Goal: Use online tool/utility: Utilize a website feature to perform a specific function

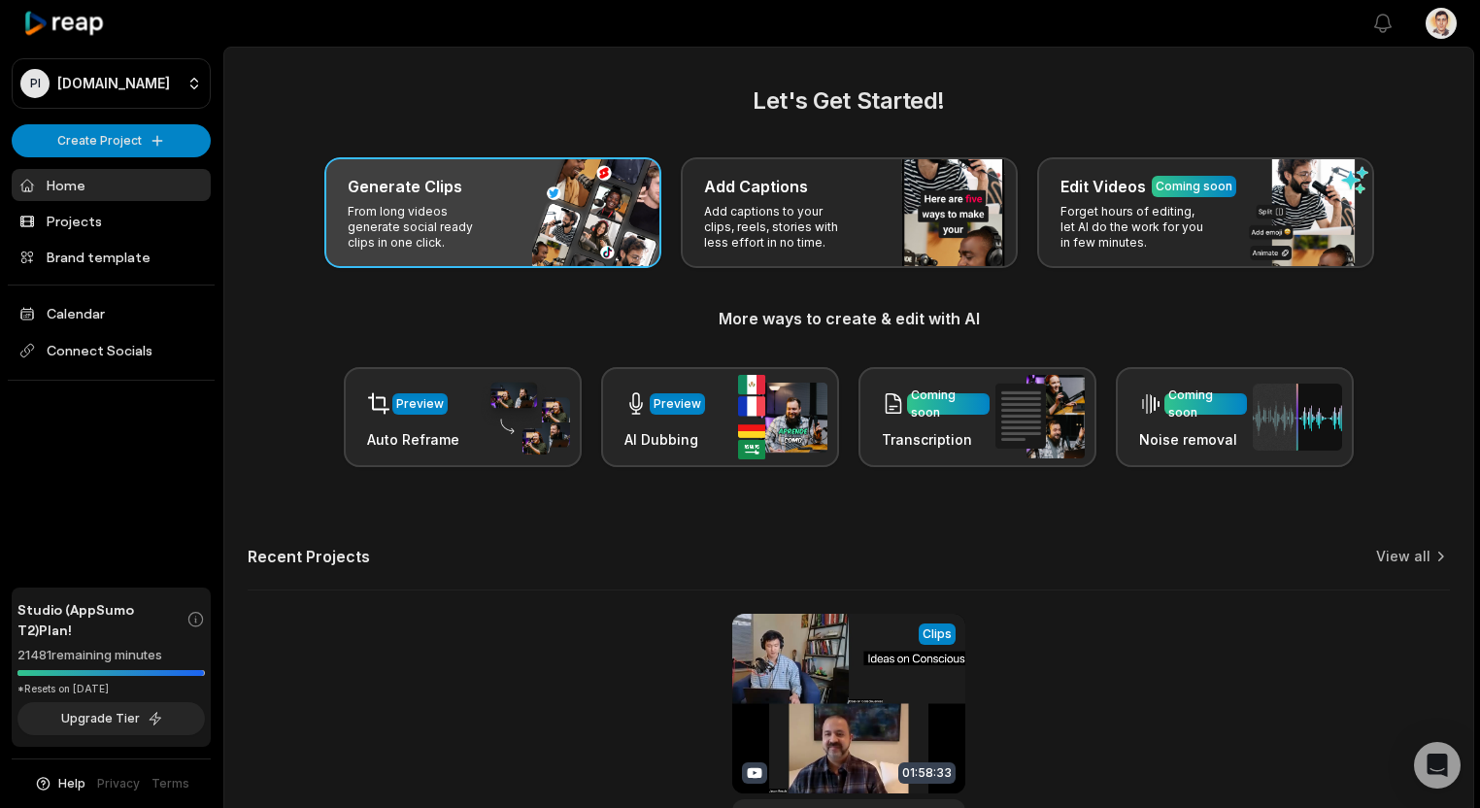
click at [493, 217] on p "From long videos generate social ready clips in one click." at bounding box center [423, 227] width 150 height 47
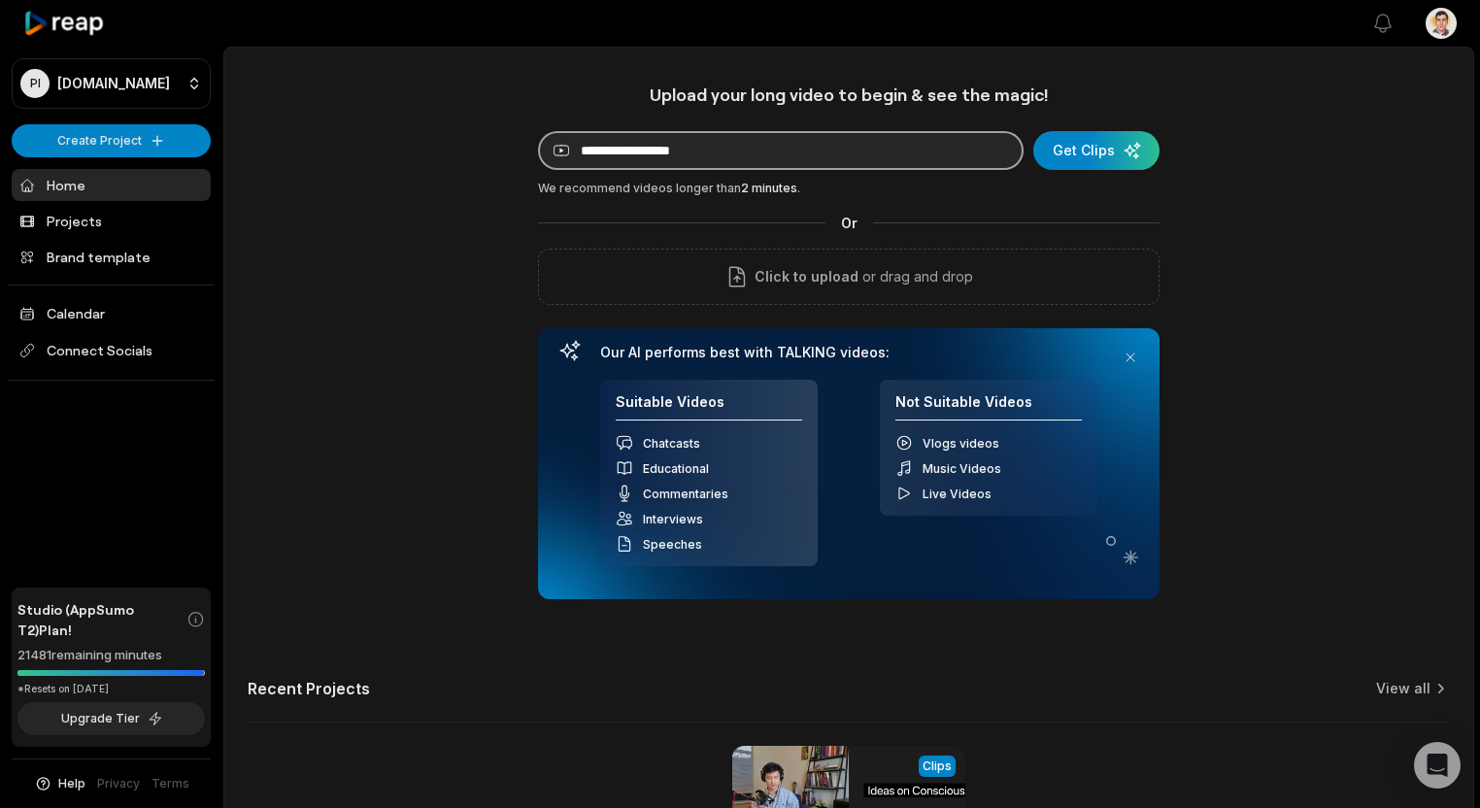
click at [869, 154] on input at bounding box center [780, 150] width 485 height 39
paste input "**********"
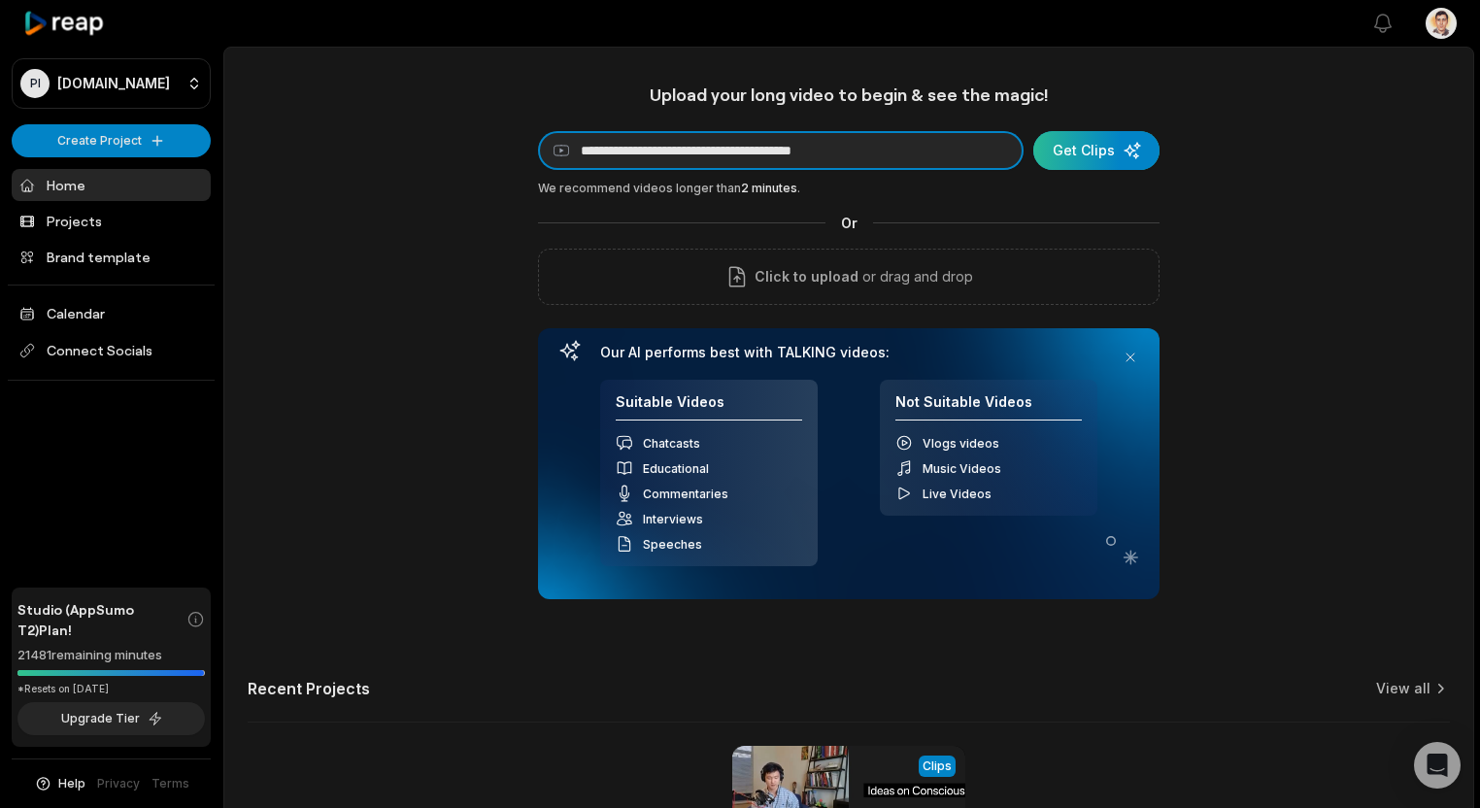
type input "**********"
click at [1142, 141] on div "submit" at bounding box center [1096, 150] width 126 height 39
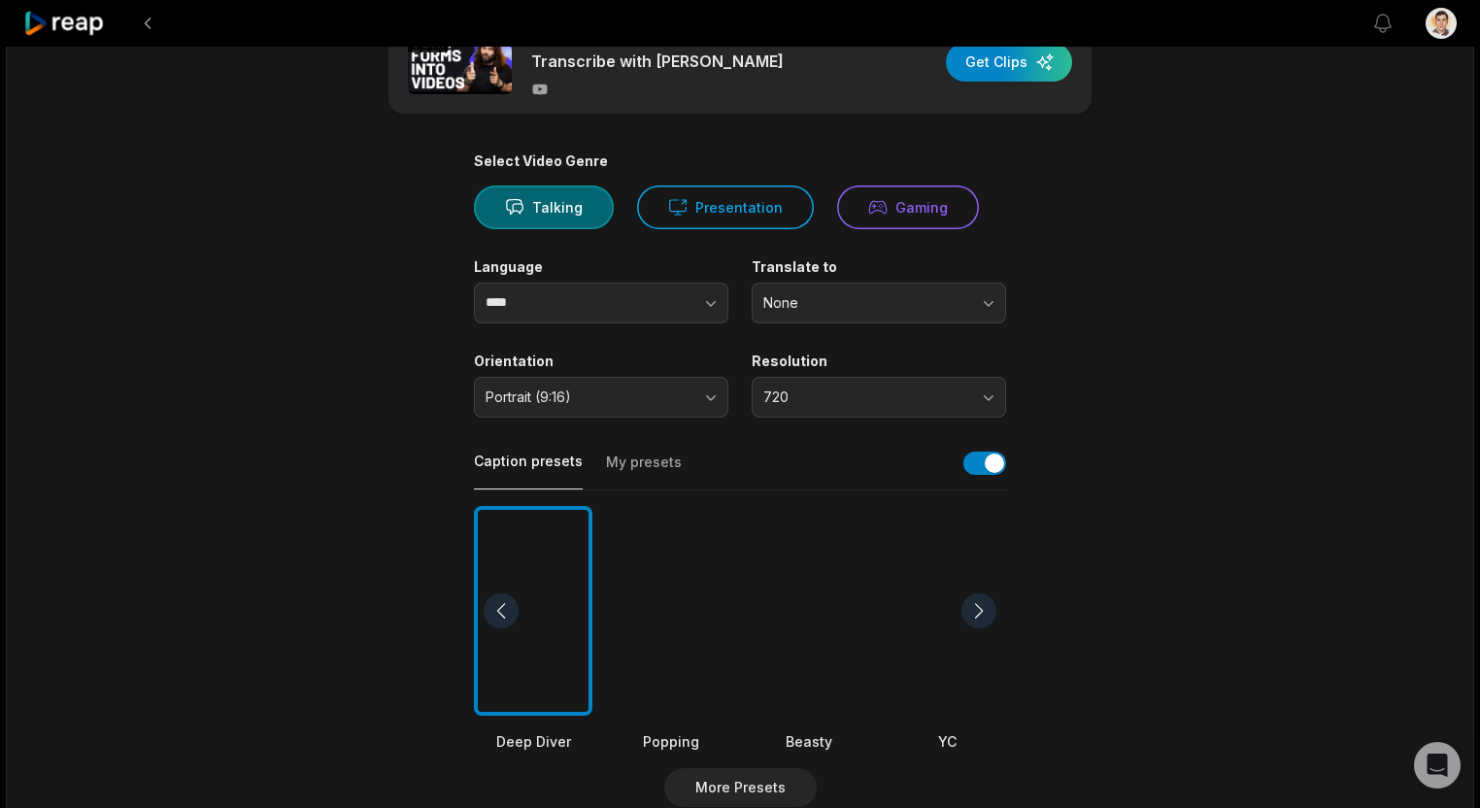
scroll to position [97, 0]
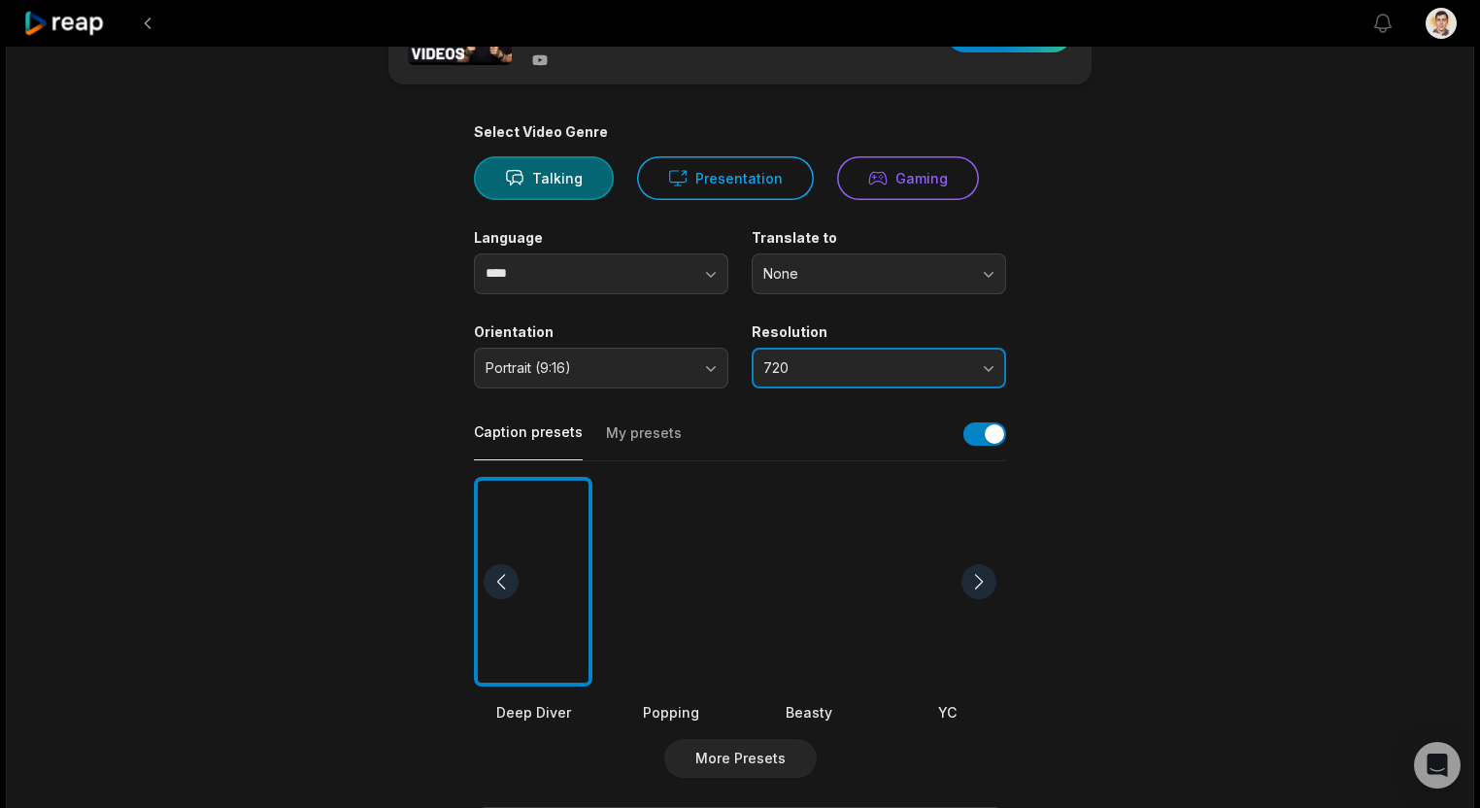
click at [805, 377] on button "720" at bounding box center [879, 368] width 254 height 41
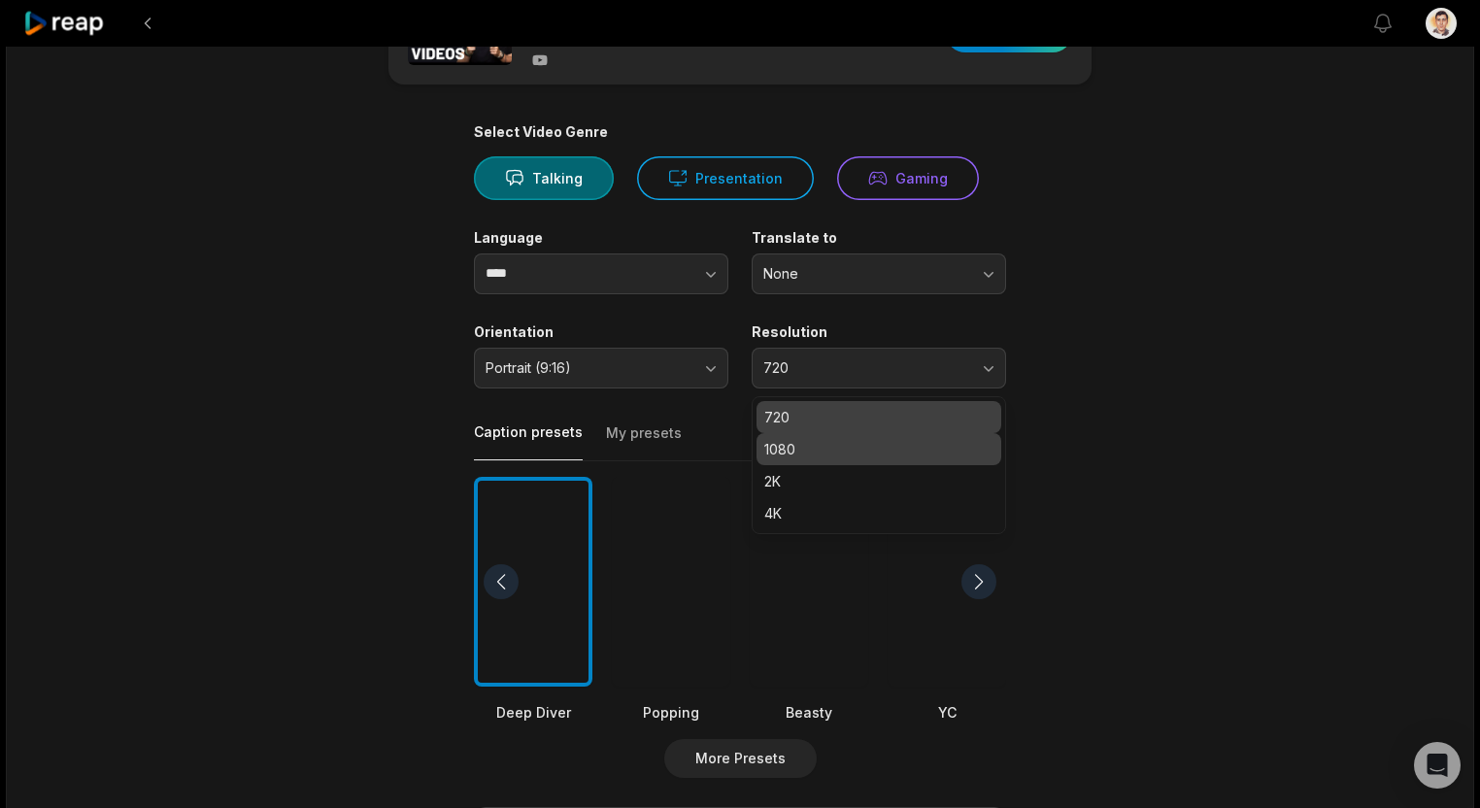
click at [814, 460] on div "1080" at bounding box center [878, 449] width 245 height 32
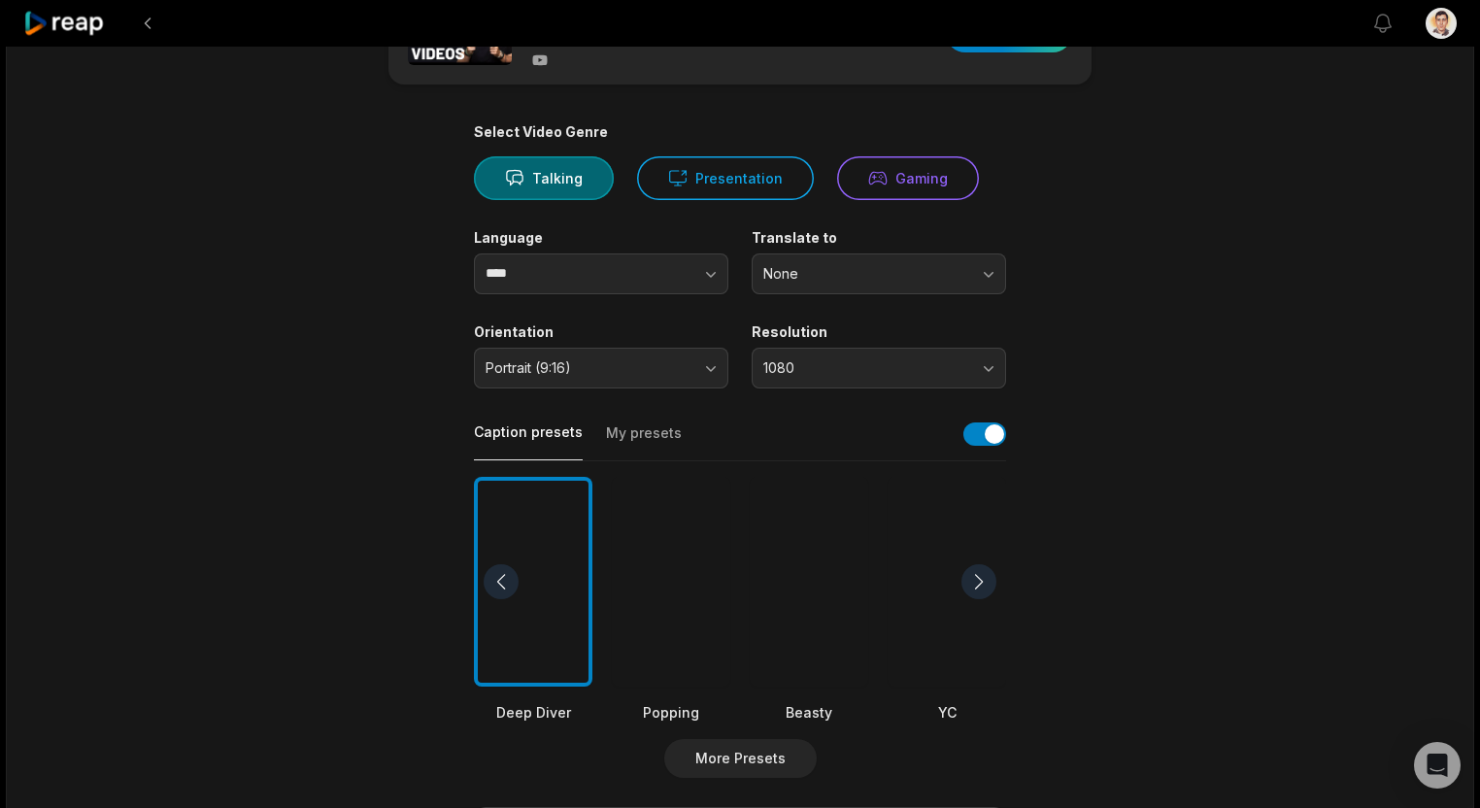
click at [699, 402] on div "Select Video Genre Talking Presentation Gaming Language **** Translate to None …" at bounding box center [740, 647] width 532 height 1048
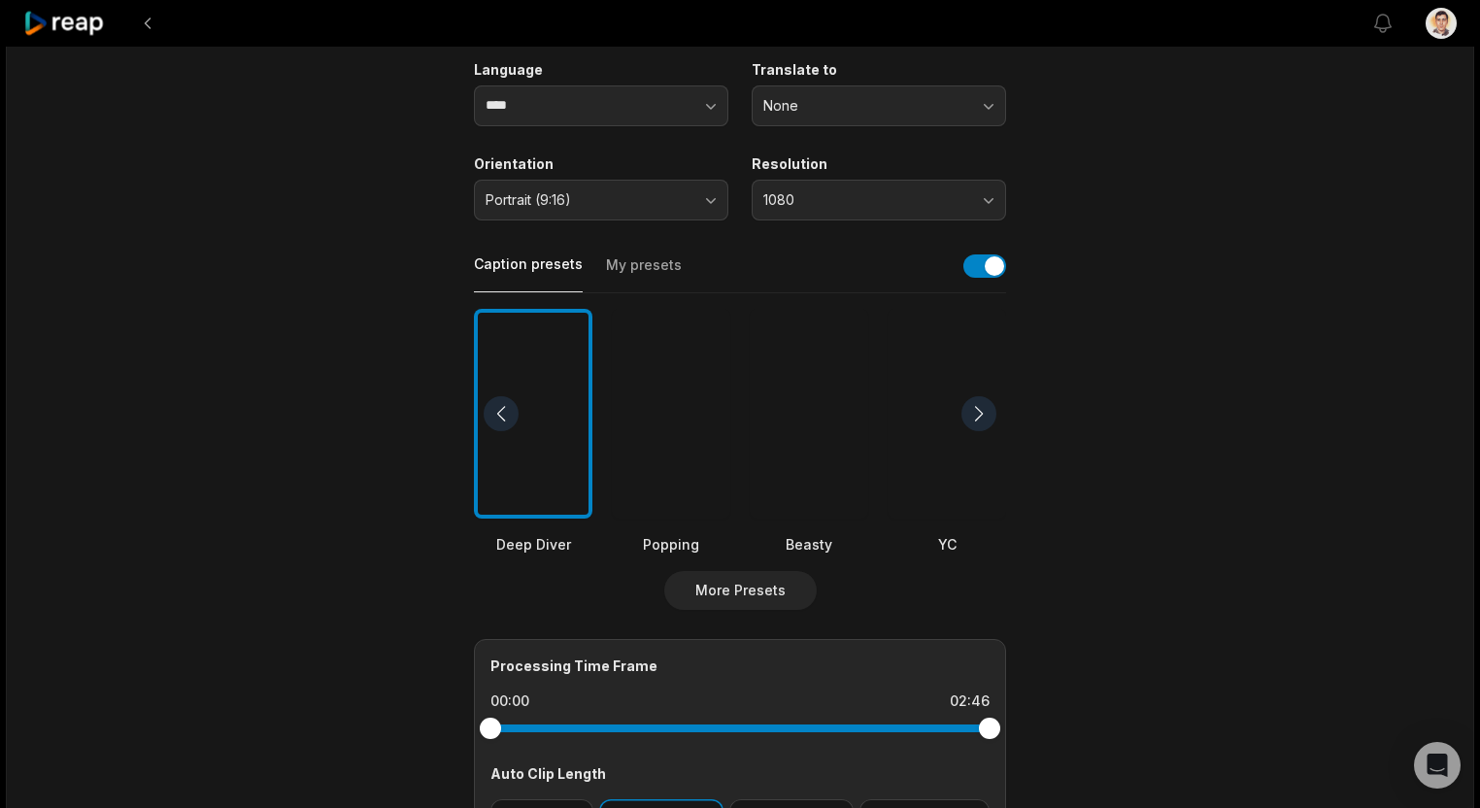
scroll to position [291, 0]
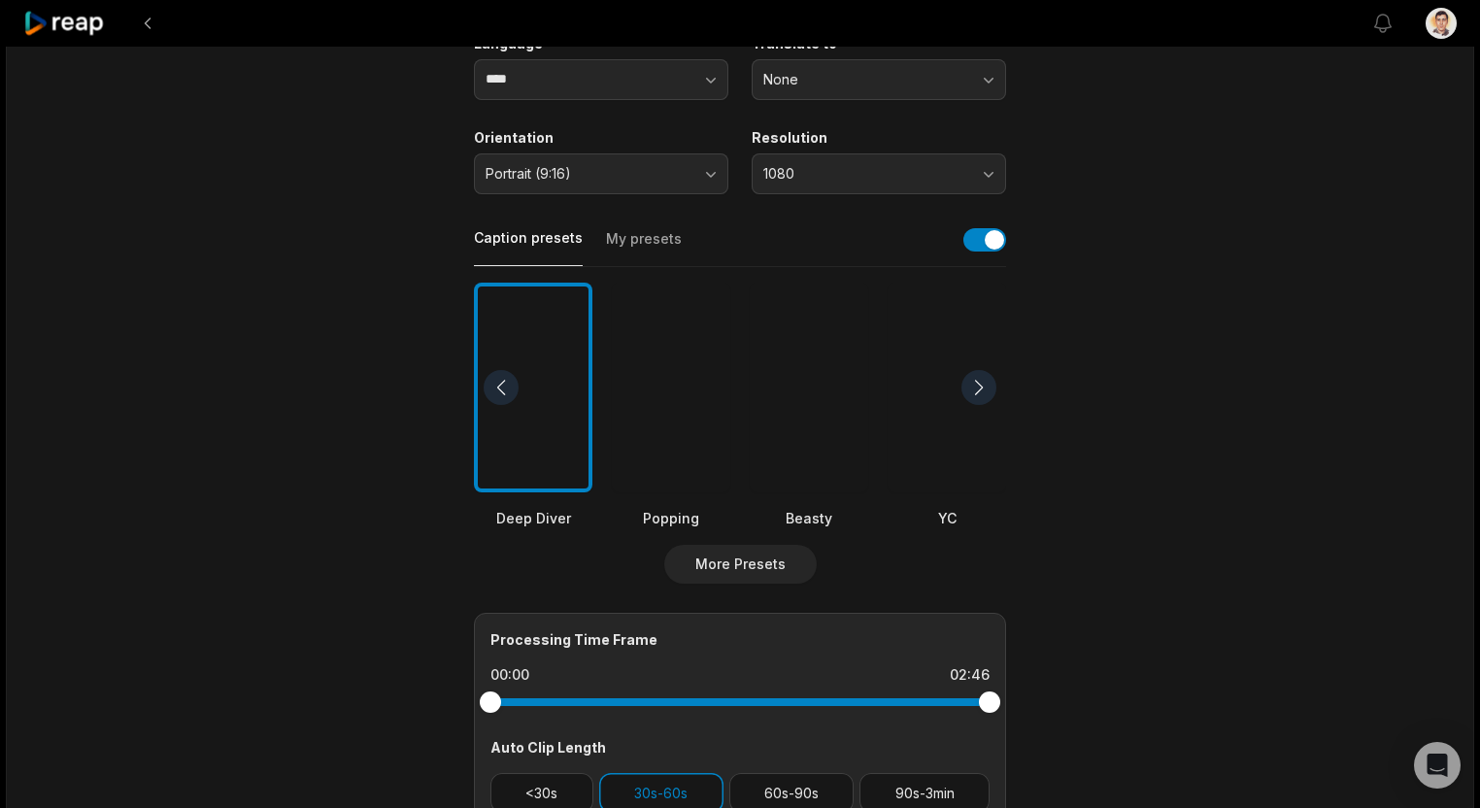
click at [819, 413] on div at bounding box center [809, 388] width 118 height 211
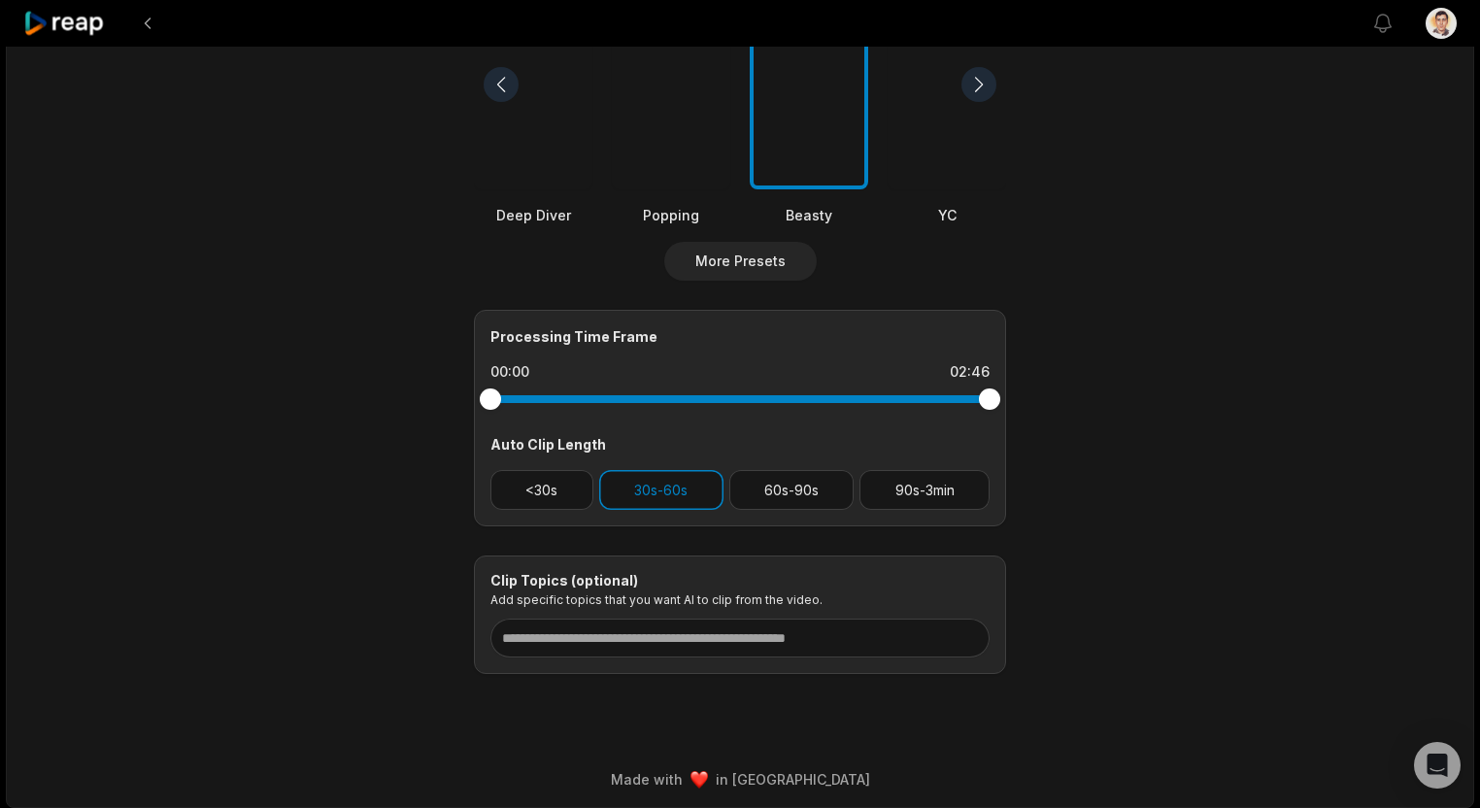
scroll to position [600, 0]
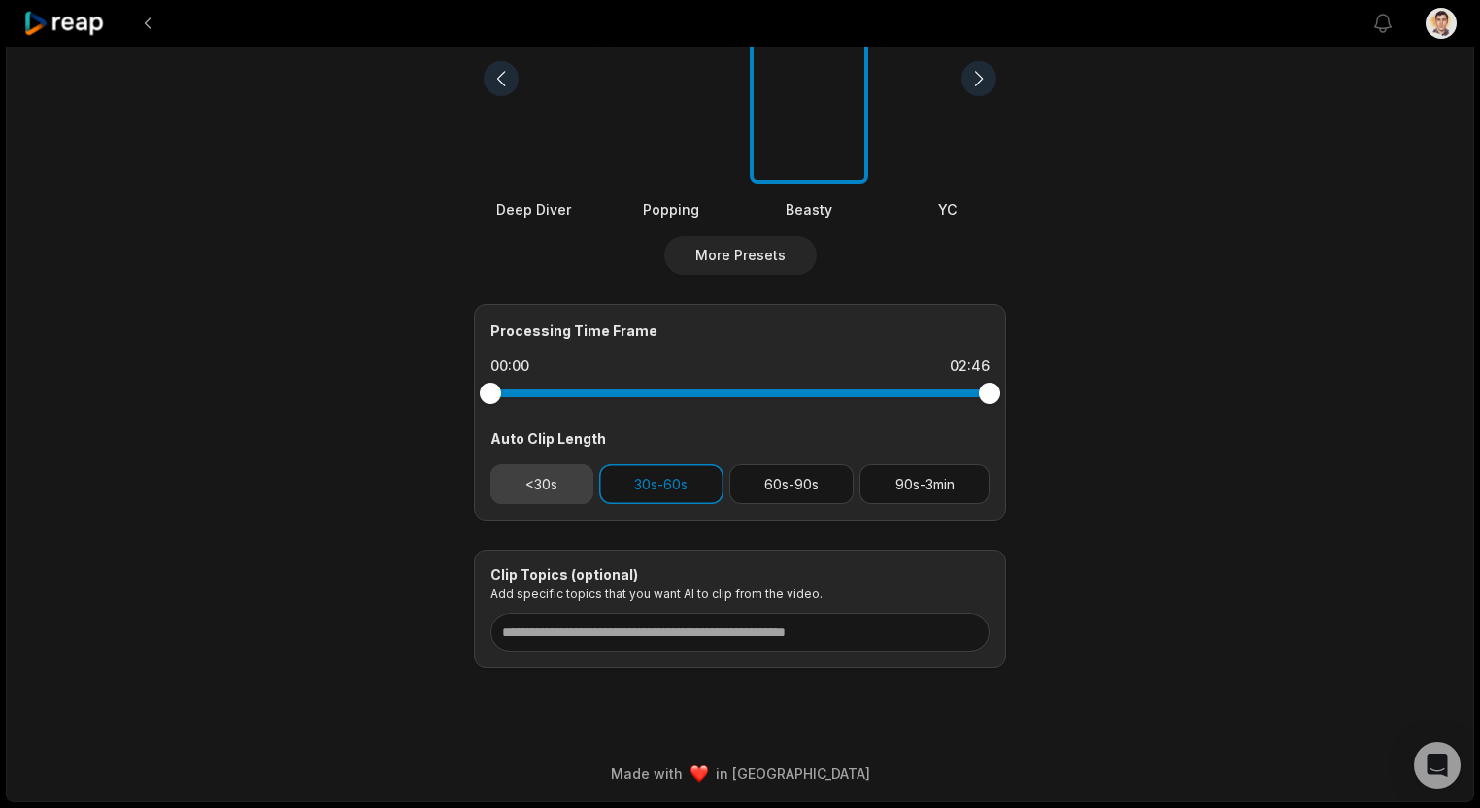
click at [560, 486] on button "<30s" at bounding box center [541, 484] width 103 height 40
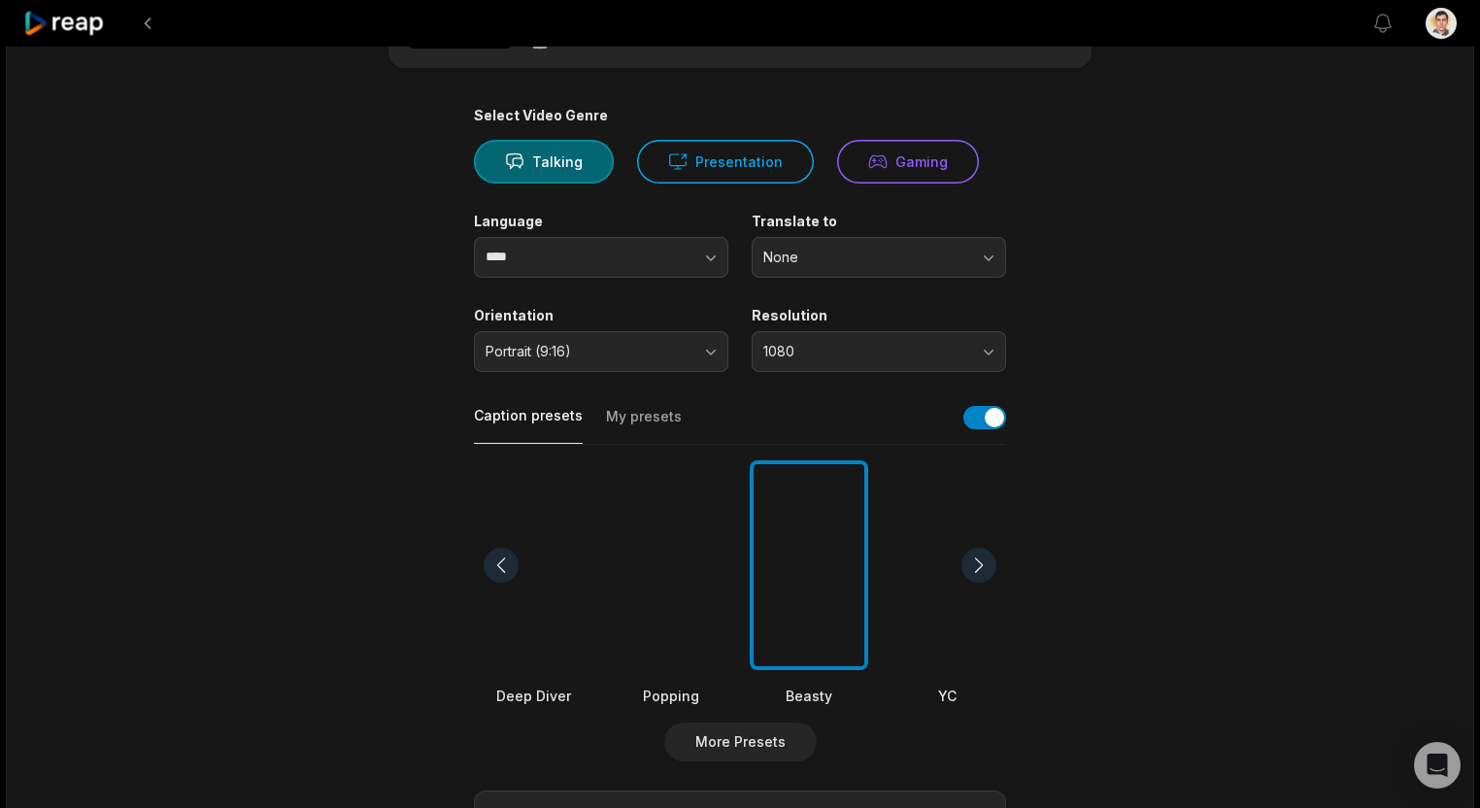
scroll to position [0, 0]
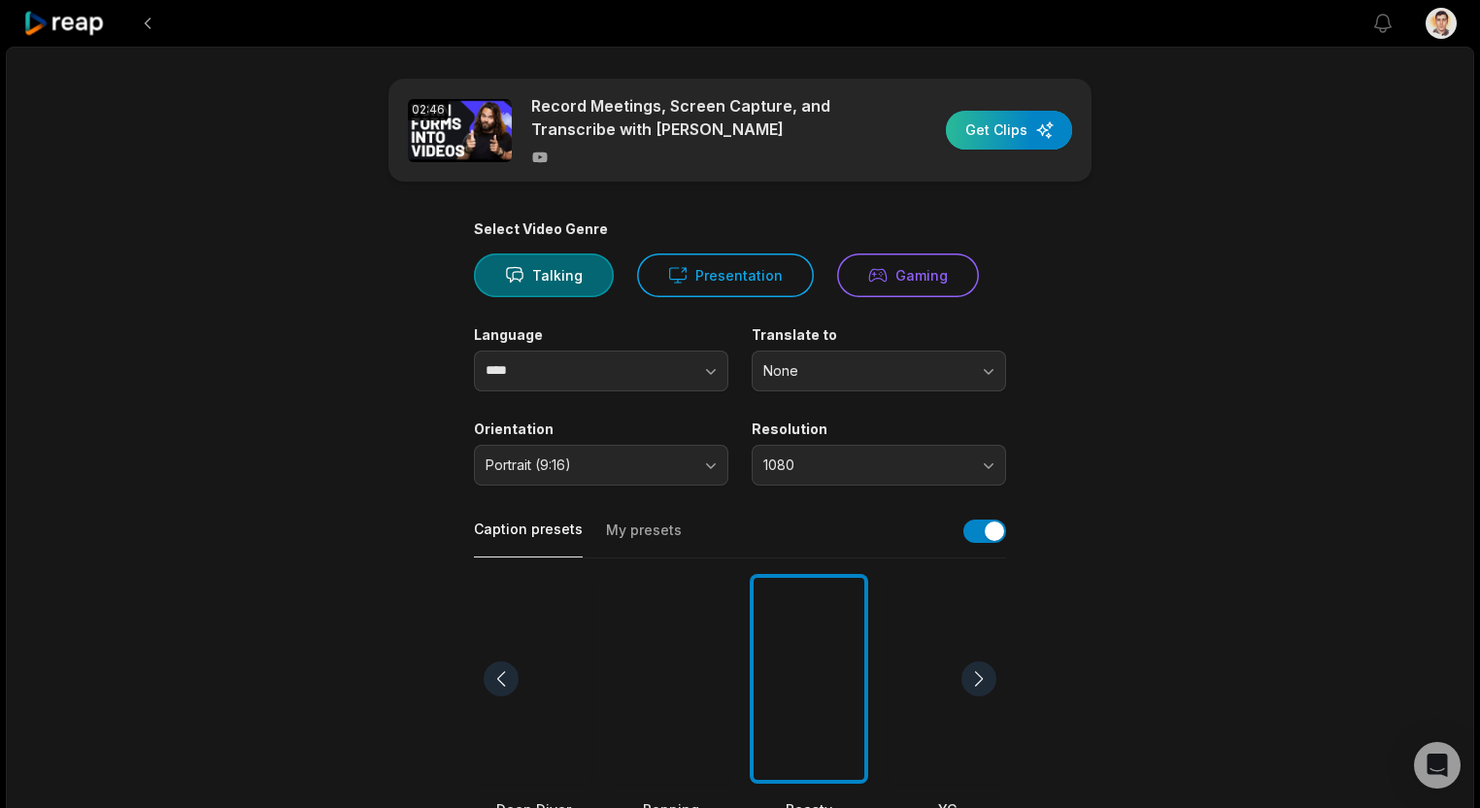
click at [984, 125] on div "button" at bounding box center [1009, 130] width 126 height 39
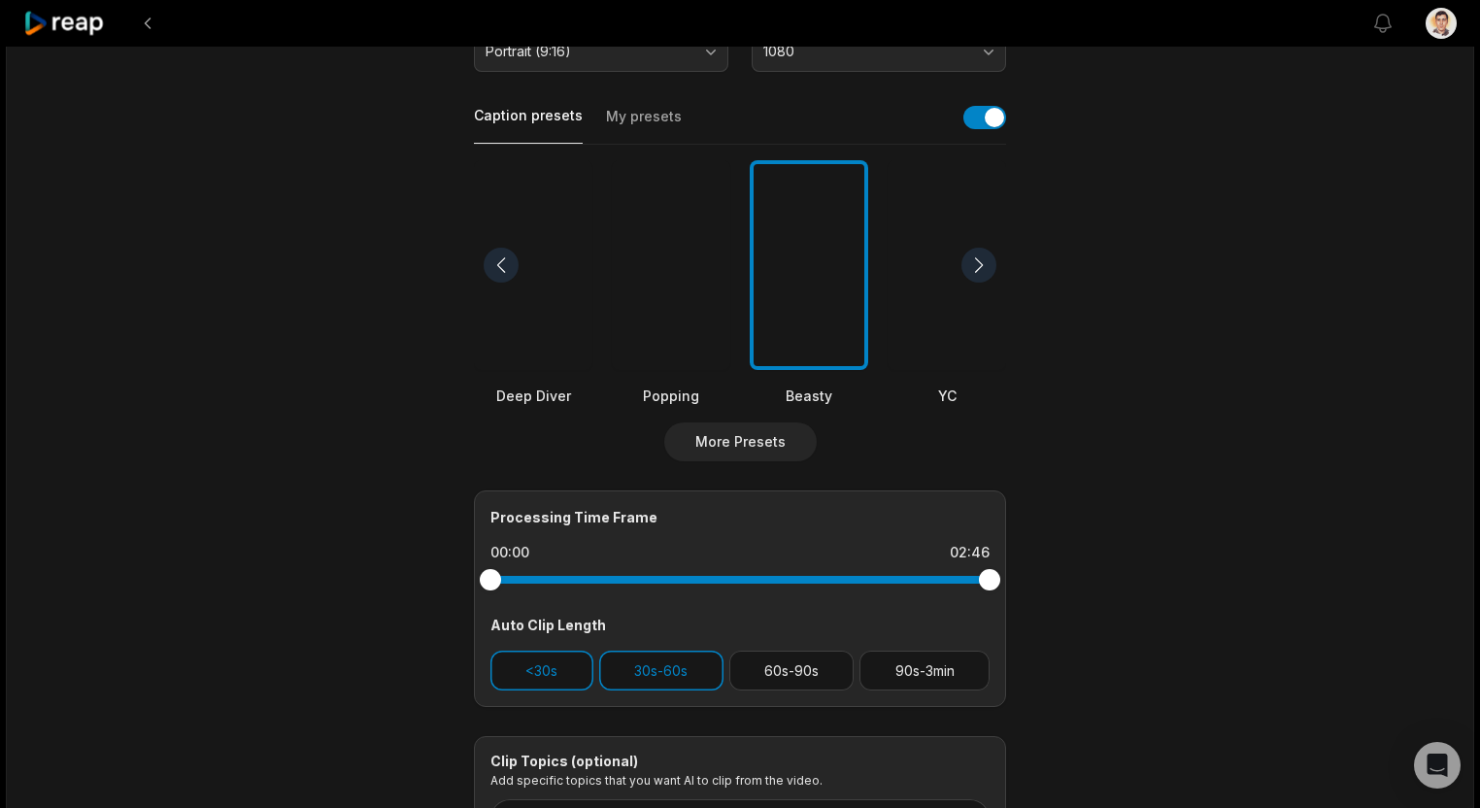
scroll to position [600, 0]
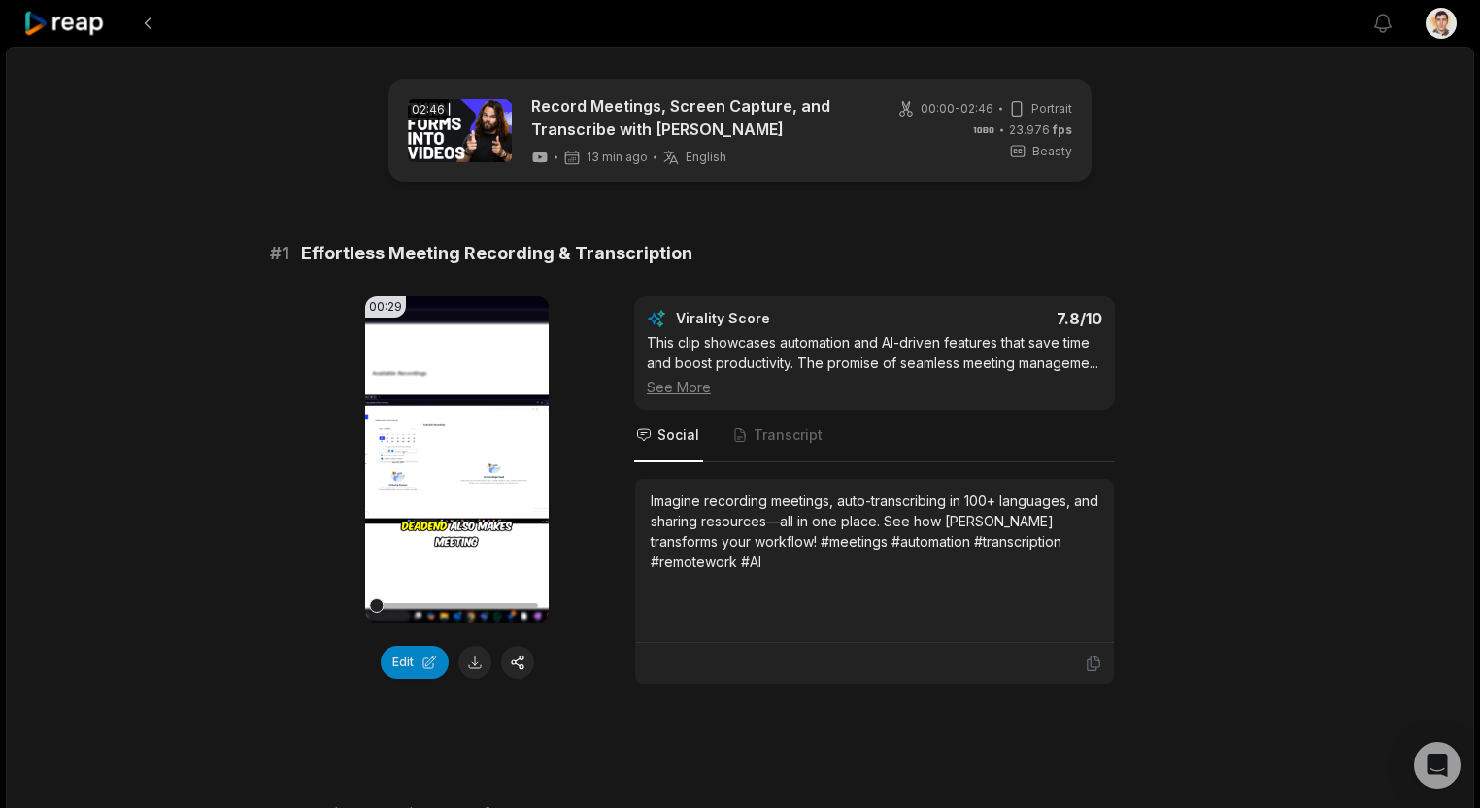
click at [451, 464] on icon at bounding box center [457, 459] width 15 height 17
click at [506, 455] on video "Your browser does not support mp4 format." at bounding box center [457, 459] width 184 height 326
drag, startPoint x: 392, startPoint y: 603, endPoint x: 289, endPoint y: 609, distance: 103.1
click at [289, 609] on div "00:29 Your browser does not support mp4 format. Edit Virality Score 7.8 /10 Thi…" at bounding box center [740, 490] width 940 height 388
drag, startPoint x: 372, startPoint y: 602, endPoint x: 282, endPoint y: 602, distance: 90.3
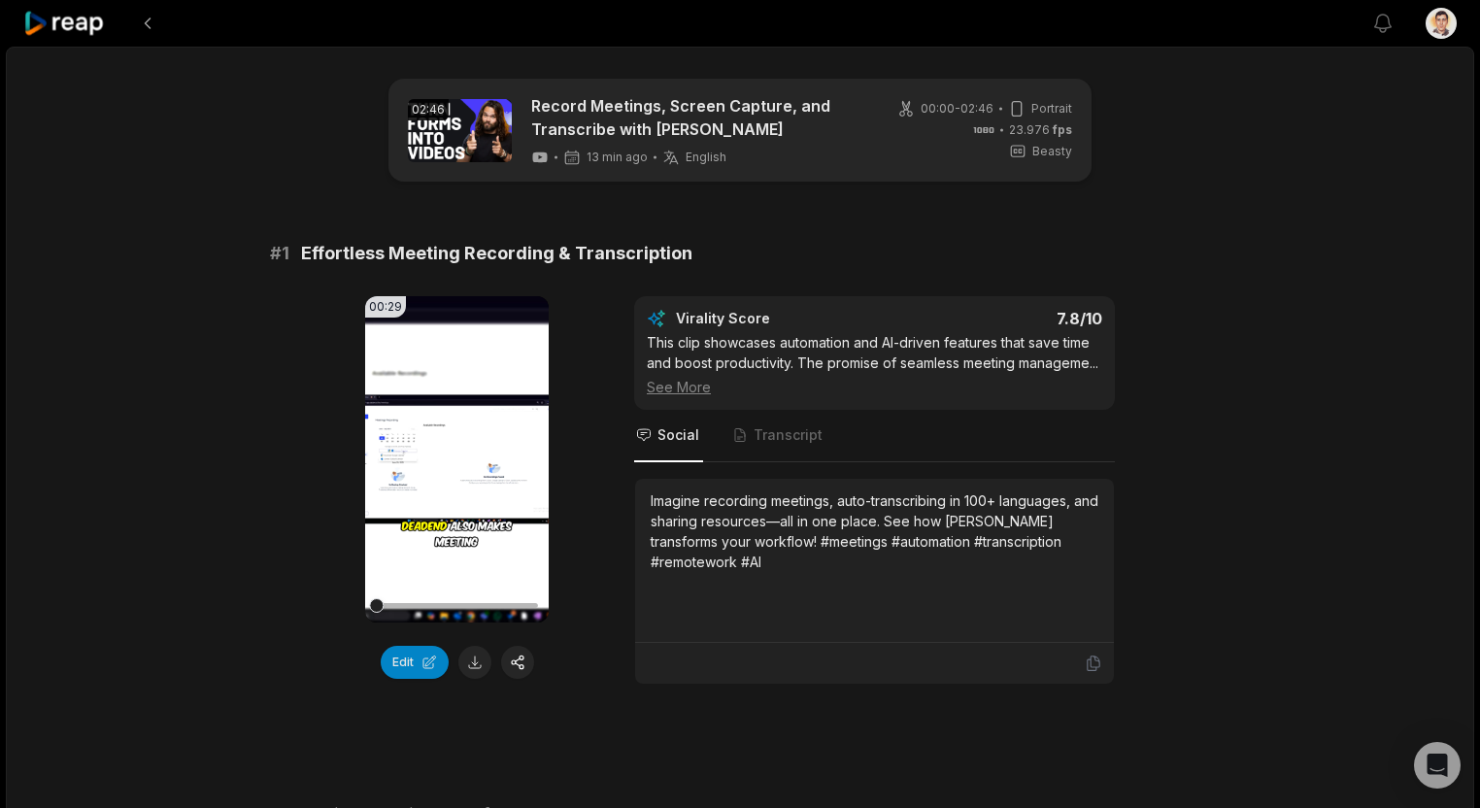
click at [284, 602] on div "00:29 Your browser does not support mp4 format. Edit Virality Score 7.8 /10 Thi…" at bounding box center [740, 490] width 940 height 388
click at [456, 413] on video "Your browser does not support mp4 format." at bounding box center [457, 459] width 184 height 326
click at [440, 427] on video "Your browser does not support mp4 format." at bounding box center [457, 459] width 184 height 326
click at [410, 656] on button "Edit" at bounding box center [415, 662] width 68 height 33
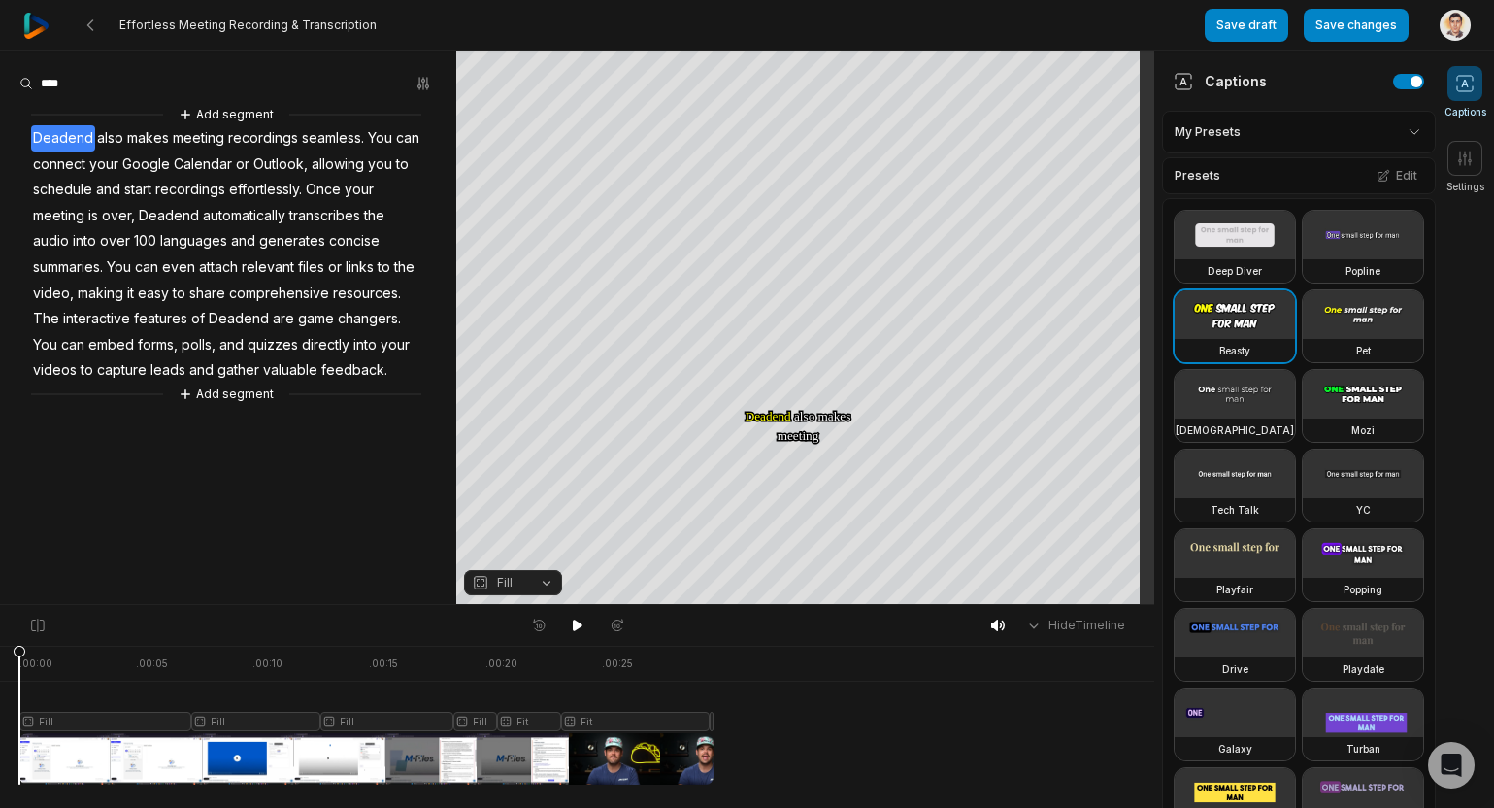
click at [49, 136] on span "Deadend" at bounding box center [63, 138] width 64 height 26
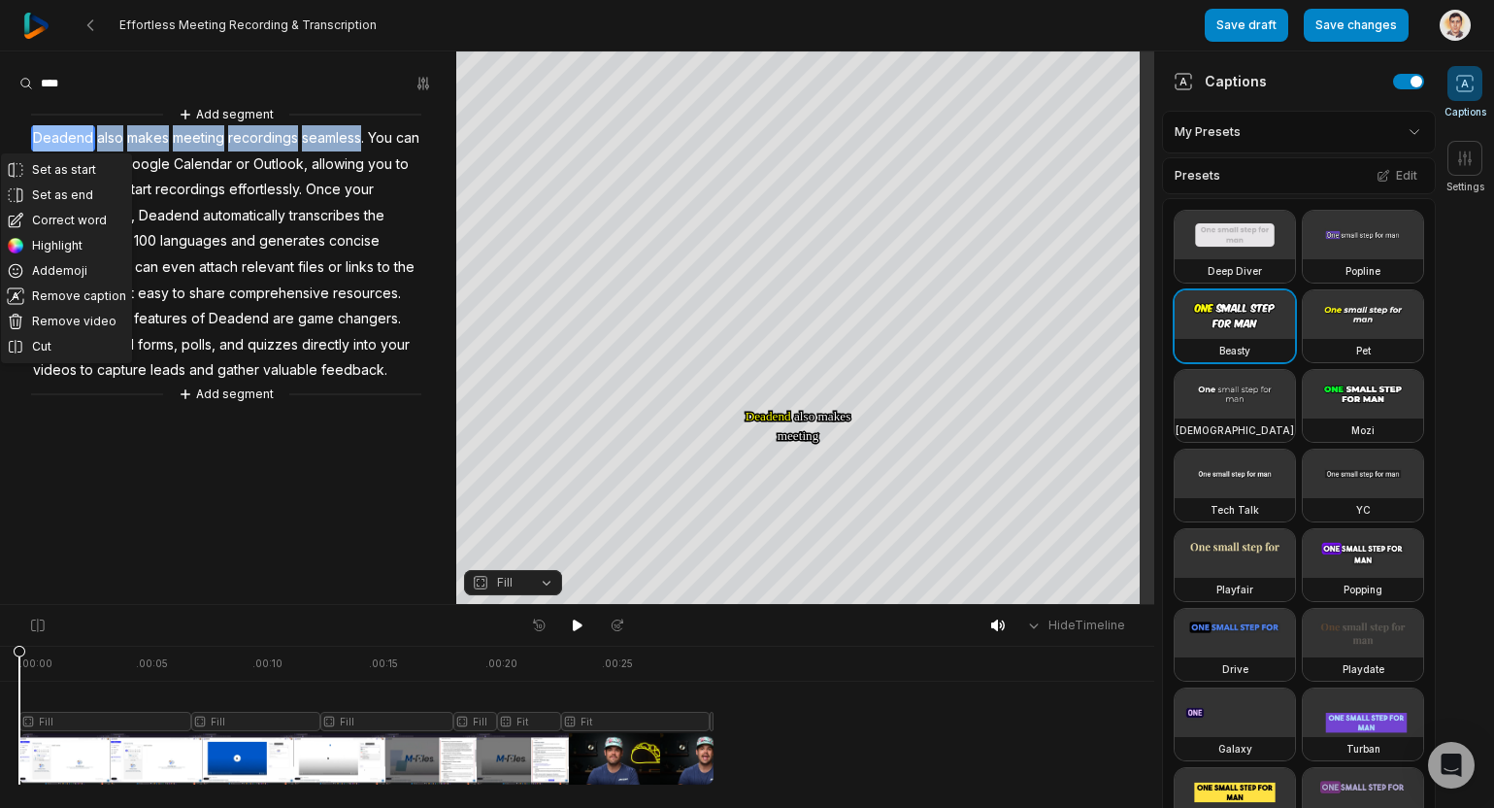
click at [49, 136] on span "Deadend" at bounding box center [63, 138] width 64 height 26
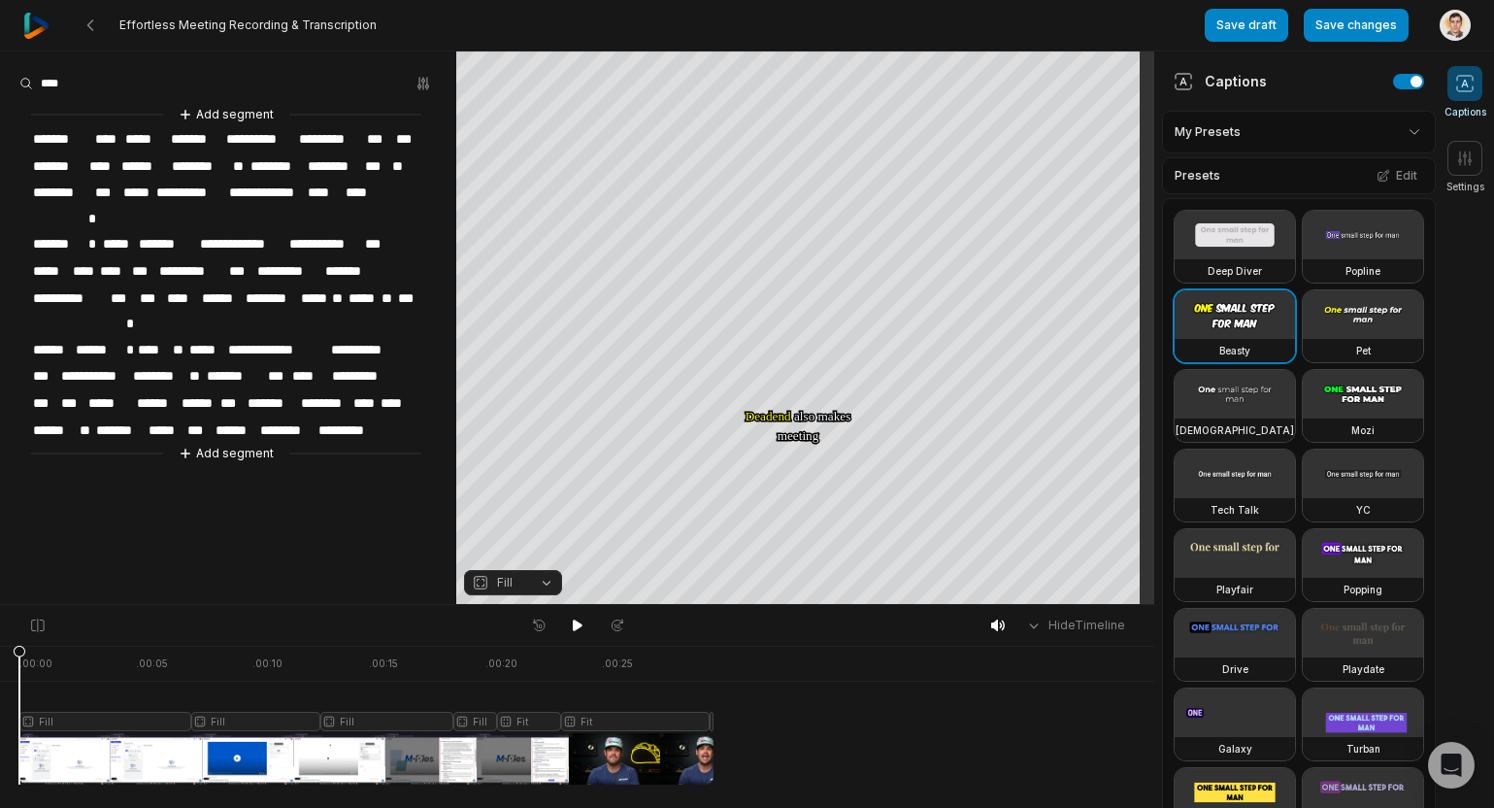
click at [49, 136] on span "*******" at bounding box center [62, 139] width 62 height 26
click at [57, 133] on span "*******" at bounding box center [62, 139] width 62 height 26
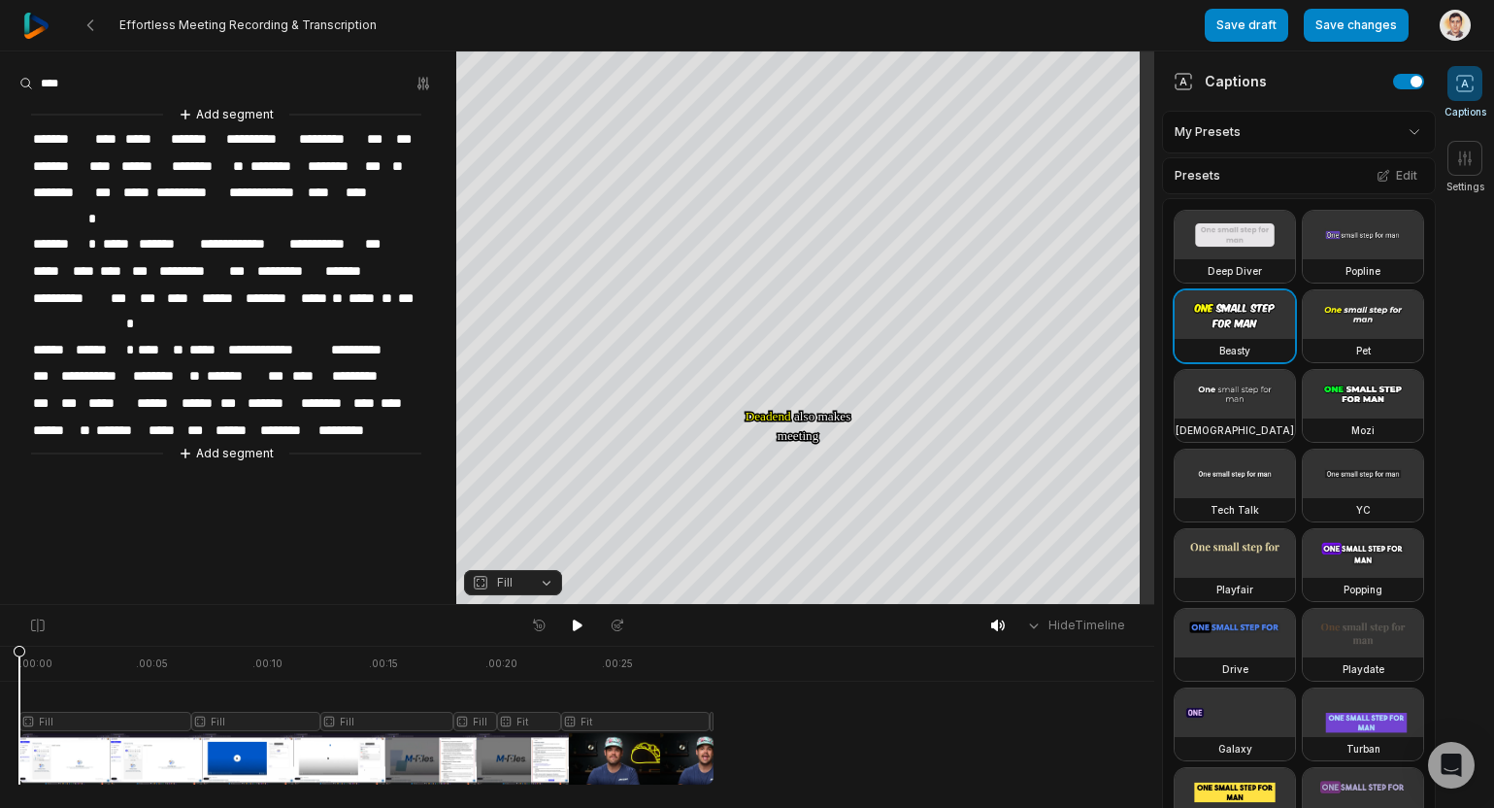
drag, startPoint x: 96, startPoint y: 134, endPoint x: -43, endPoint y: 143, distance: 139.1
click at [0, 143] on html "Effortless Meeting Recording & Transcription Save draft Save changes Open user …" at bounding box center [747, 404] width 1494 height 808
click at [69, 143] on span "*******" at bounding box center [62, 139] width 62 height 26
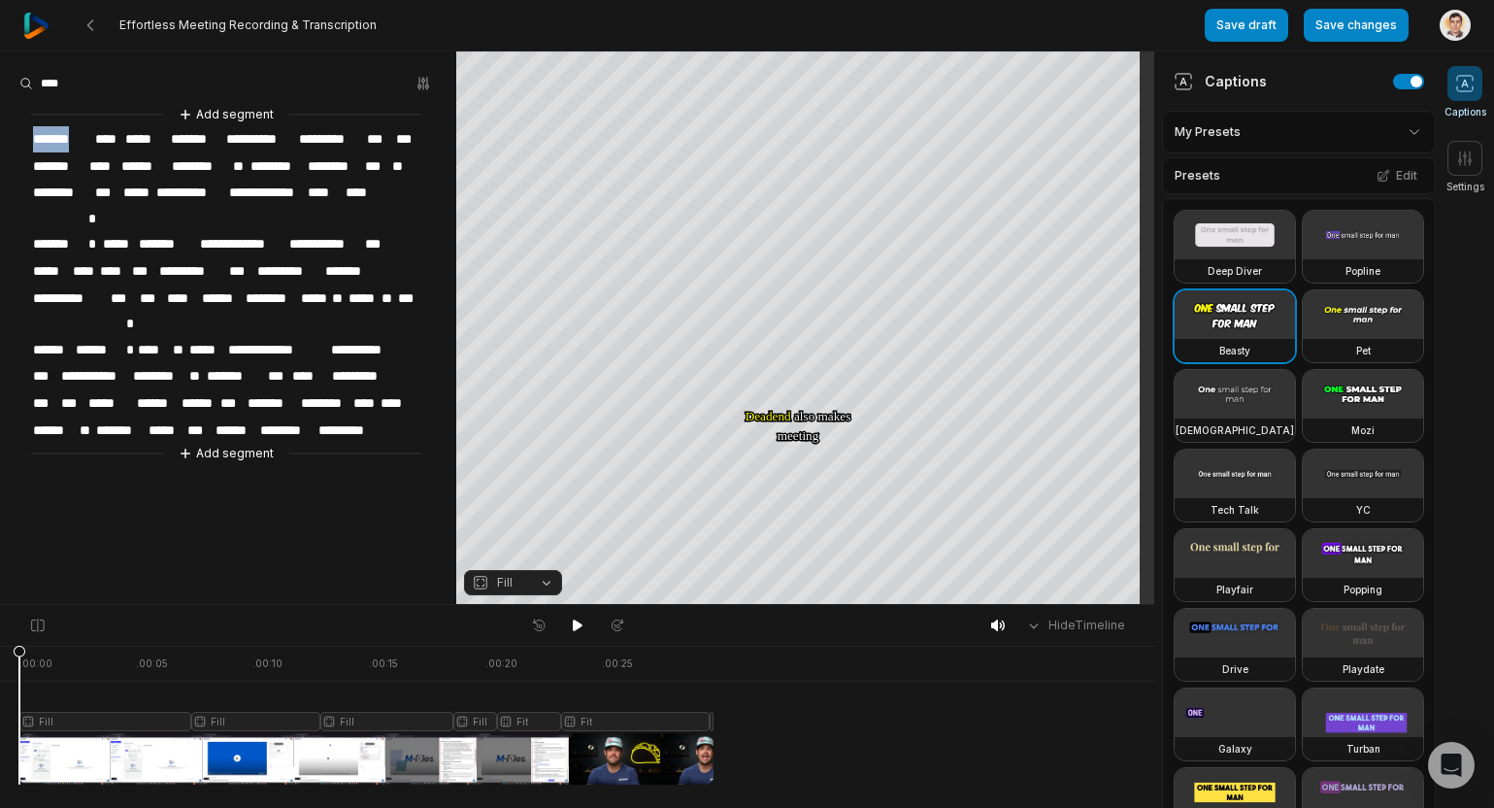
click at [69, 143] on span "*******" at bounding box center [62, 139] width 62 height 26
click at [414, 88] on button "button" at bounding box center [423, 83] width 27 height 27
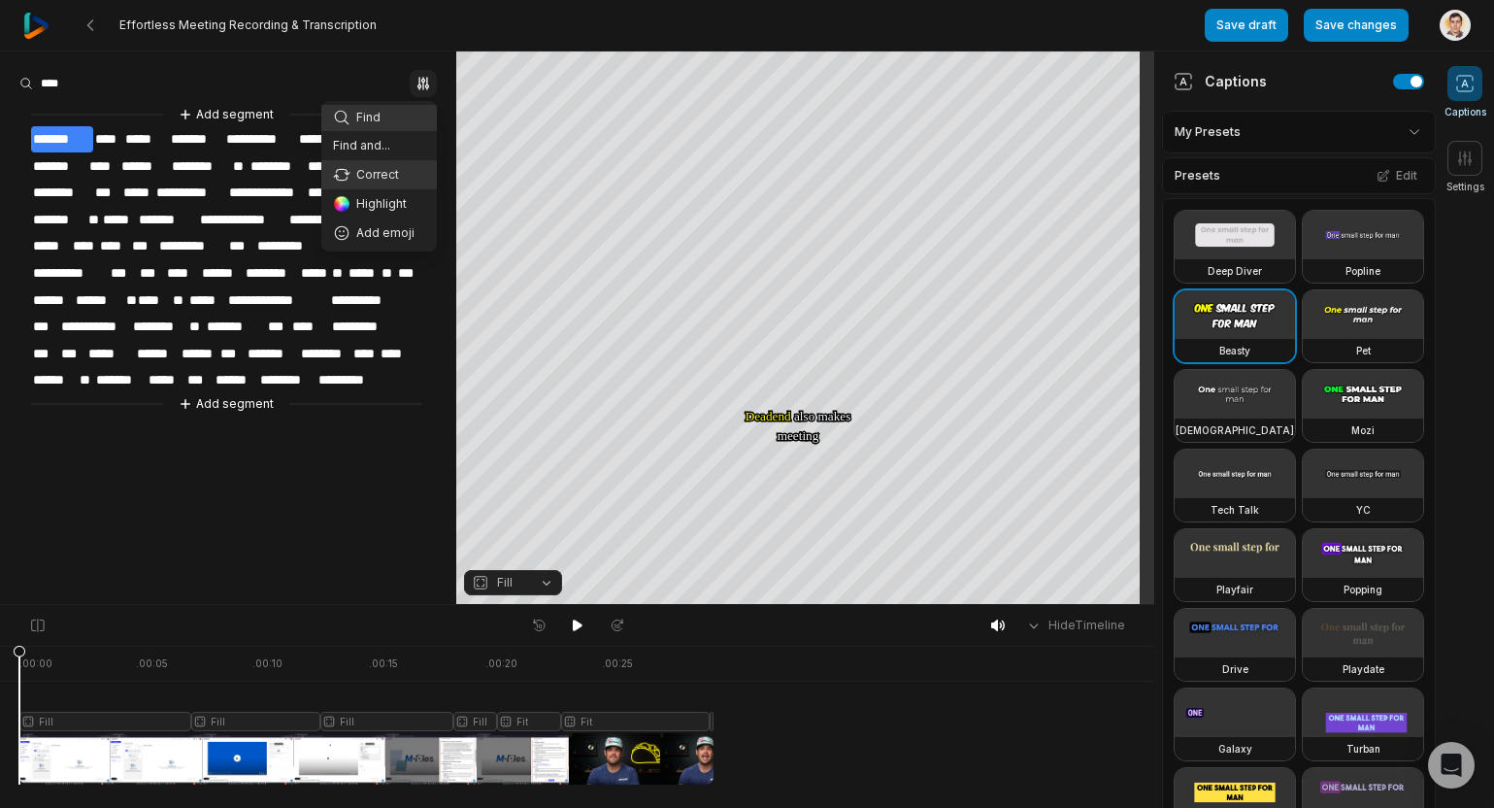
click at [370, 177] on div "Correct" at bounding box center [379, 174] width 92 height 17
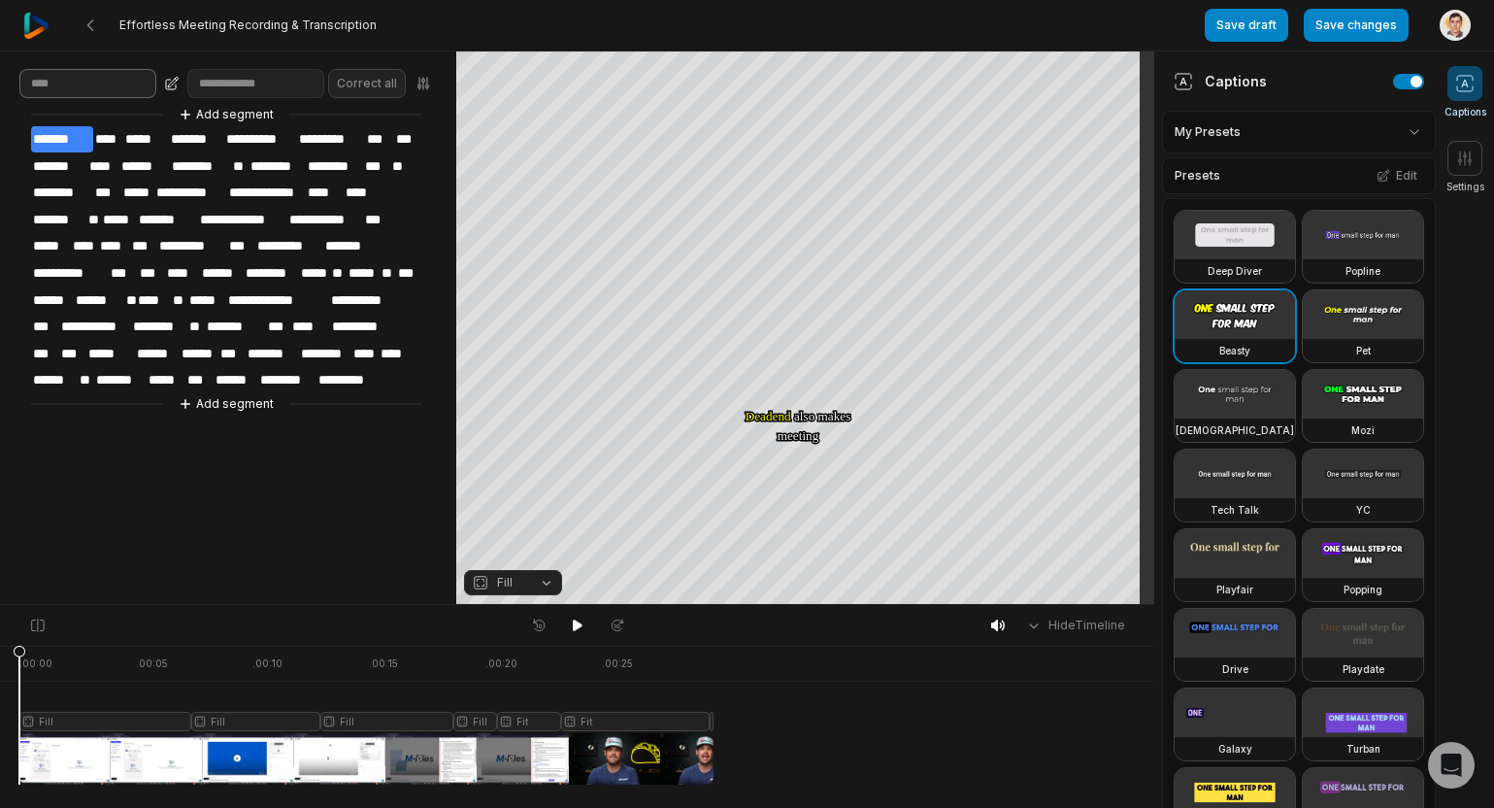
click at [68, 84] on input at bounding box center [87, 83] width 137 height 29
type input "*******"
type input "*****"
click at [384, 86] on button "Correct all" at bounding box center [367, 83] width 78 height 29
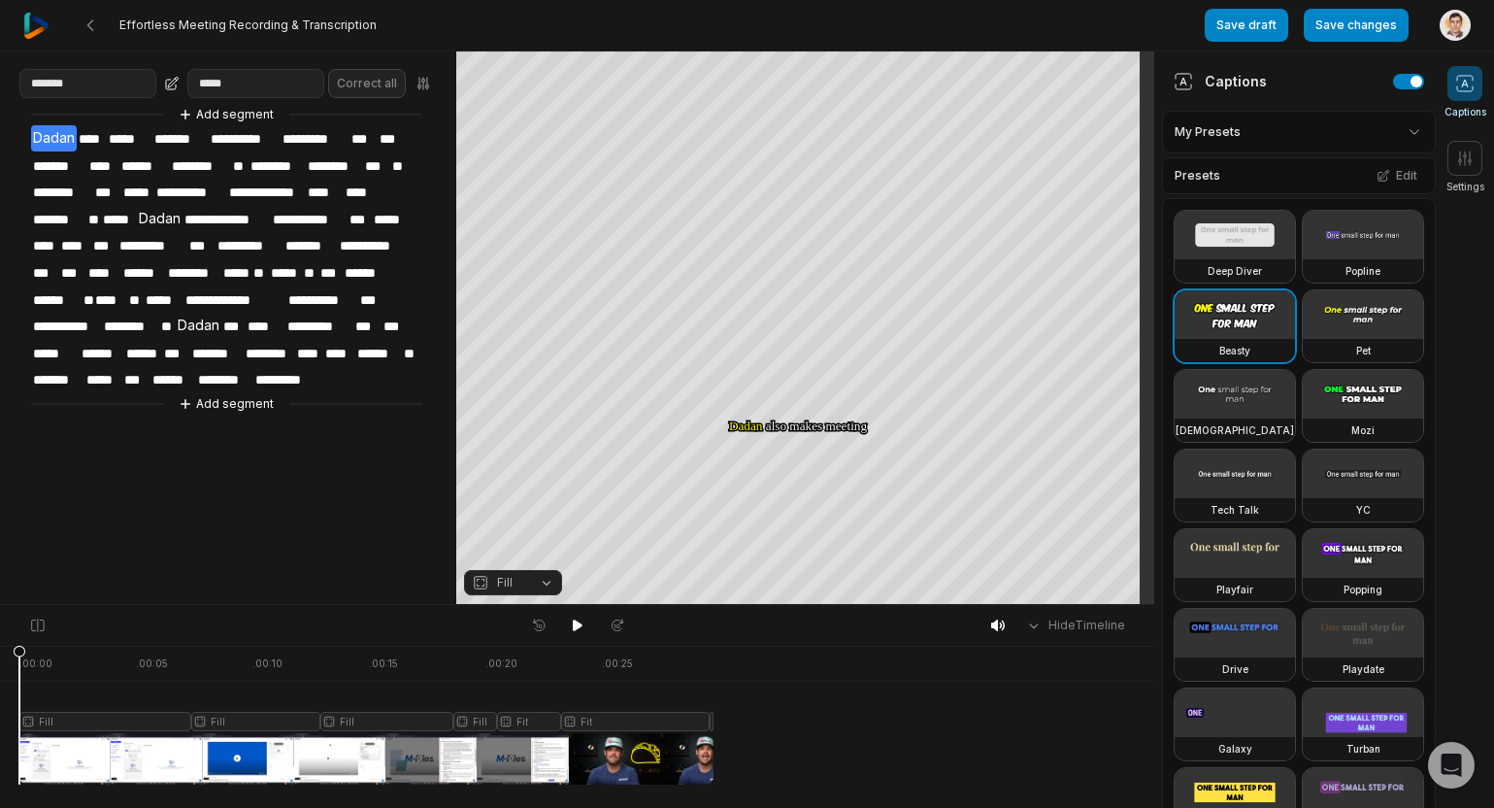
click at [293, 575] on aside "**********" at bounding box center [228, 327] width 456 height 552
click at [574, 623] on icon at bounding box center [578, 625] width 10 height 12
click at [491, 585] on span "Fill" at bounding box center [497, 582] width 51 height 17
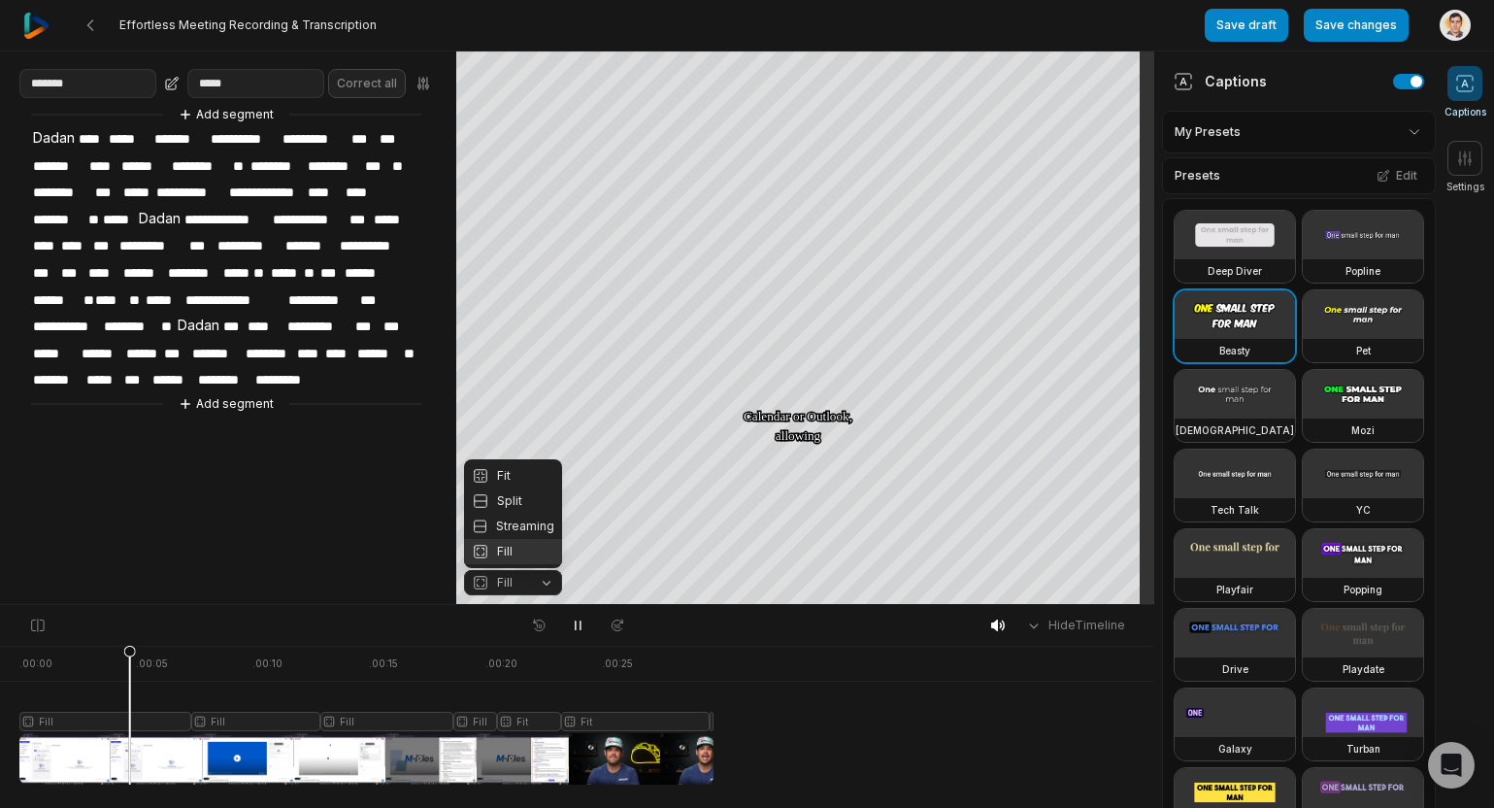
click at [482, 578] on icon "button" at bounding box center [480, 582] width 17 height 17
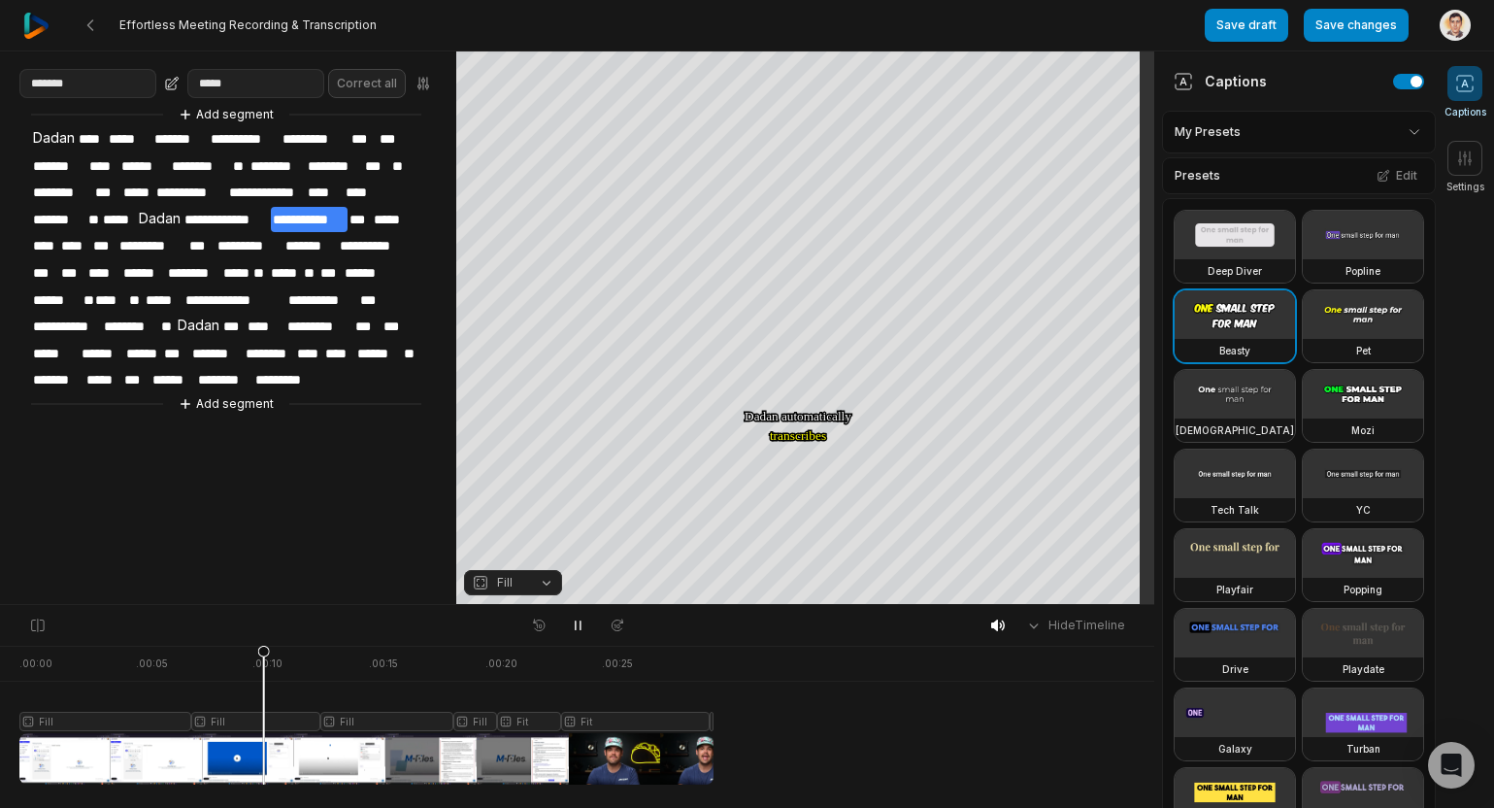
drag, startPoint x: 1152, startPoint y: 147, endPoint x: 815, endPoint y: 713, distance: 658.8
click at [815, 713] on div "Fill Fill Fill Fill Fit Fit Fill" at bounding box center [577, 706] width 1154 height 50
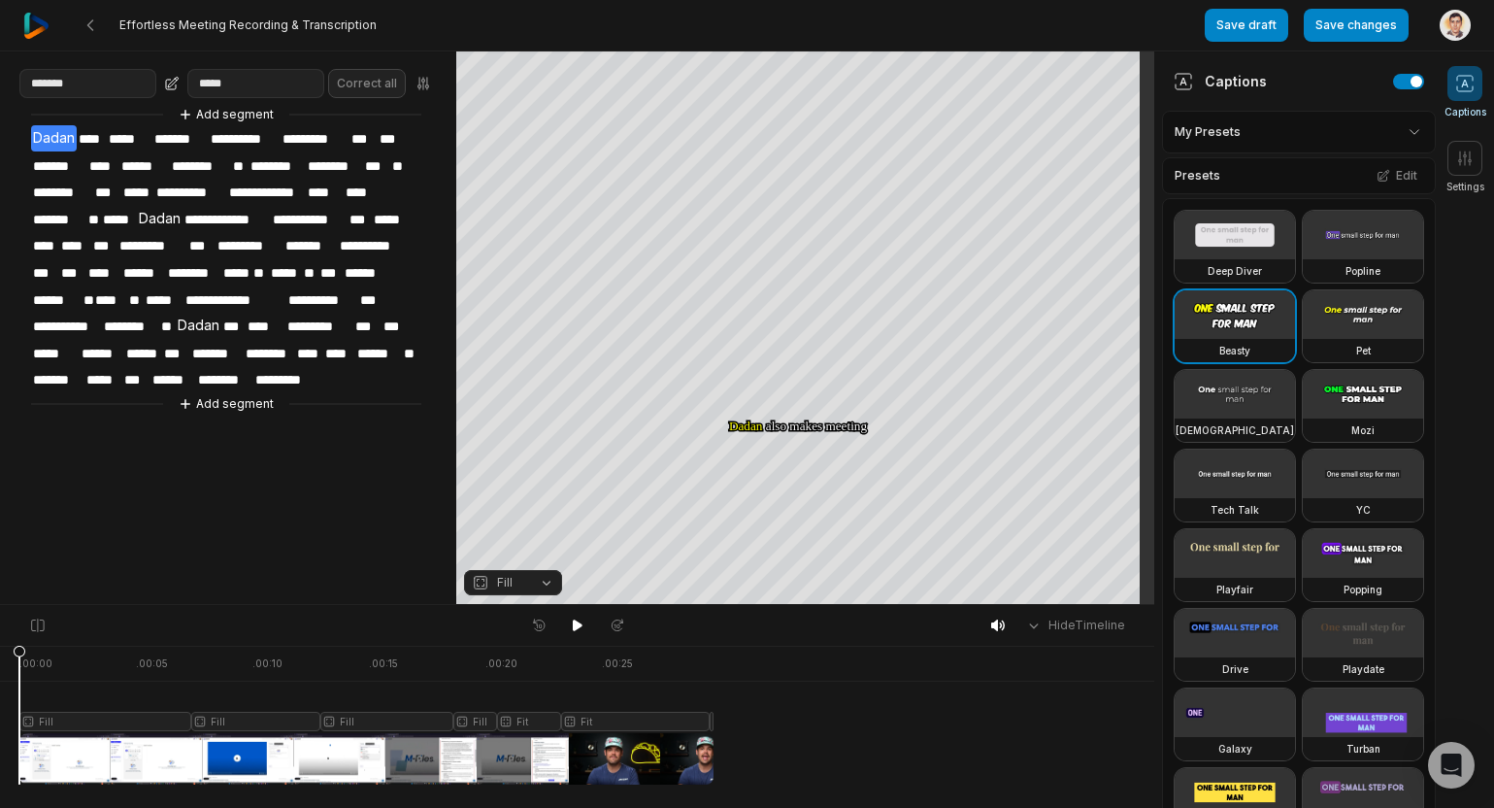
click at [485, 583] on icon "button" at bounding box center [480, 582] width 17 height 17
click at [507, 515] on div "Streaming" at bounding box center [513, 526] width 98 height 25
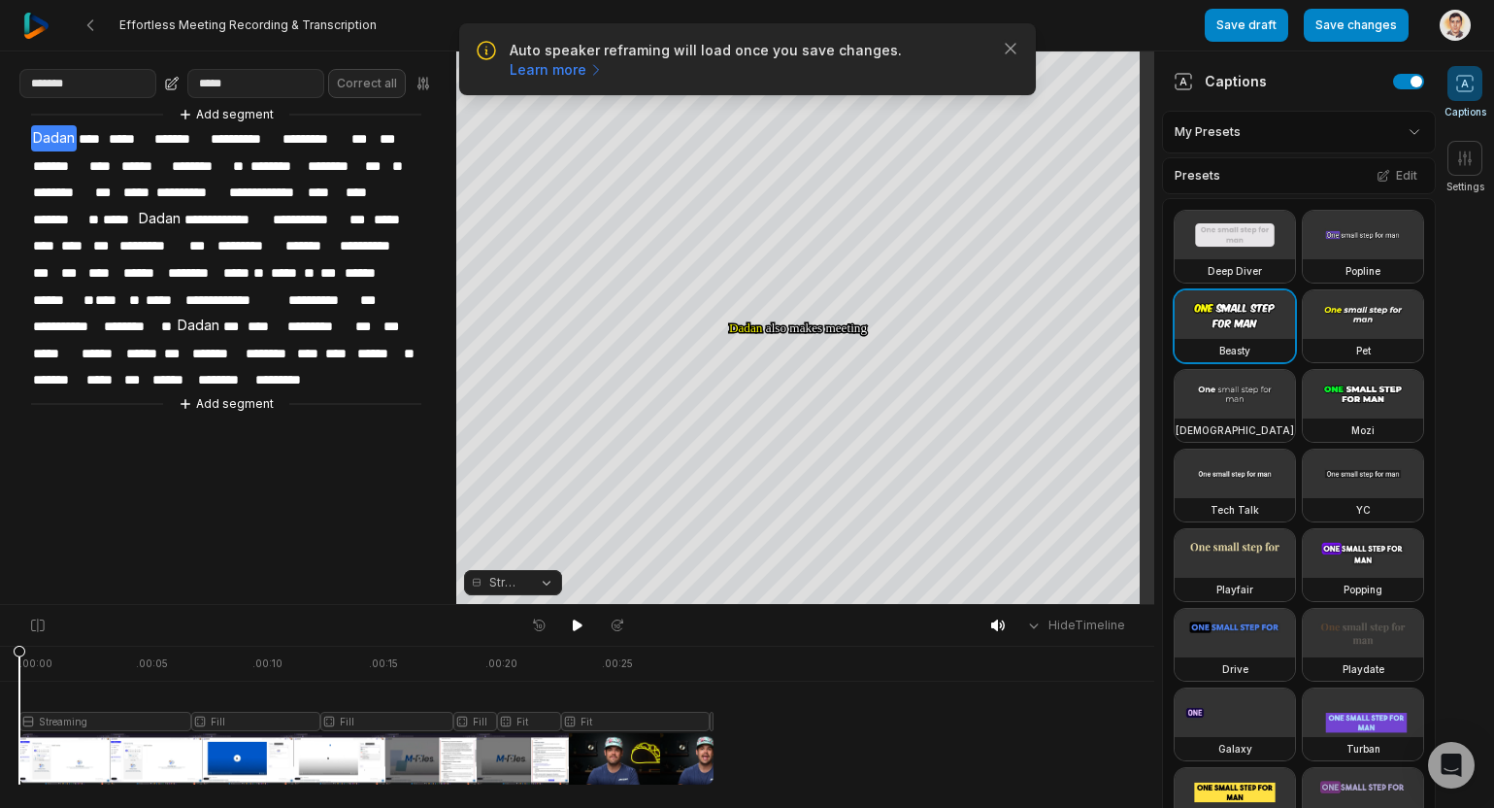
click at [531, 587] on button "Streaming" at bounding box center [513, 582] width 98 height 25
click at [496, 498] on div "Split" at bounding box center [513, 500] width 98 height 25
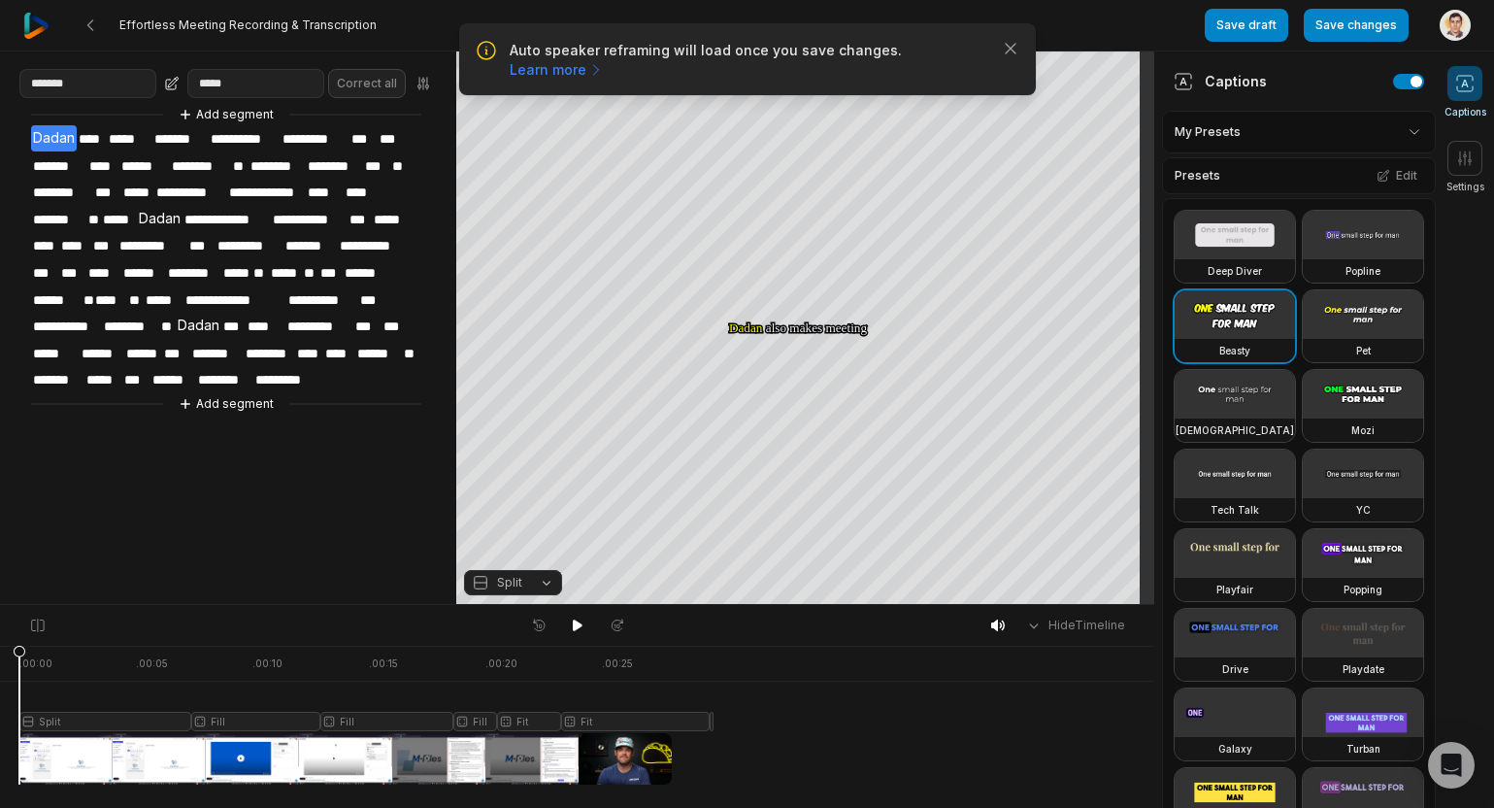
click at [499, 585] on span "Split" at bounding box center [509, 582] width 25 height 17
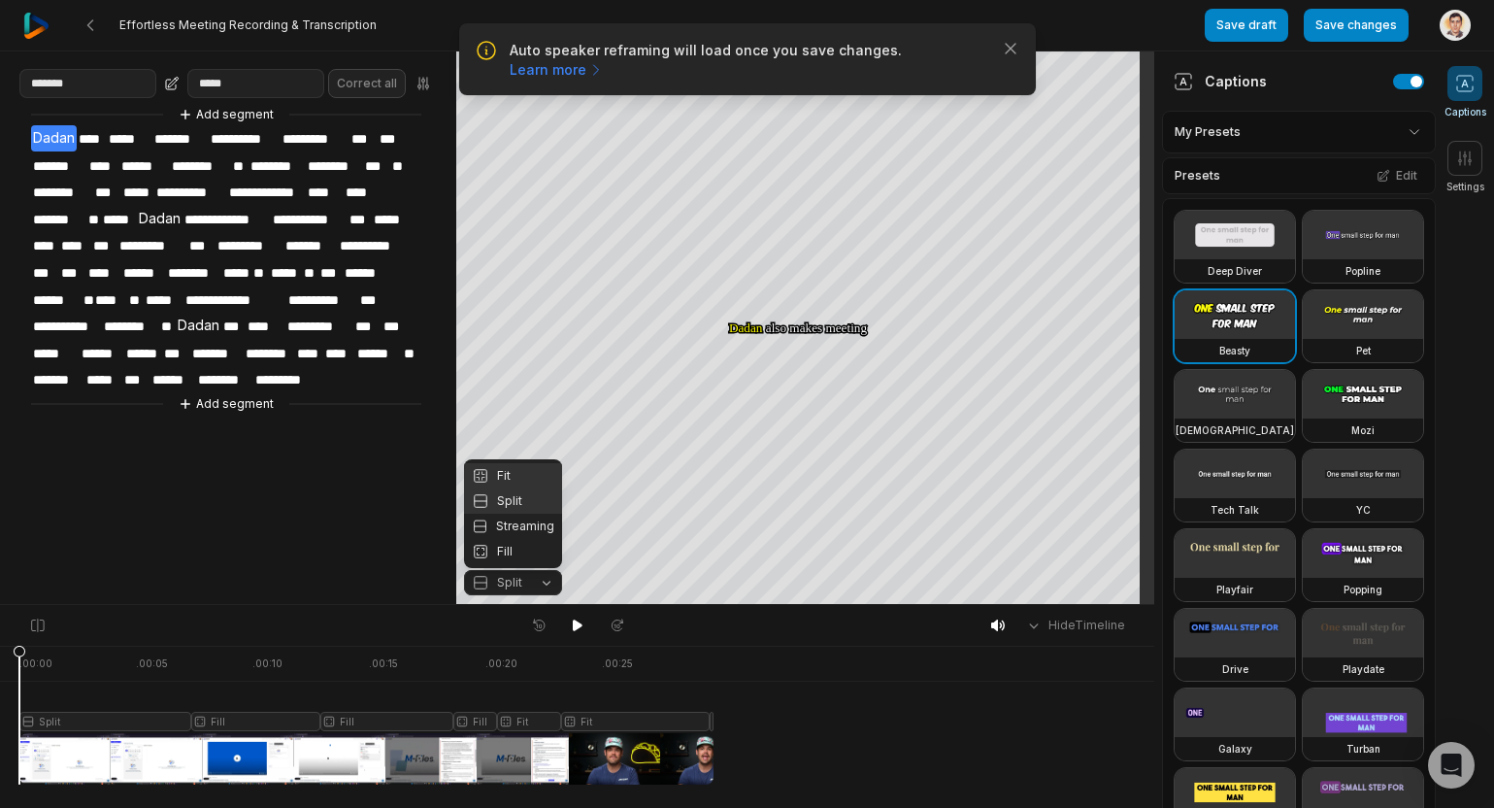
click at [505, 475] on div "Fit" at bounding box center [513, 475] width 98 height 25
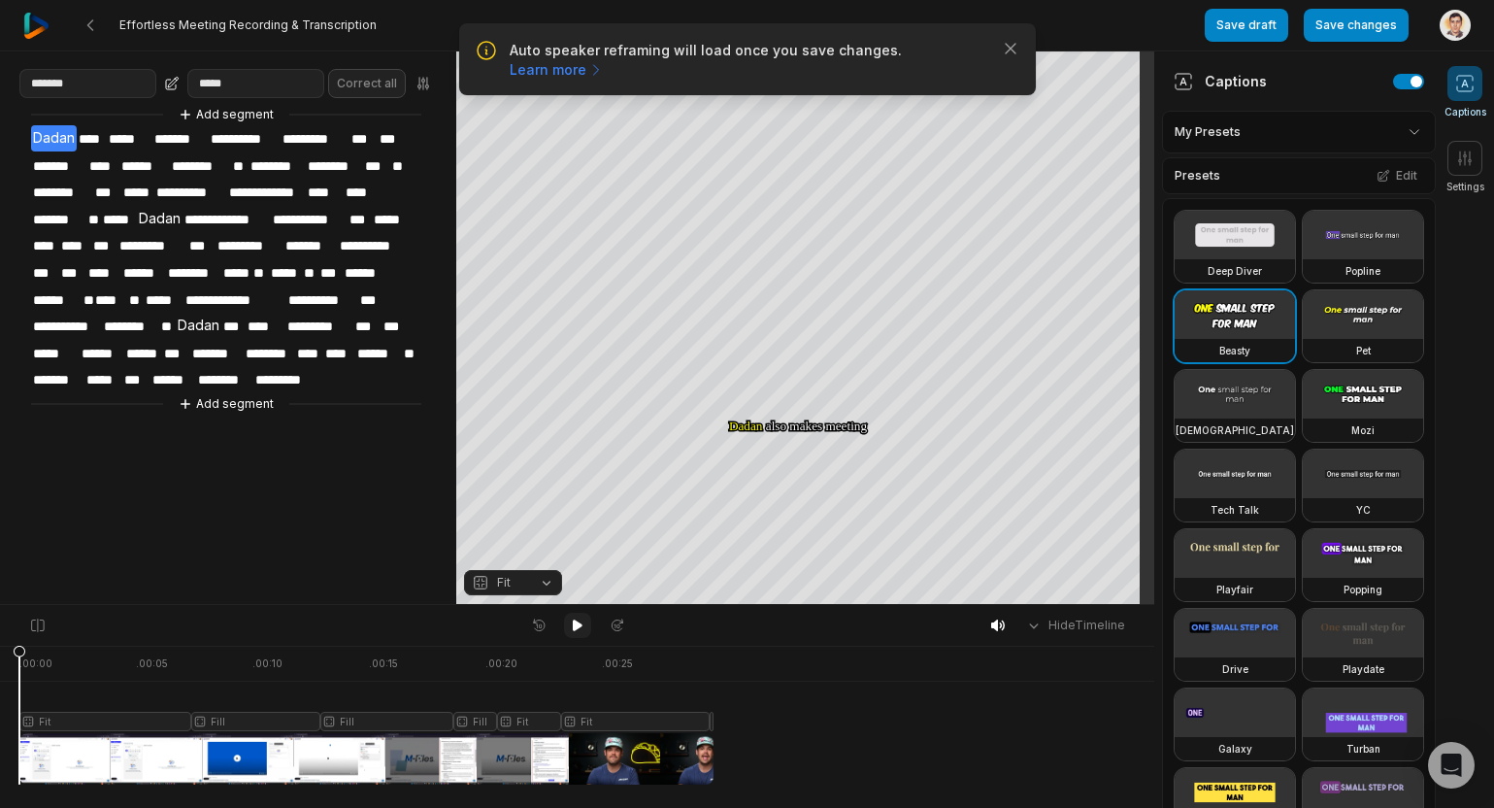
click at [570, 625] on icon at bounding box center [578, 626] width 16 height 16
click at [554, 583] on button "Fit" at bounding box center [513, 582] width 98 height 25
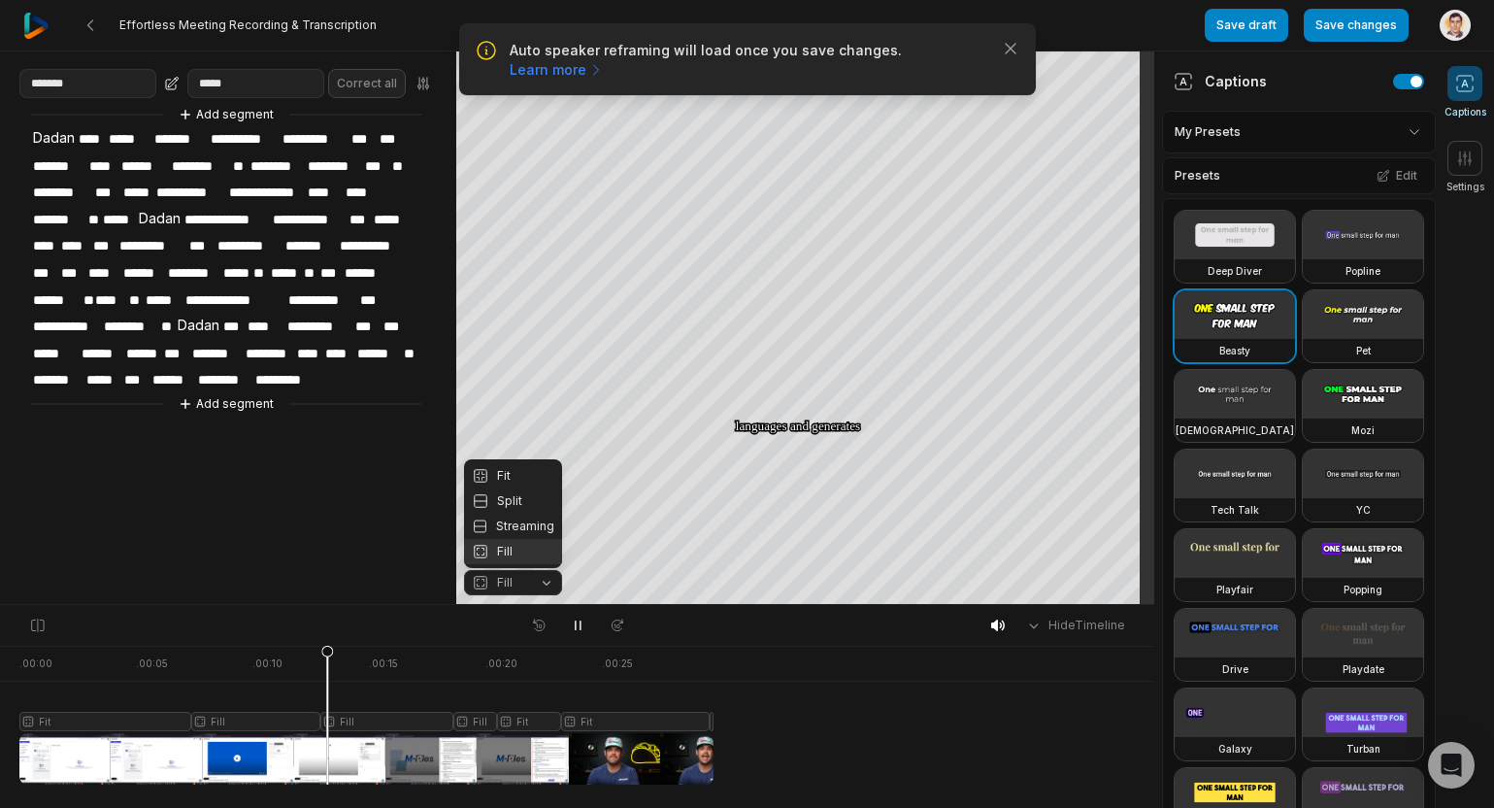
click at [524, 548] on div "Fill" at bounding box center [513, 551] width 98 height 25
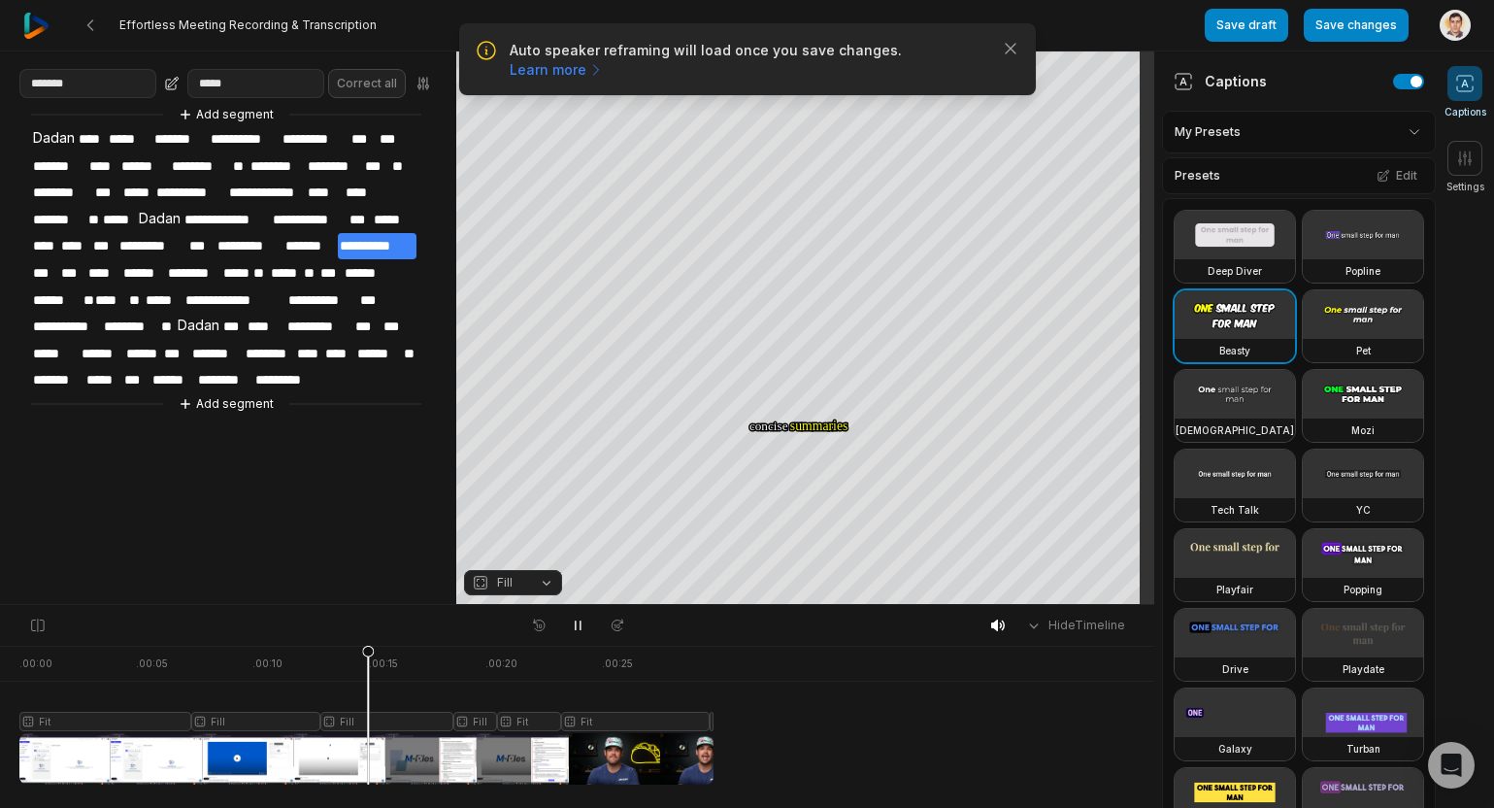
click at [548, 580] on button "Fill" at bounding box center [513, 582] width 98 height 25
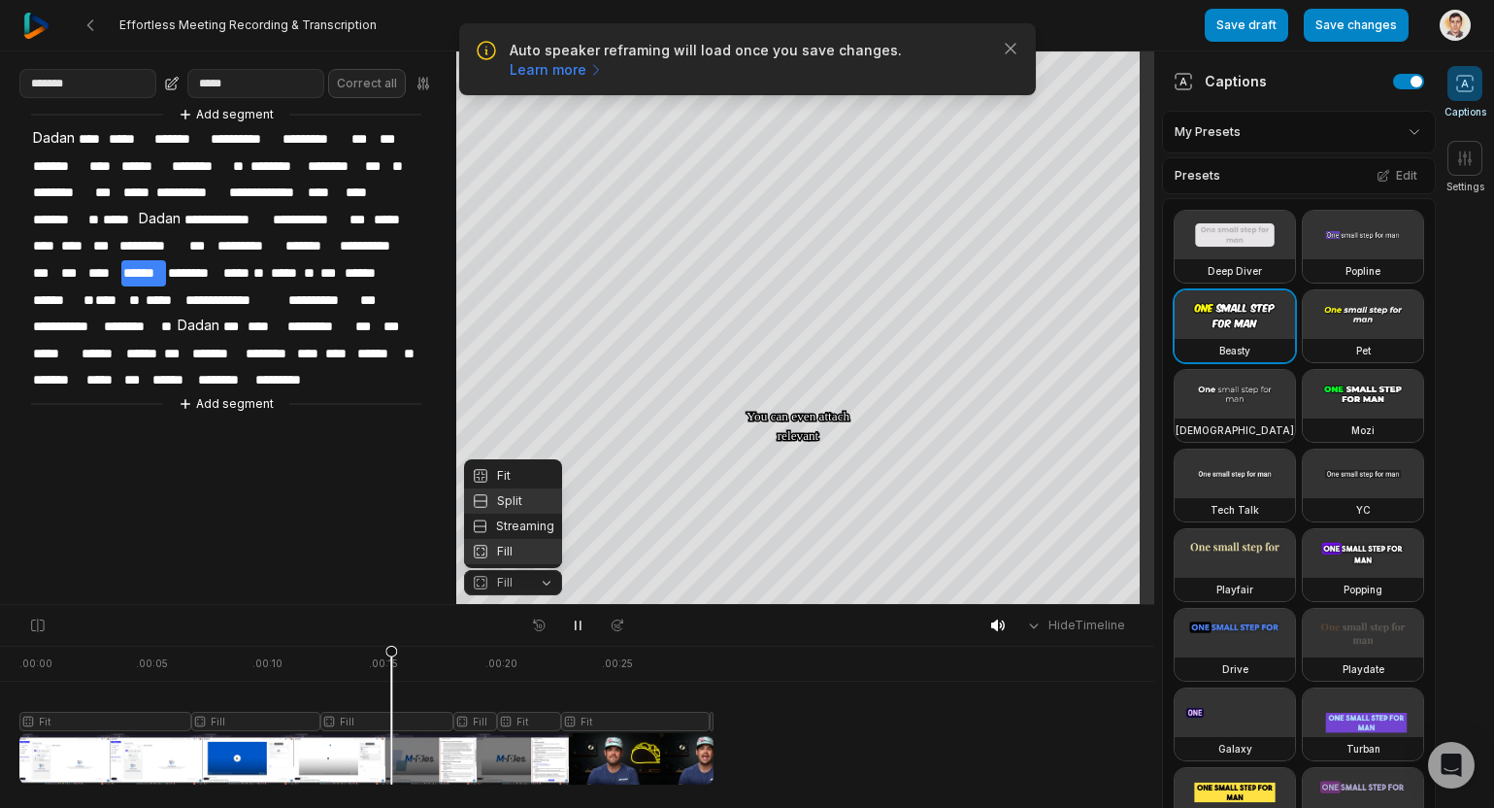
click at [515, 489] on div "Split" at bounding box center [513, 500] width 98 height 25
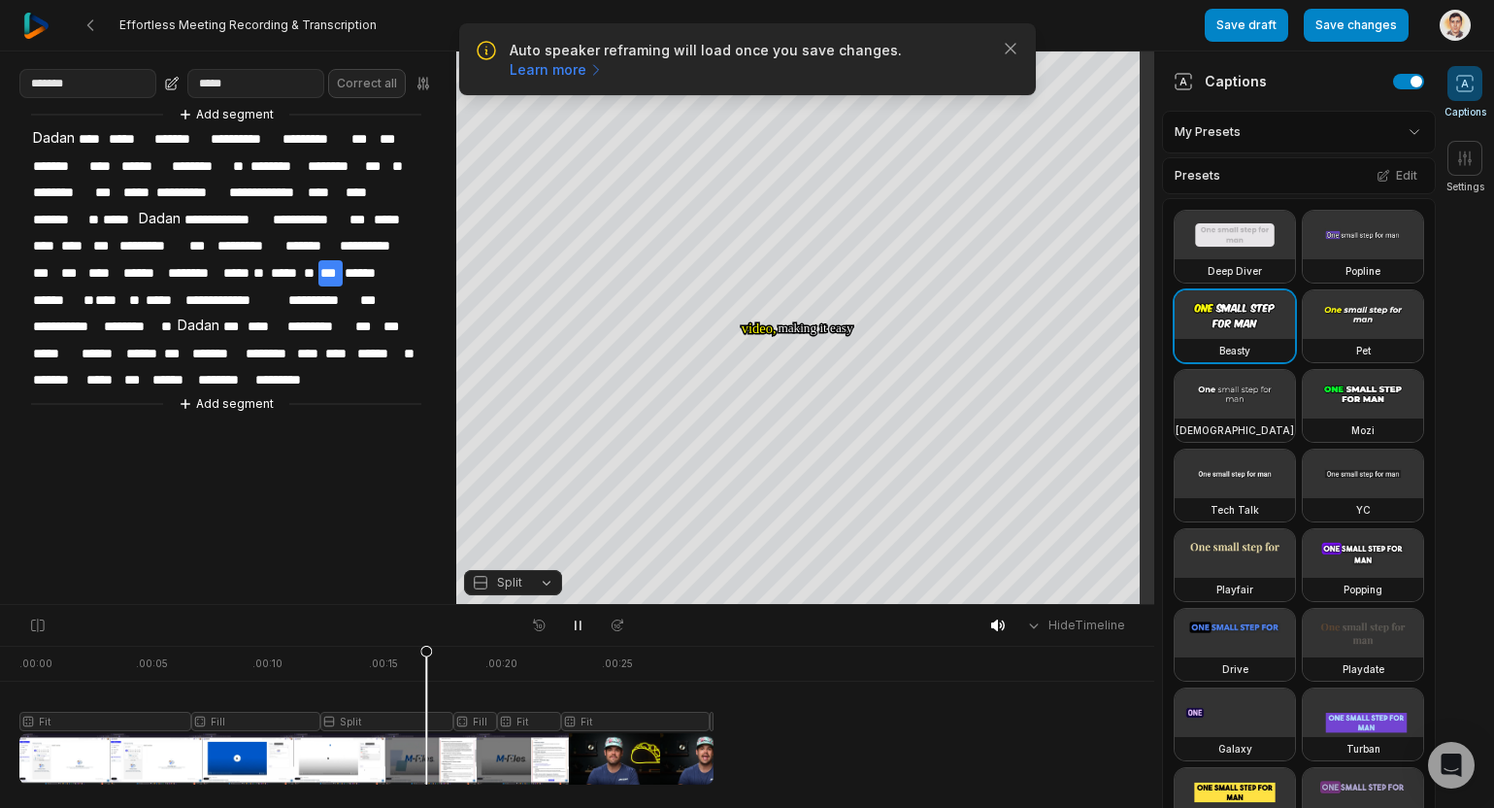
click at [528, 590] on button "Split" at bounding box center [513, 582] width 98 height 25
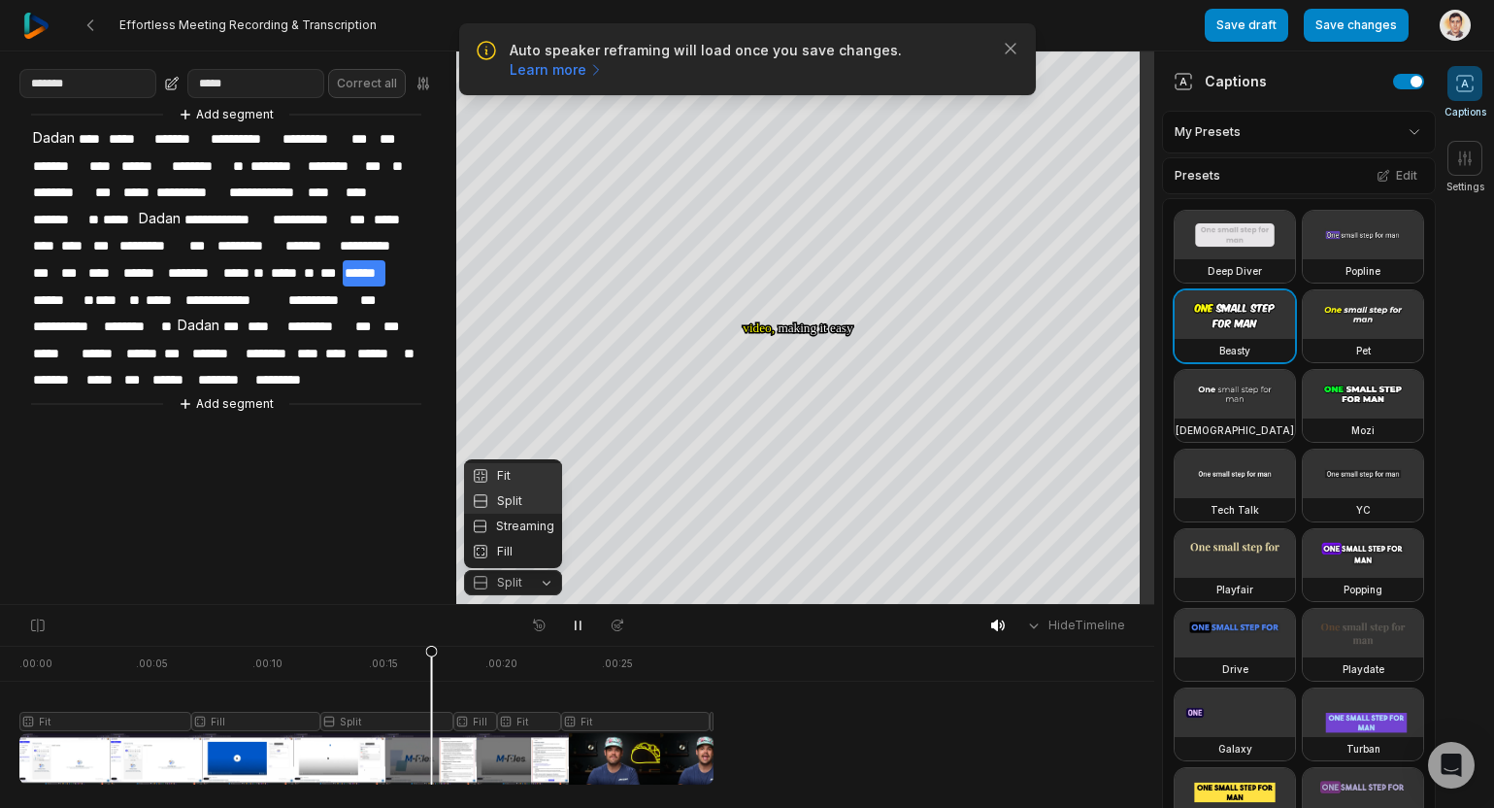
click at [512, 473] on div "Fit" at bounding box center [513, 475] width 98 height 25
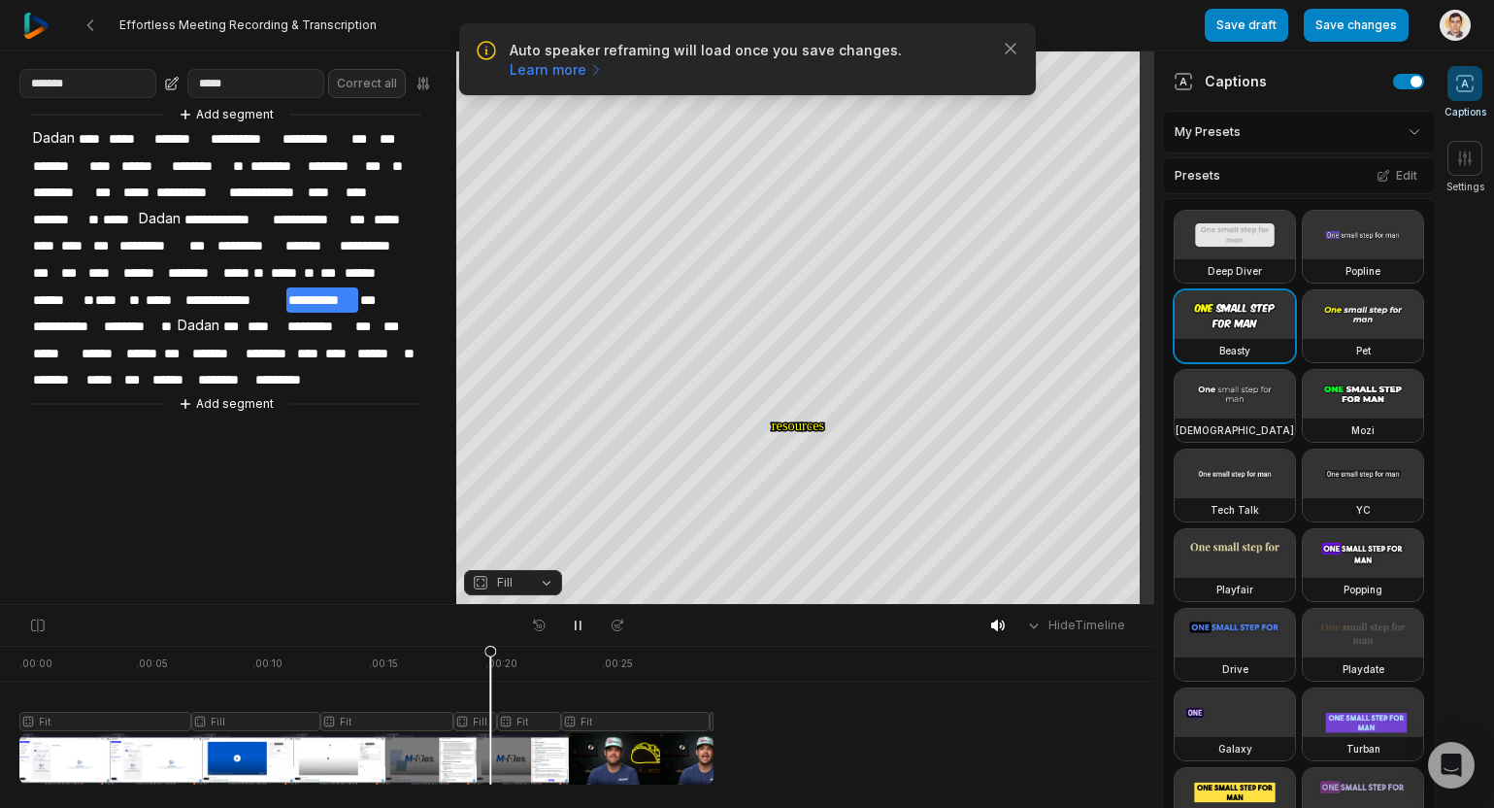
click at [542, 593] on button "Fill" at bounding box center [513, 582] width 98 height 25
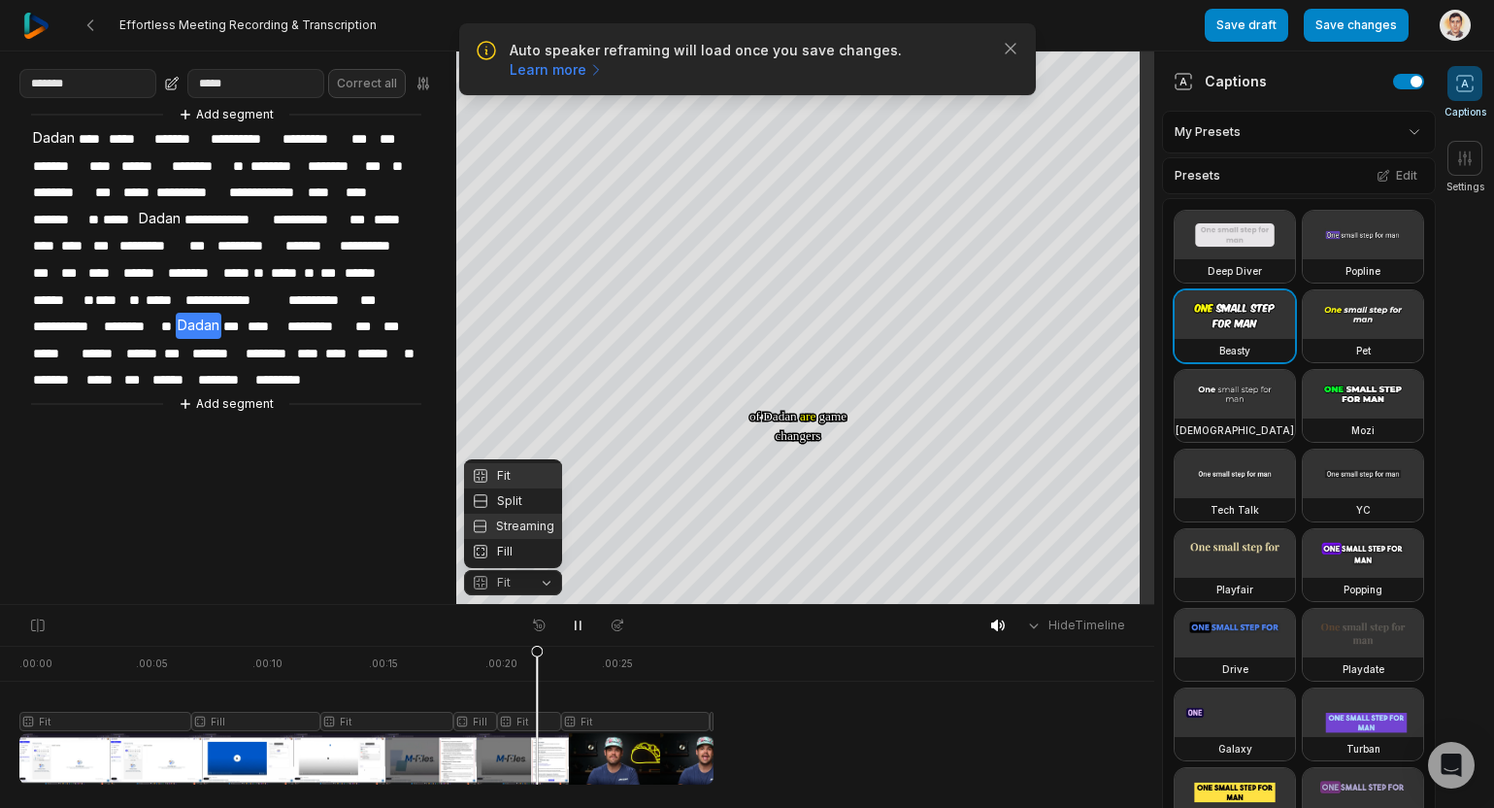
click at [520, 524] on div "Streaming" at bounding box center [513, 526] width 98 height 25
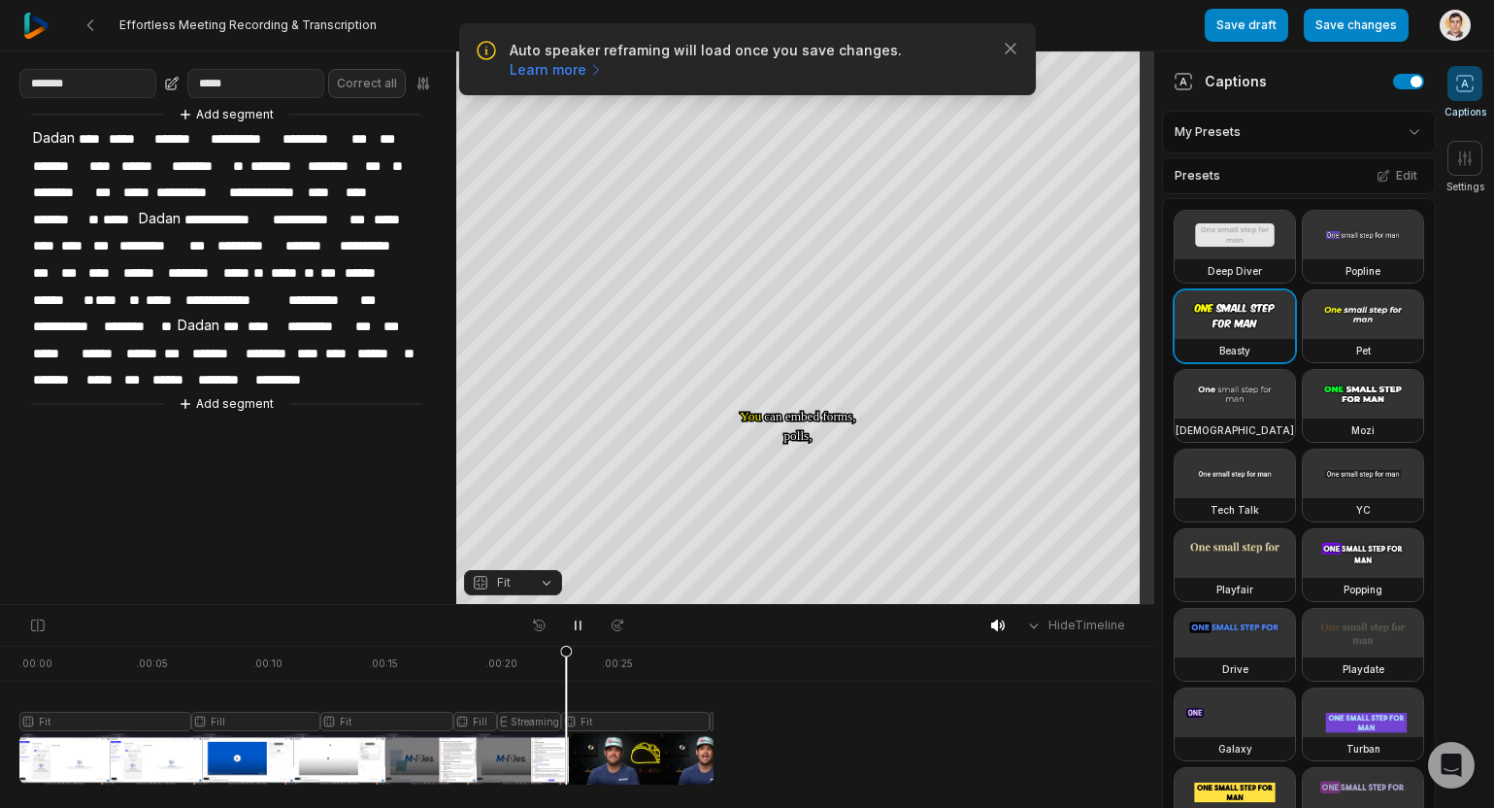
click at [532, 588] on button "Fit" at bounding box center [513, 582] width 98 height 25
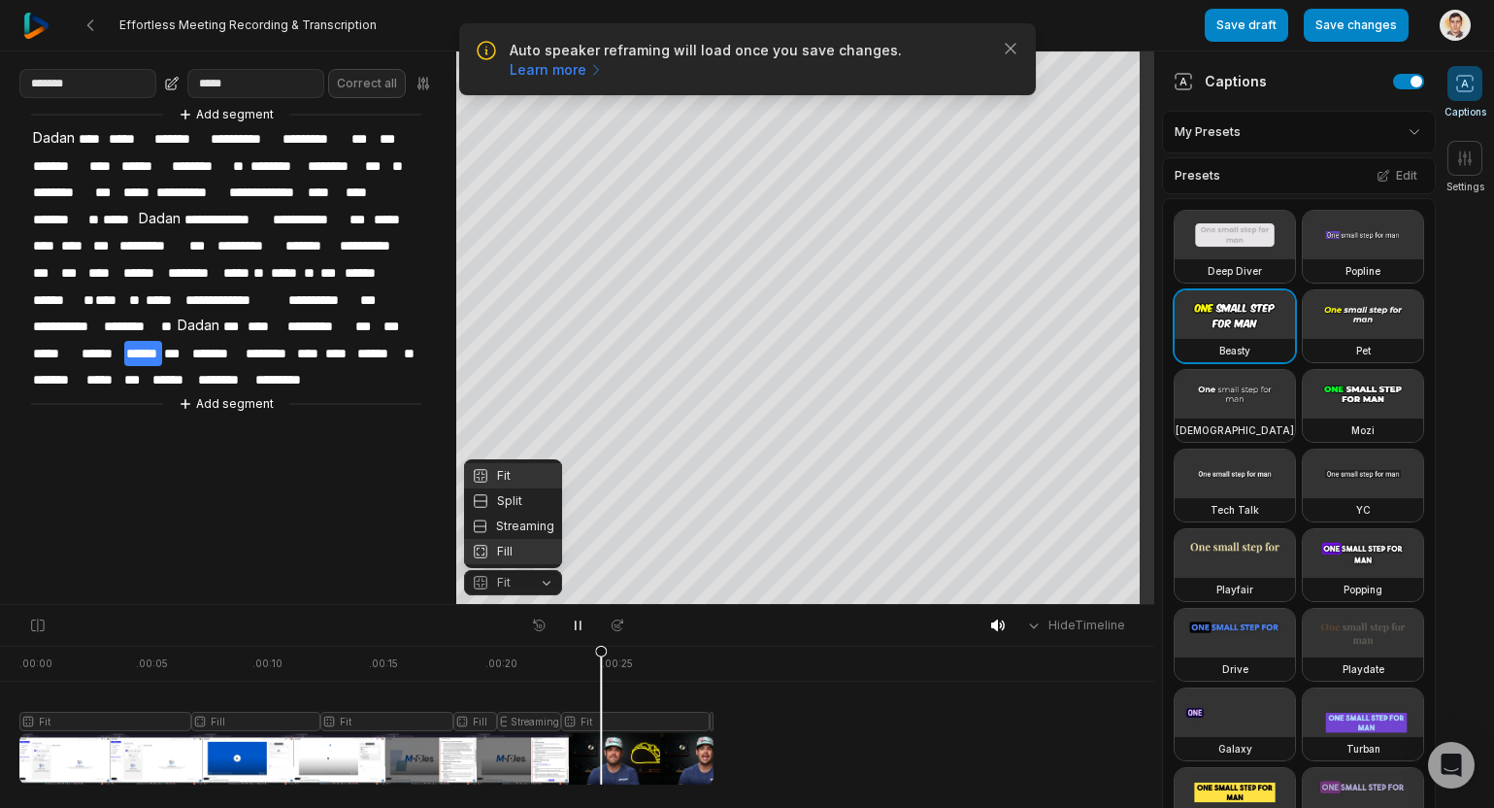
click at [523, 546] on div "Fill" at bounding box center [513, 551] width 98 height 25
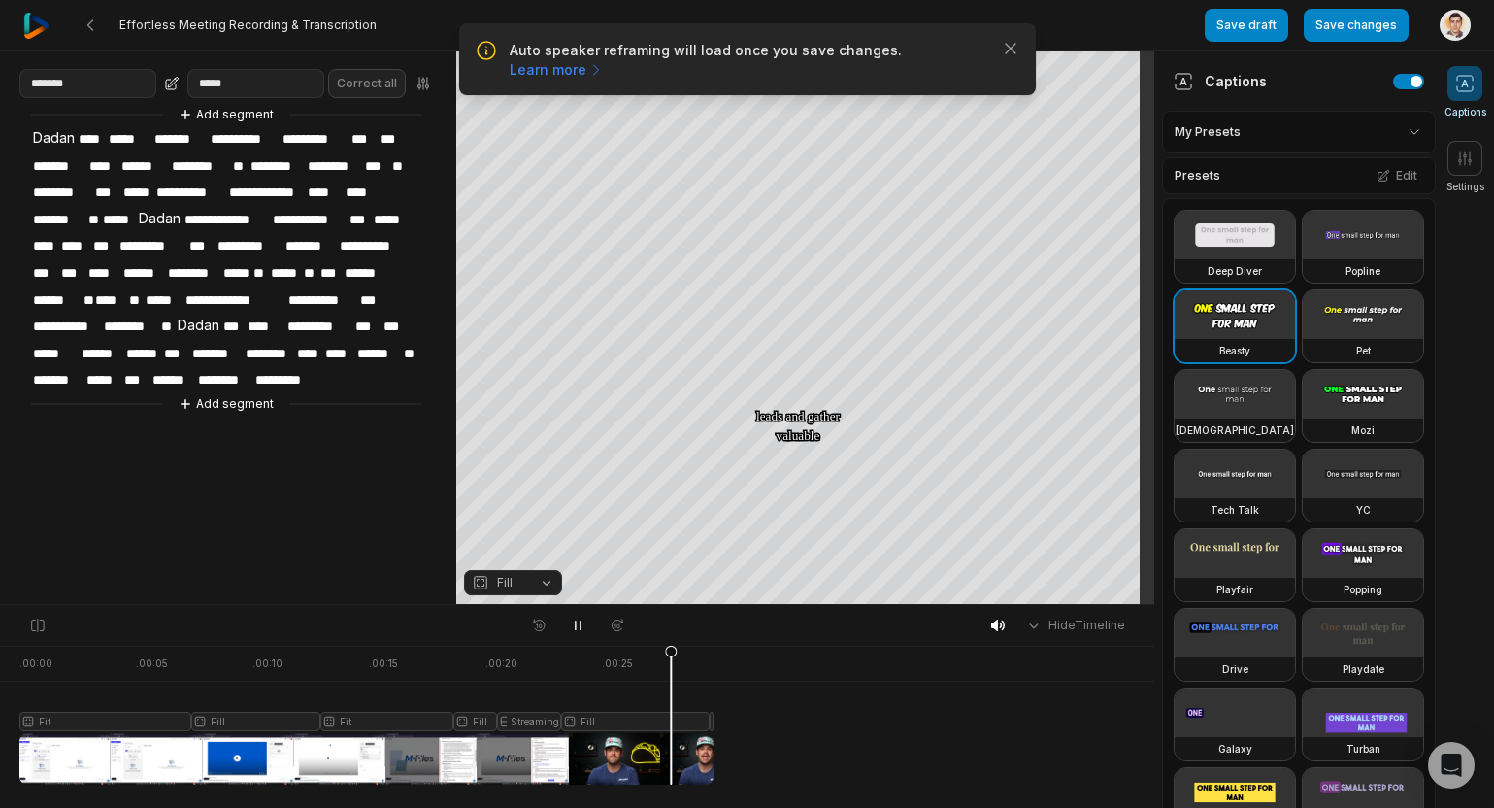
click at [542, 580] on button "Fill" at bounding box center [513, 582] width 98 height 25
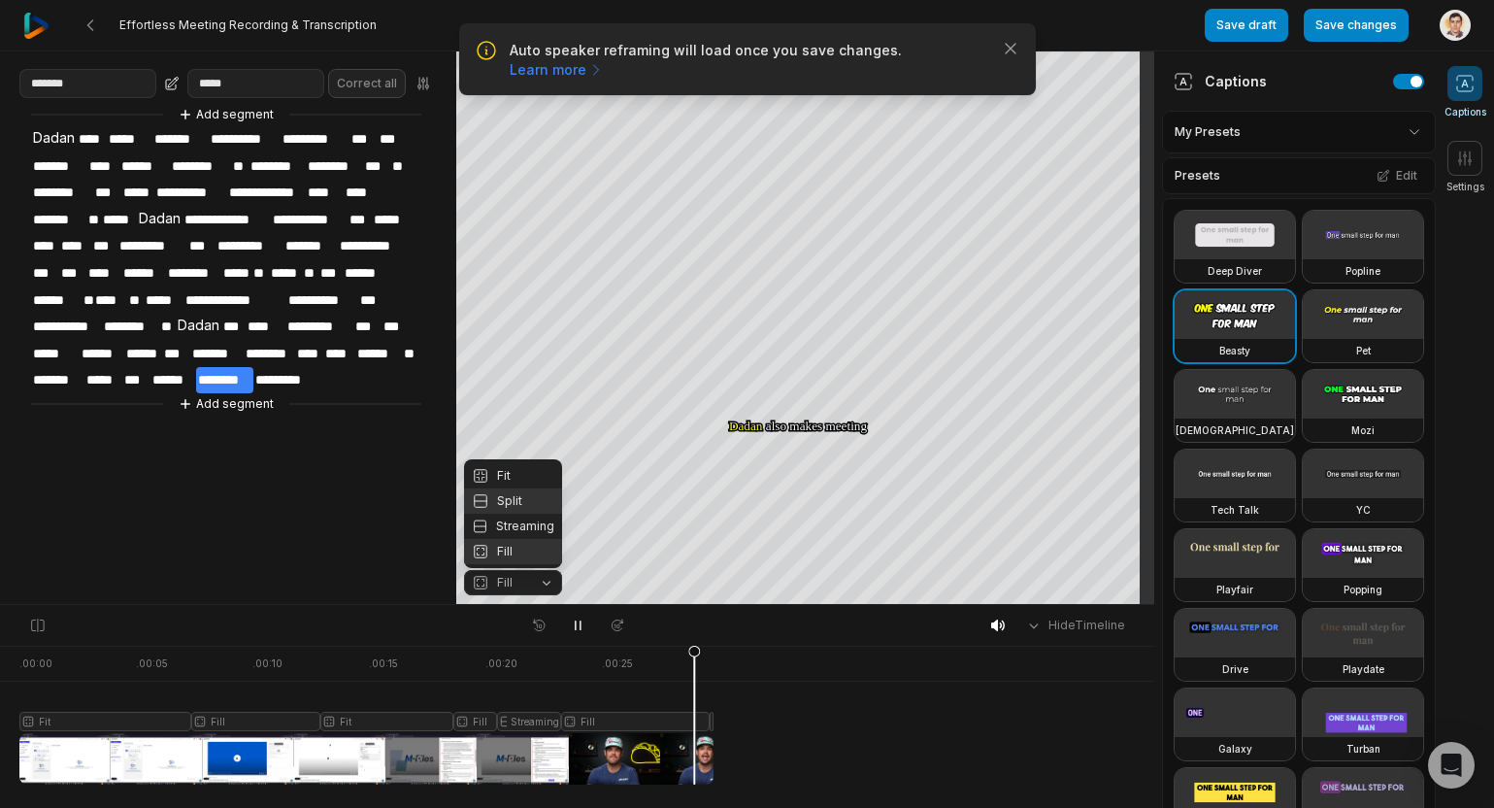
click at [517, 500] on div "Split" at bounding box center [513, 500] width 98 height 25
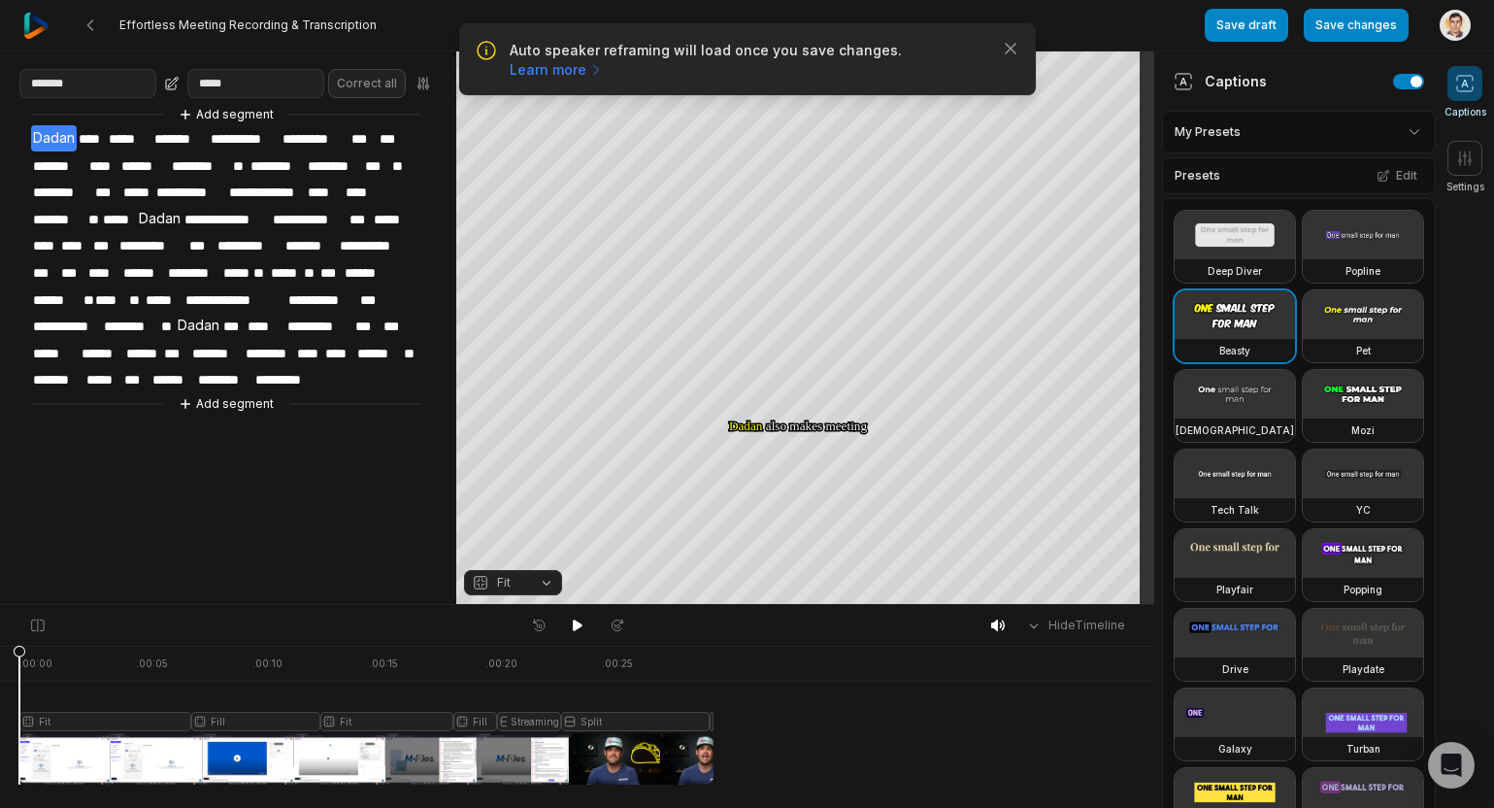
click at [512, 578] on span "Fit" at bounding box center [497, 582] width 51 height 17
click at [500, 483] on div "Fit" at bounding box center [513, 475] width 98 height 25
click at [589, 631] on button at bounding box center [577, 625] width 27 height 25
click at [583, 632] on icon at bounding box center [578, 626] width 16 height 16
click at [568, 621] on button at bounding box center [577, 625] width 27 height 25
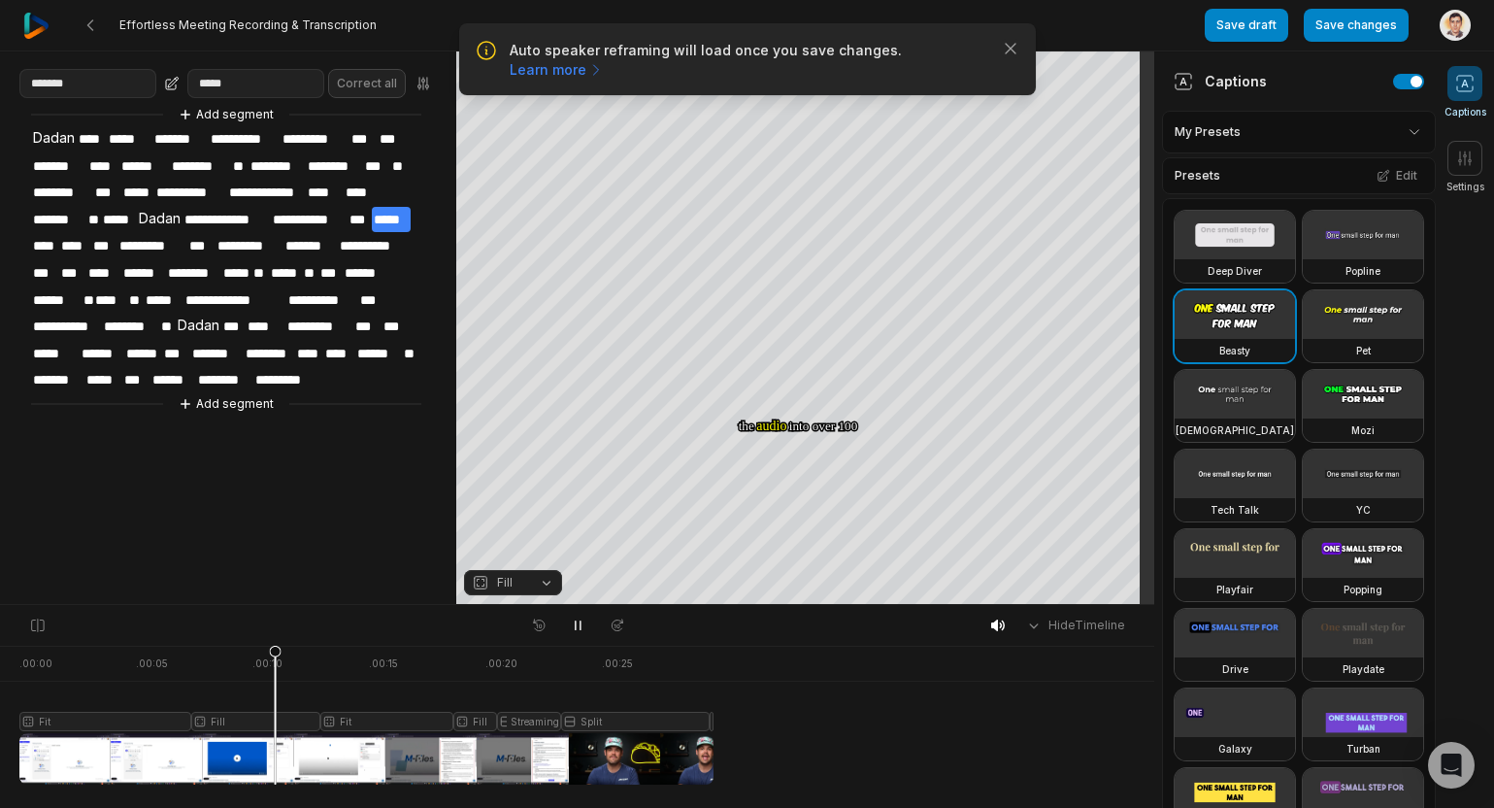
click at [80, 775] on div at bounding box center [366, 715] width 694 height 139
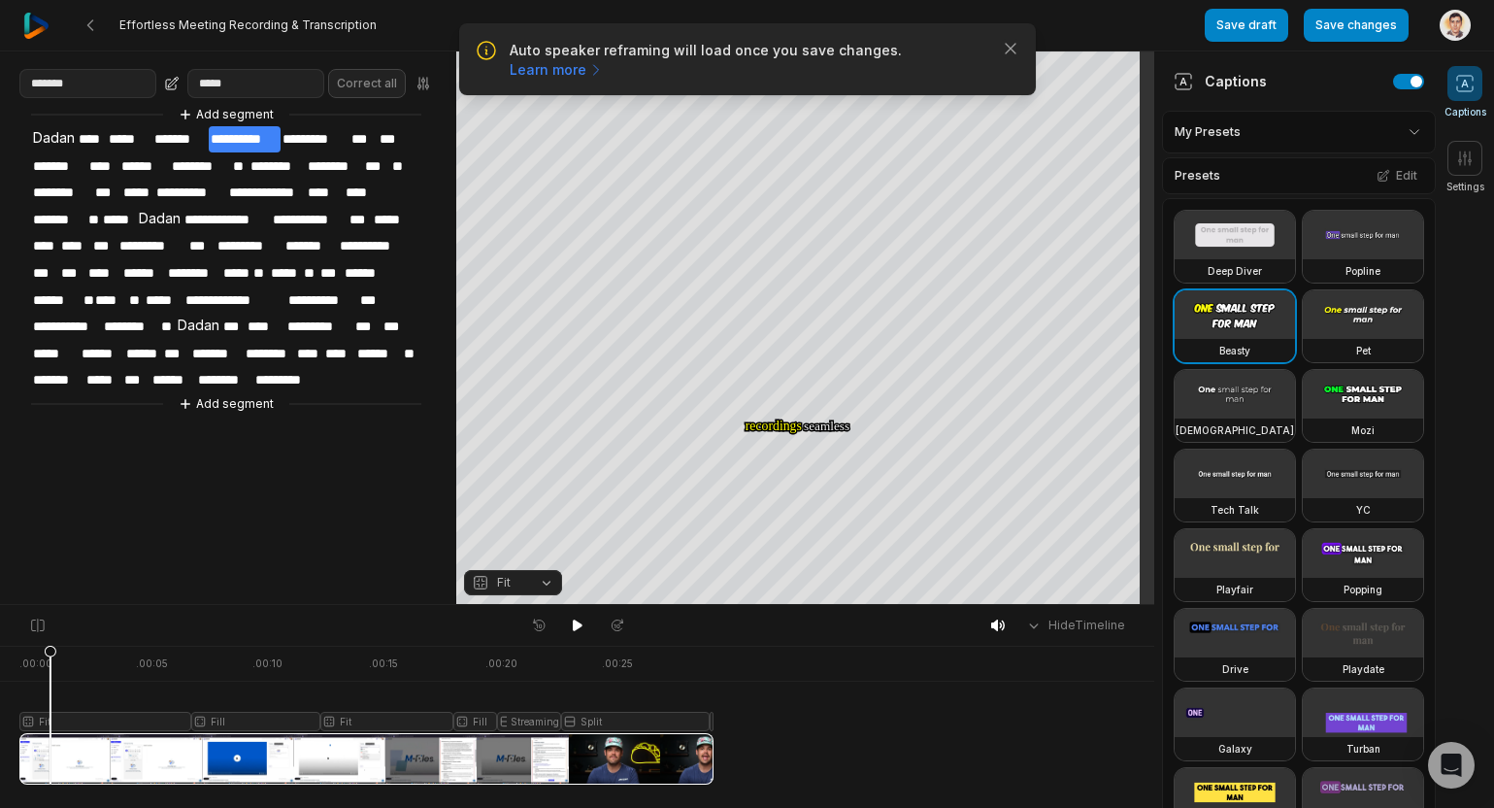
click at [50, 717] on div at bounding box center [366, 715] width 694 height 139
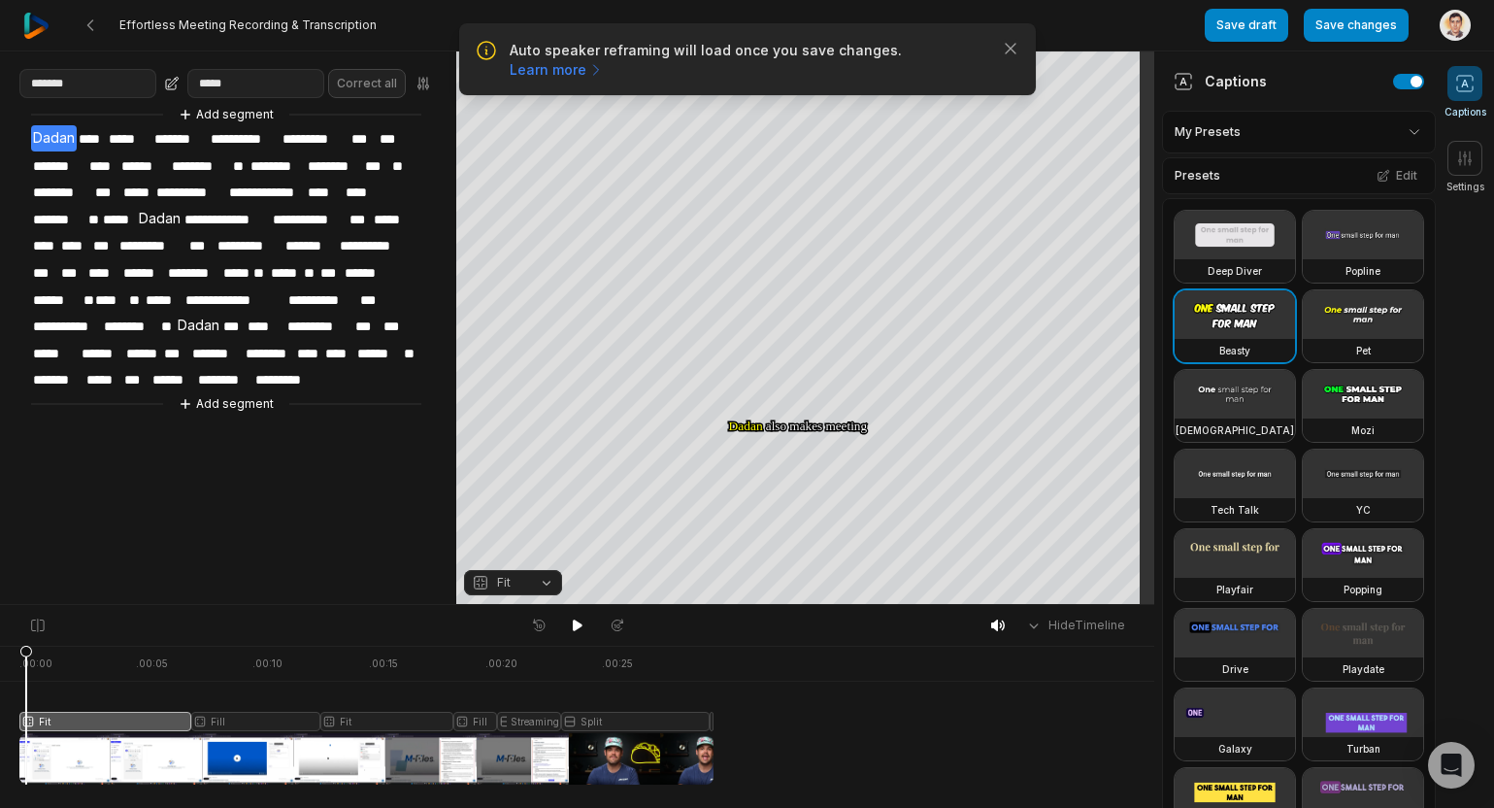
click at [26, 720] on div at bounding box center [366, 715] width 694 height 139
click at [526, 586] on button "Fit" at bounding box center [513, 582] width 98 height 25
click at [530, 543] on div "Fill" at bounding box center [513, 551] width 98 height 25
click at [393, 714] on div at bounding box center [366, 715] width 694 height 139
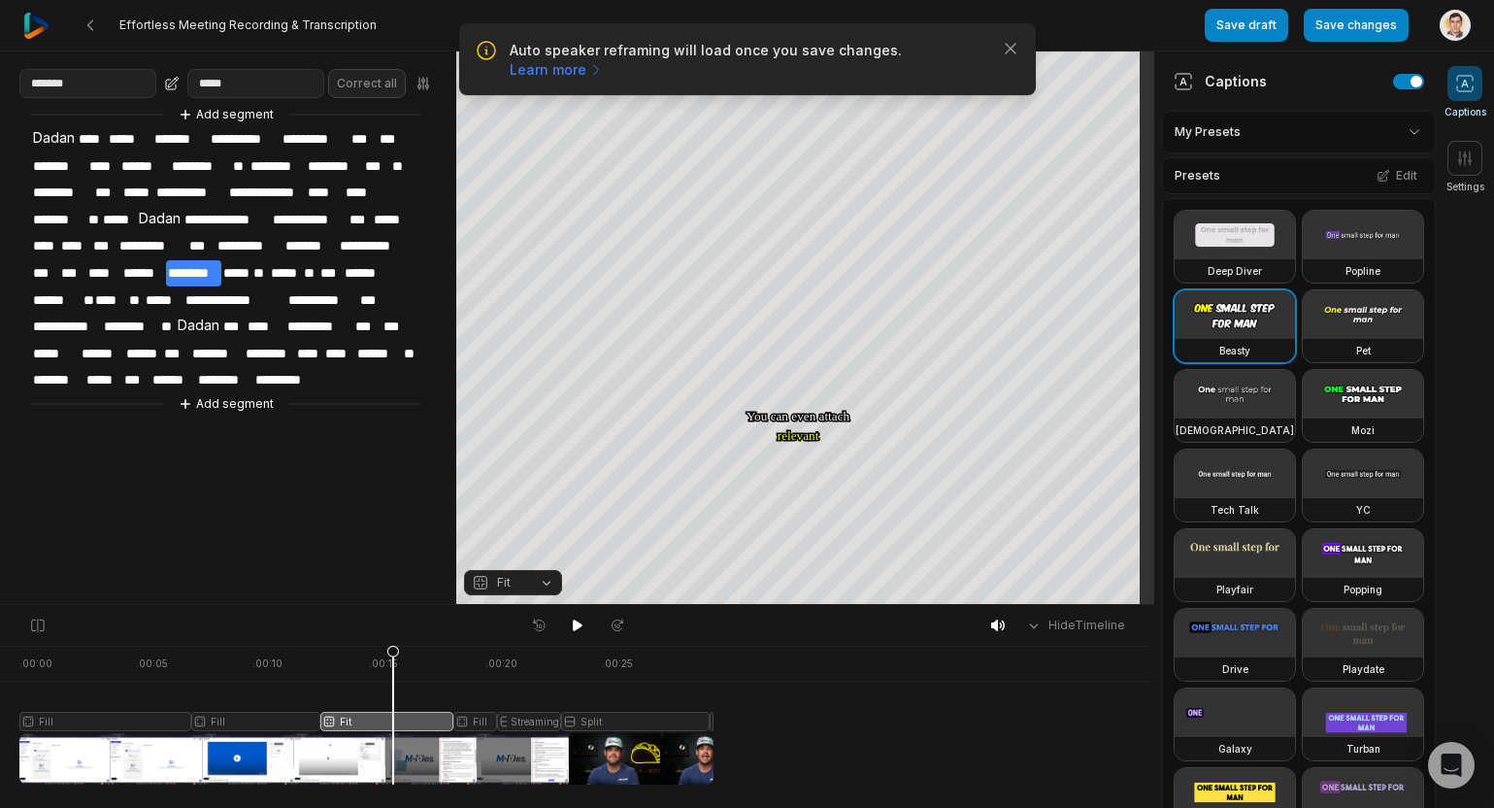
click at [338, 716] on div at bounding box center [366, 715] width 694 height 139
click at [527, 721] on div at bounding box center [366, 715] width 694 height 139
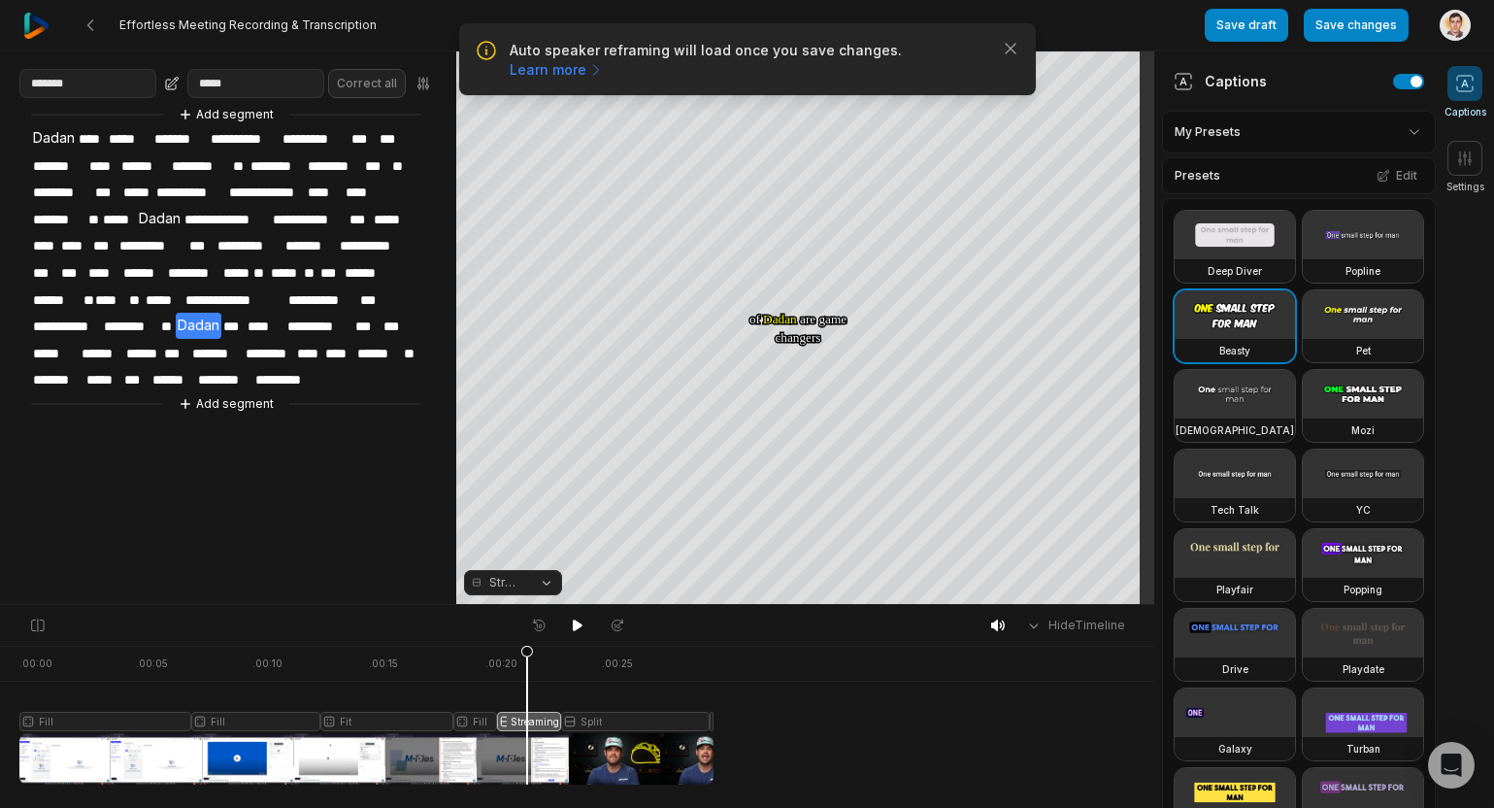
click at [526, 581] on button "Streaming" at bounding box center [513, 582] width 98 height 25
click at [514, 483] on div "Fit" at bounding box center [513, 475] width 98 height 25
click at [472, 721] on div at bounding box center [366, 715] width 694 height 139
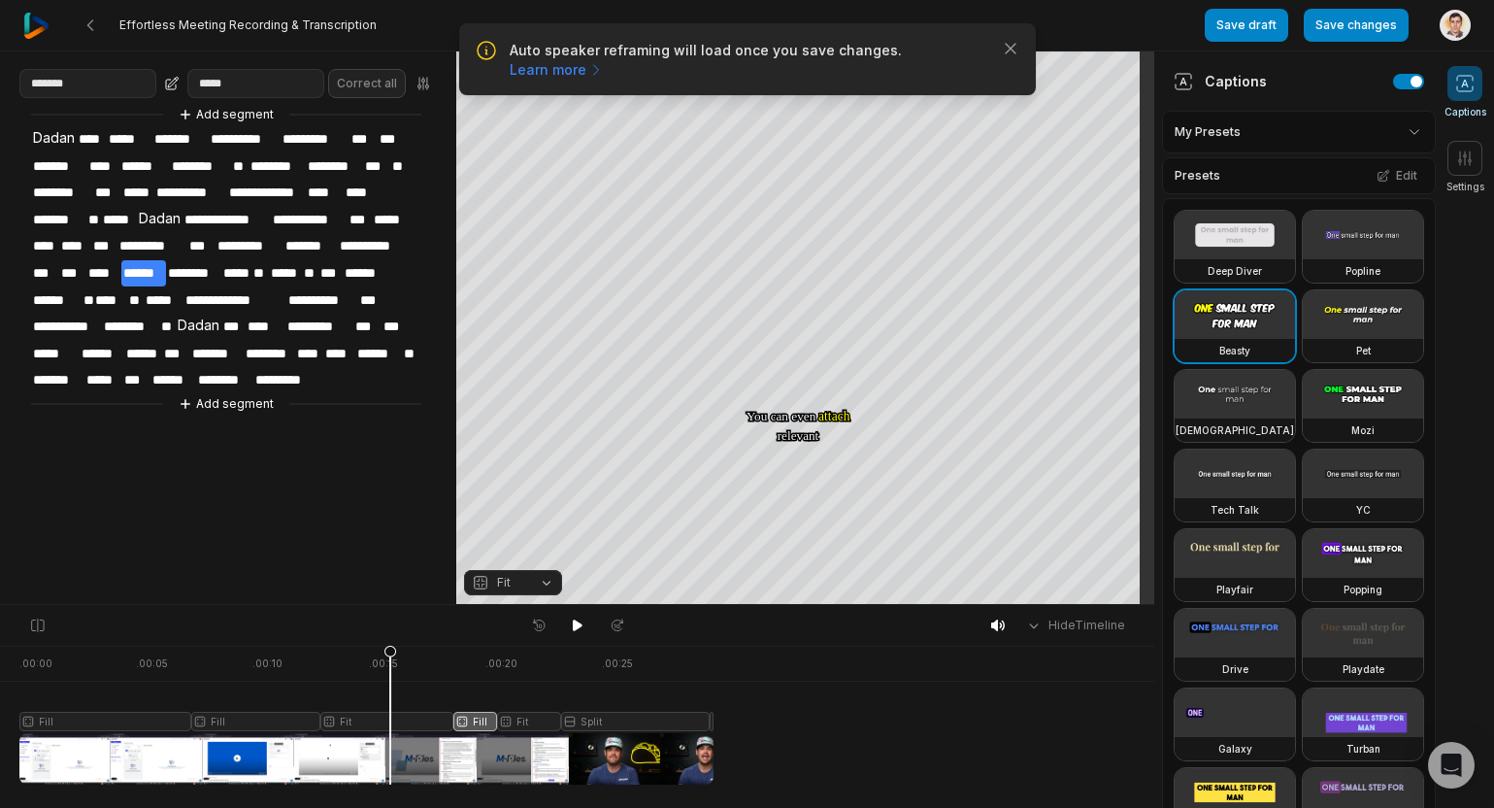
click at [390, 720] on div at bounding box center [366, 715] width 694 height 139
click at [582, 715] on div at bounding box center [366, 715] width 694 height 139
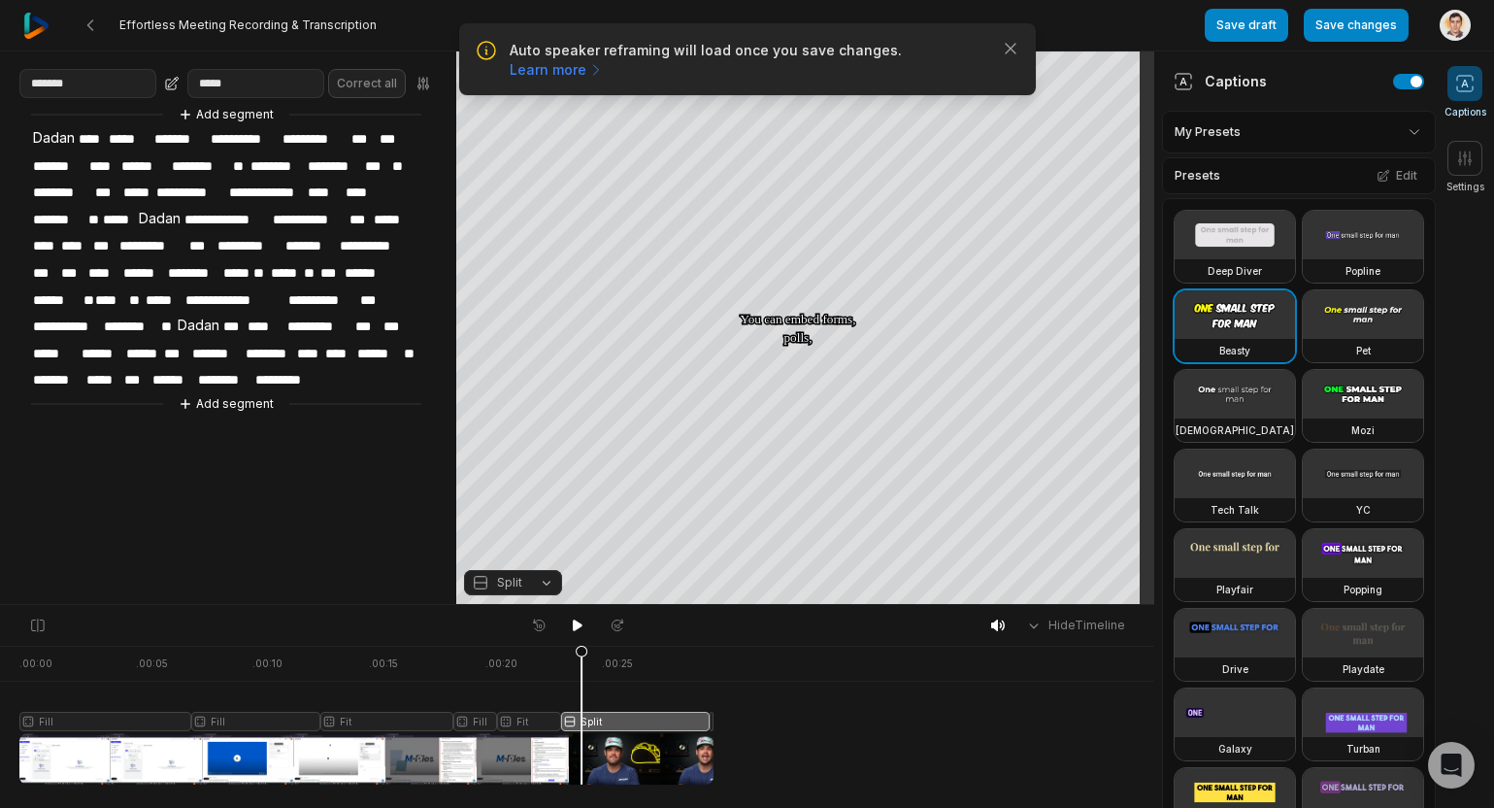
click at [535, 572] on button "Split" at bounding box center [513, 582] width 98 height 25
click at [512, 471] on div "Fit" at bounding box center [513, 475] width 98 height 25
click at [675, 726] on div at bounding box center [366, 715] width 694 height 139
click at [713, 723] on div at bounding box center [366, 715] width 694 height 139
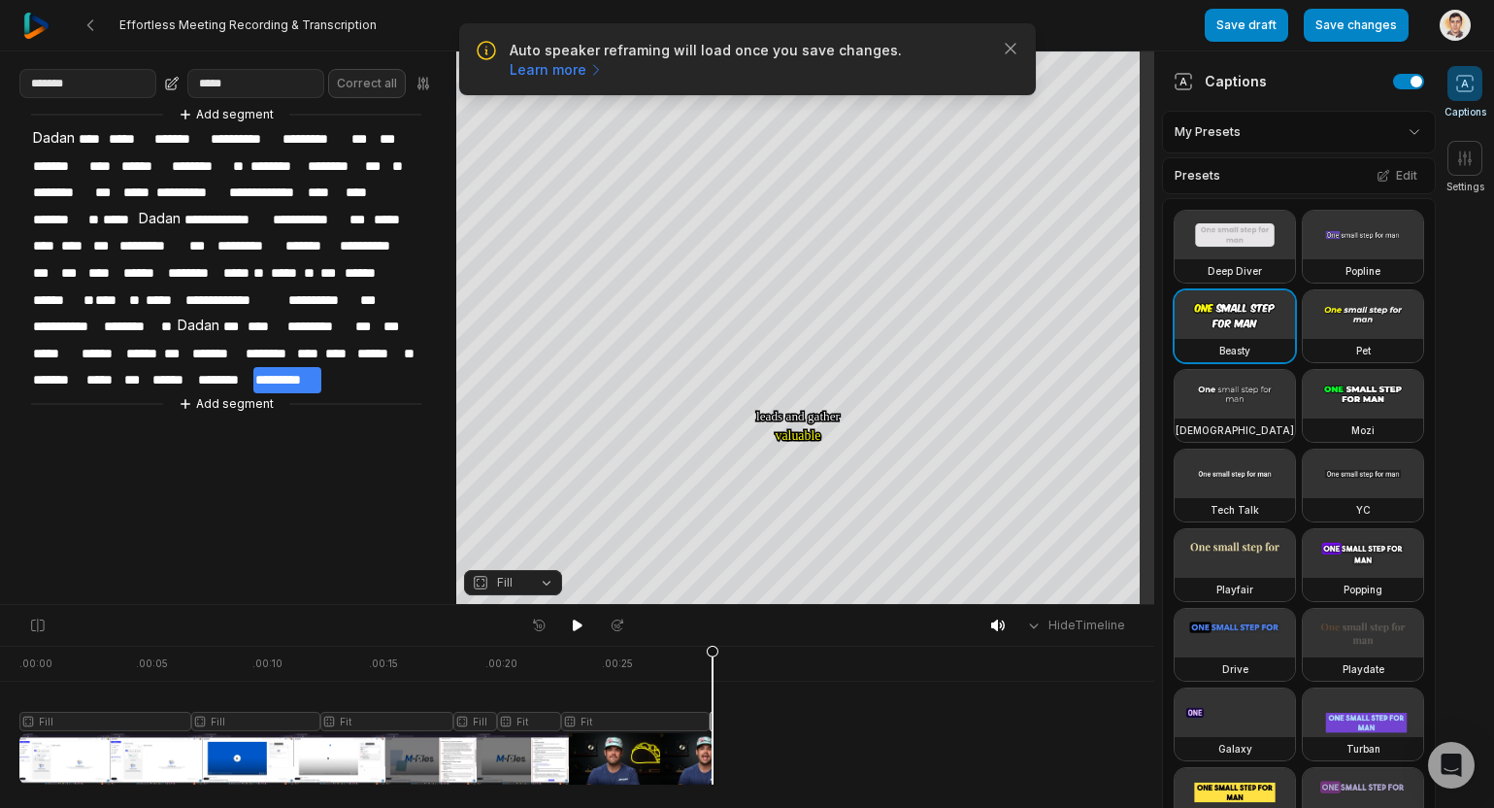
click at [17, 717] on div "Fill Fill Fit Fill Fit Fit Fill" at bounding box center [577, 706] width 1154 height 50
click at [22, 715] on div at bounding box center [366, 715] width 694 height 139
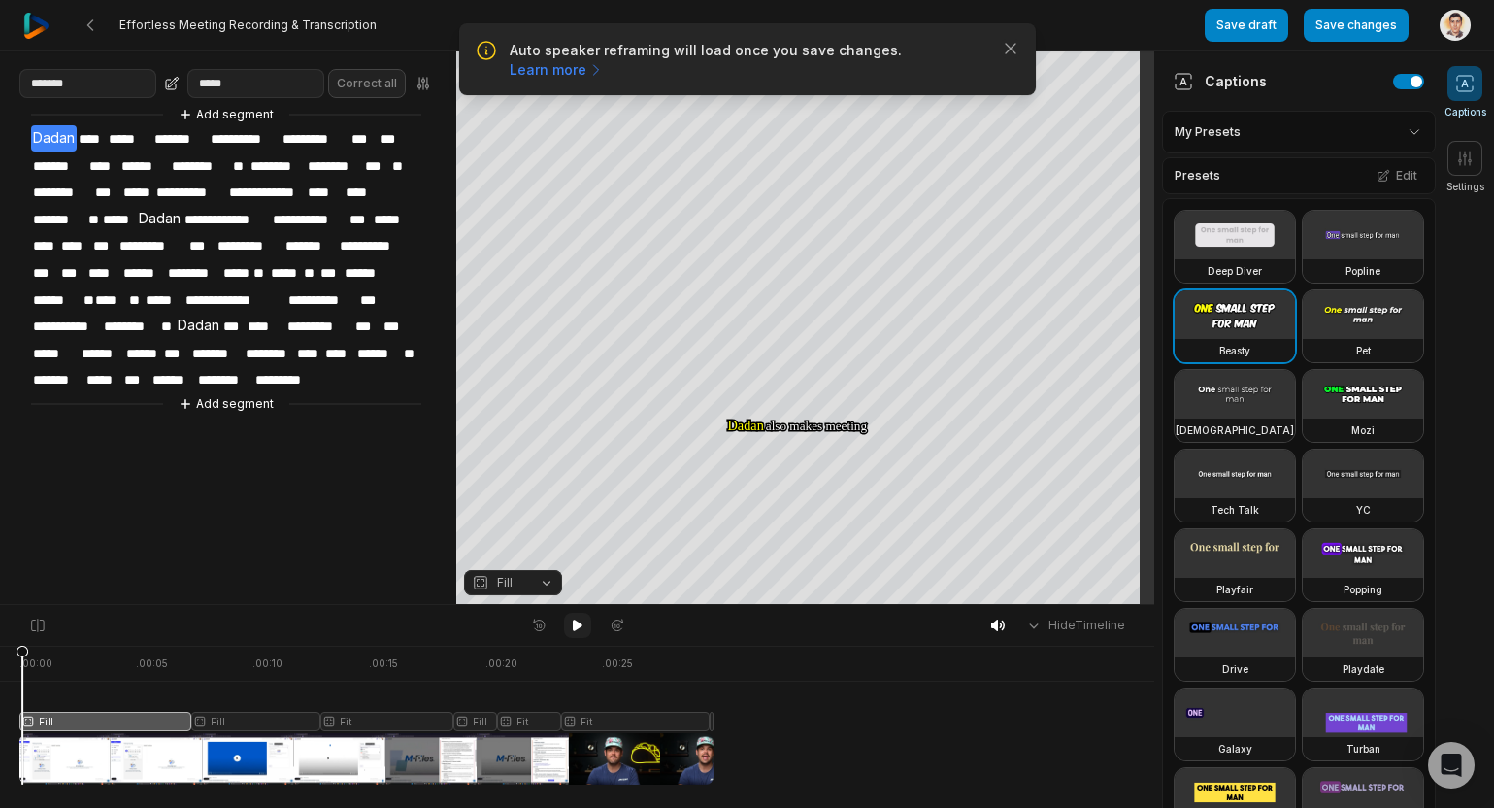
click at [574, 620] on icon at bounding box center [578, 625] width 10 height 12
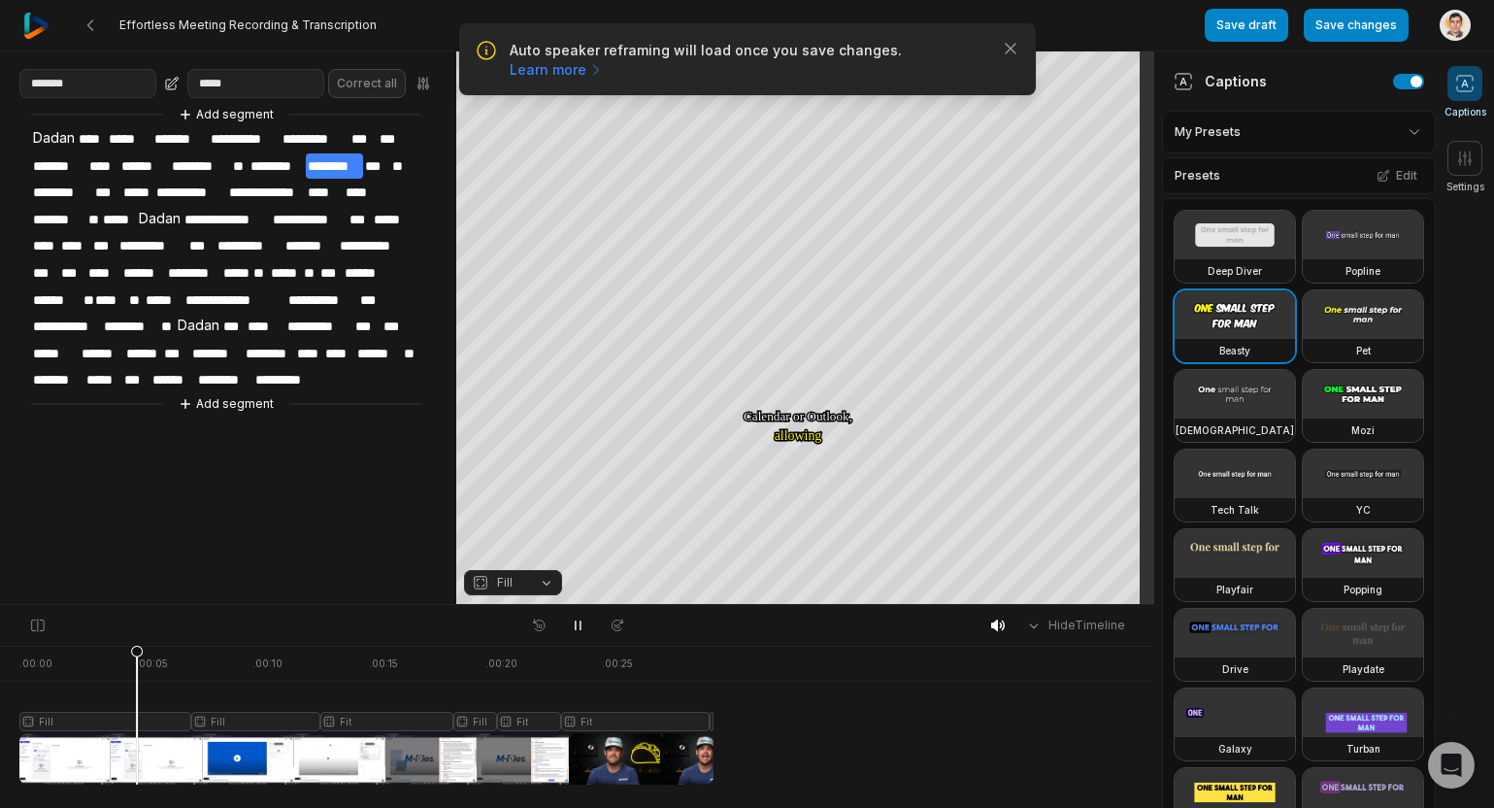
click at [552, 585] on button "Fill" at bounding box center [513, 582] width 98 height 25
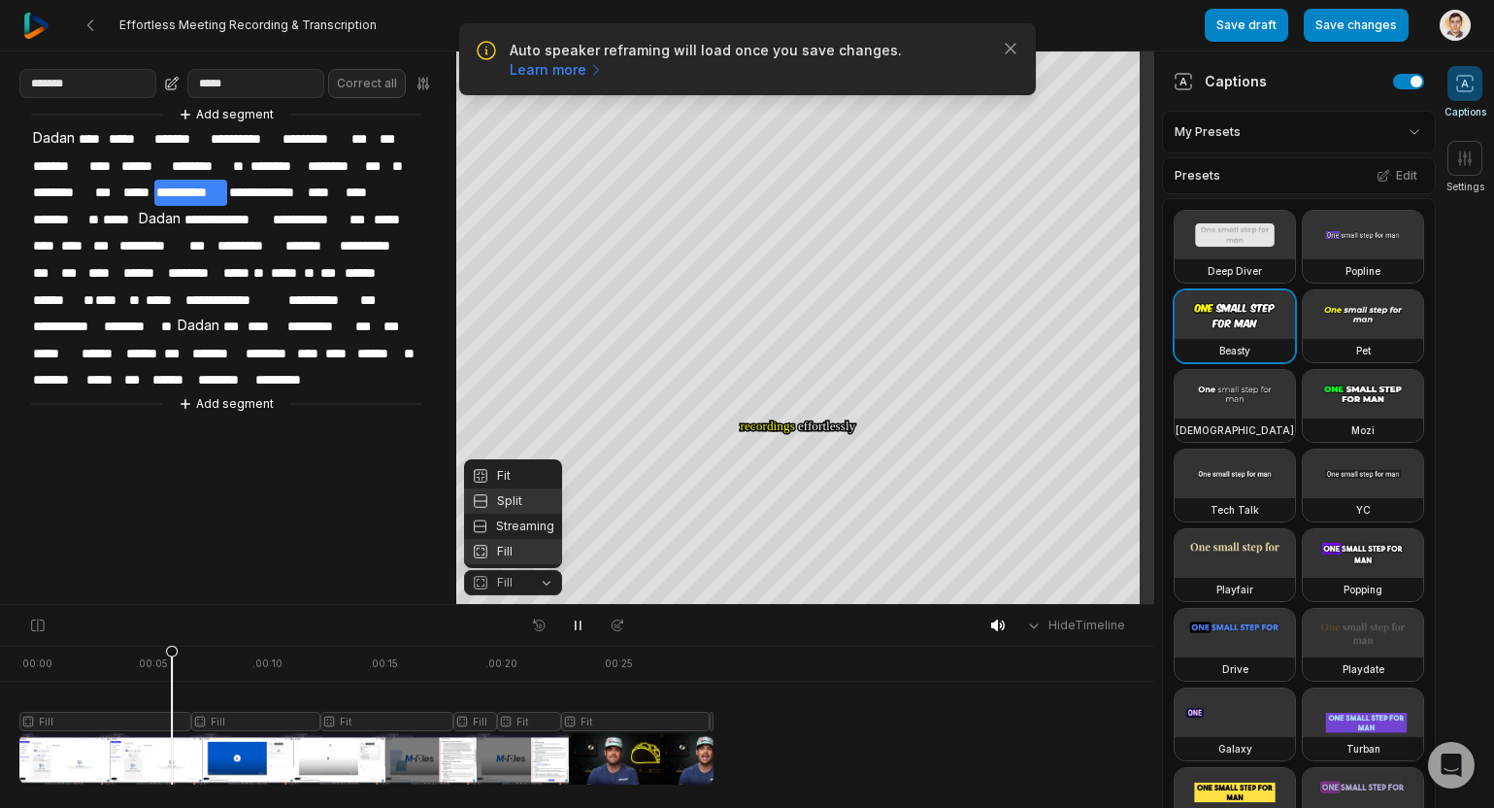
click at [534, 503] on div "Split" at bounding box center [513, 500] width 98 height 25
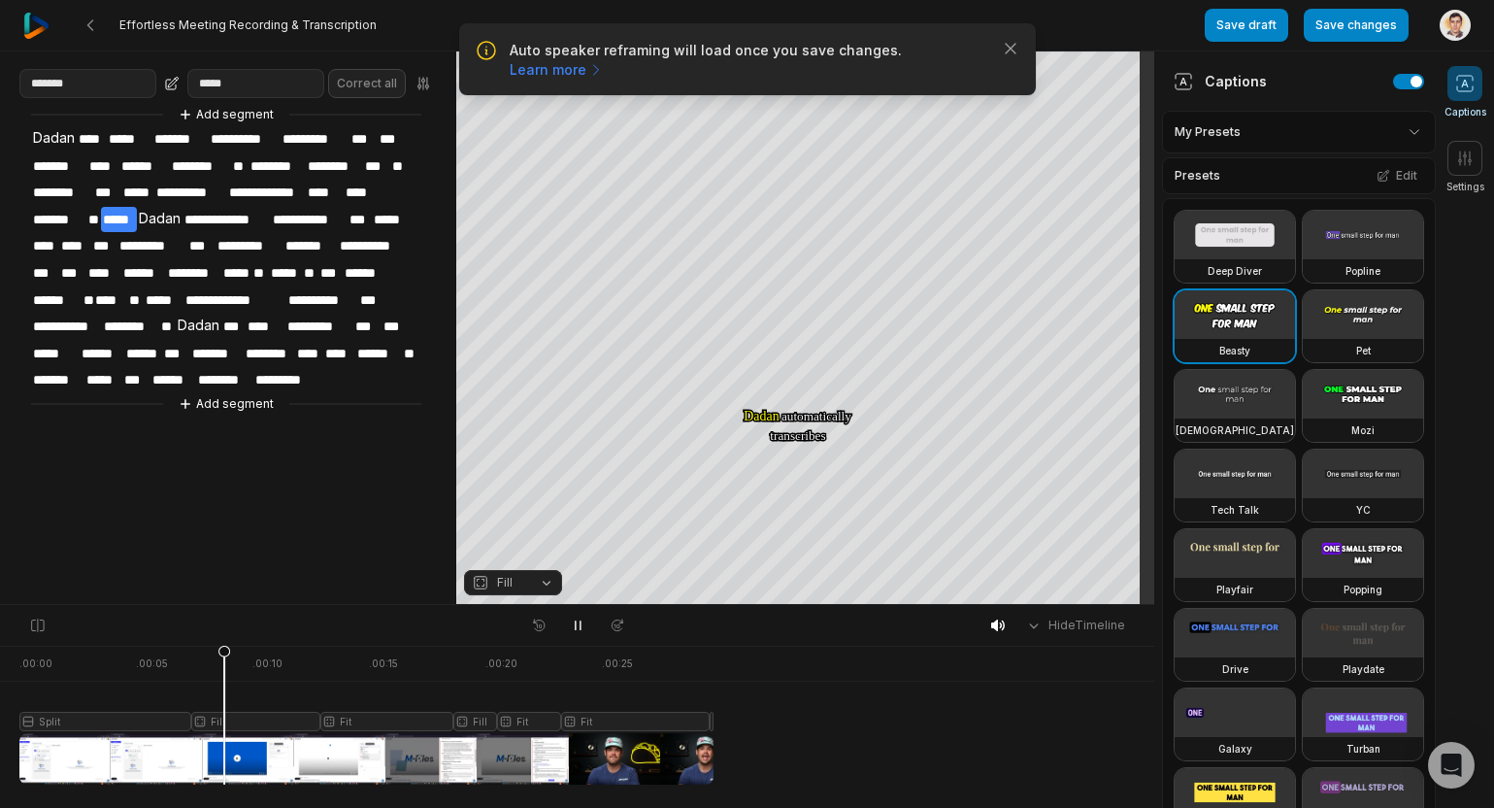
click at [549, 569] on div "Your browser does not support mp4 format. Your browser does not support mp4 for…" at bounding box center [577, 327] width 1154 height 553
click at [67, 714] on div at bounding box center [366, 715] width 694 height 139
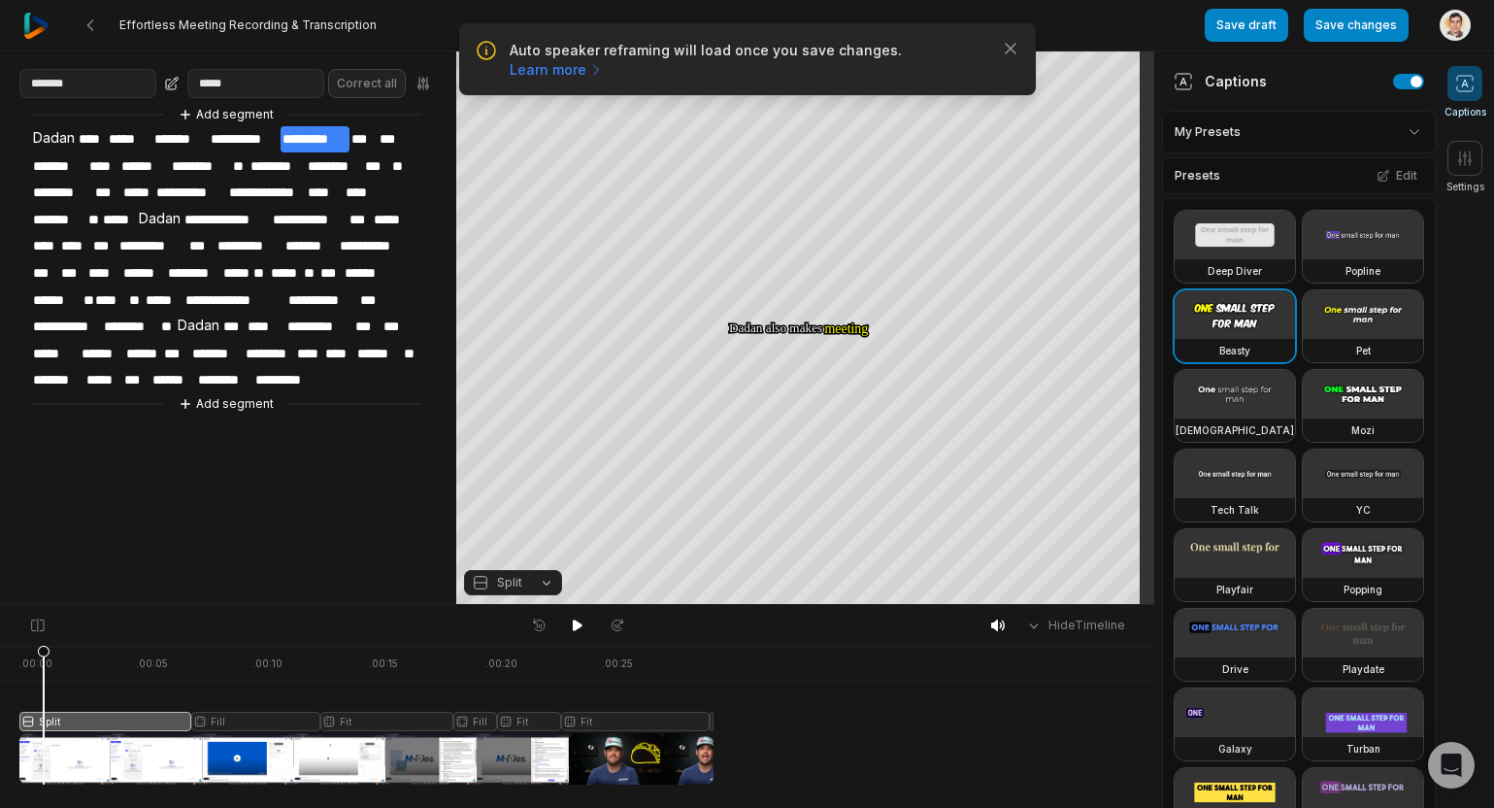
click at [44, 722] on div at bounding box center [366, 715] width 694 height 139
click at [551, 590] on button "Split" at bounding box center [513, 582] width 98 height 25
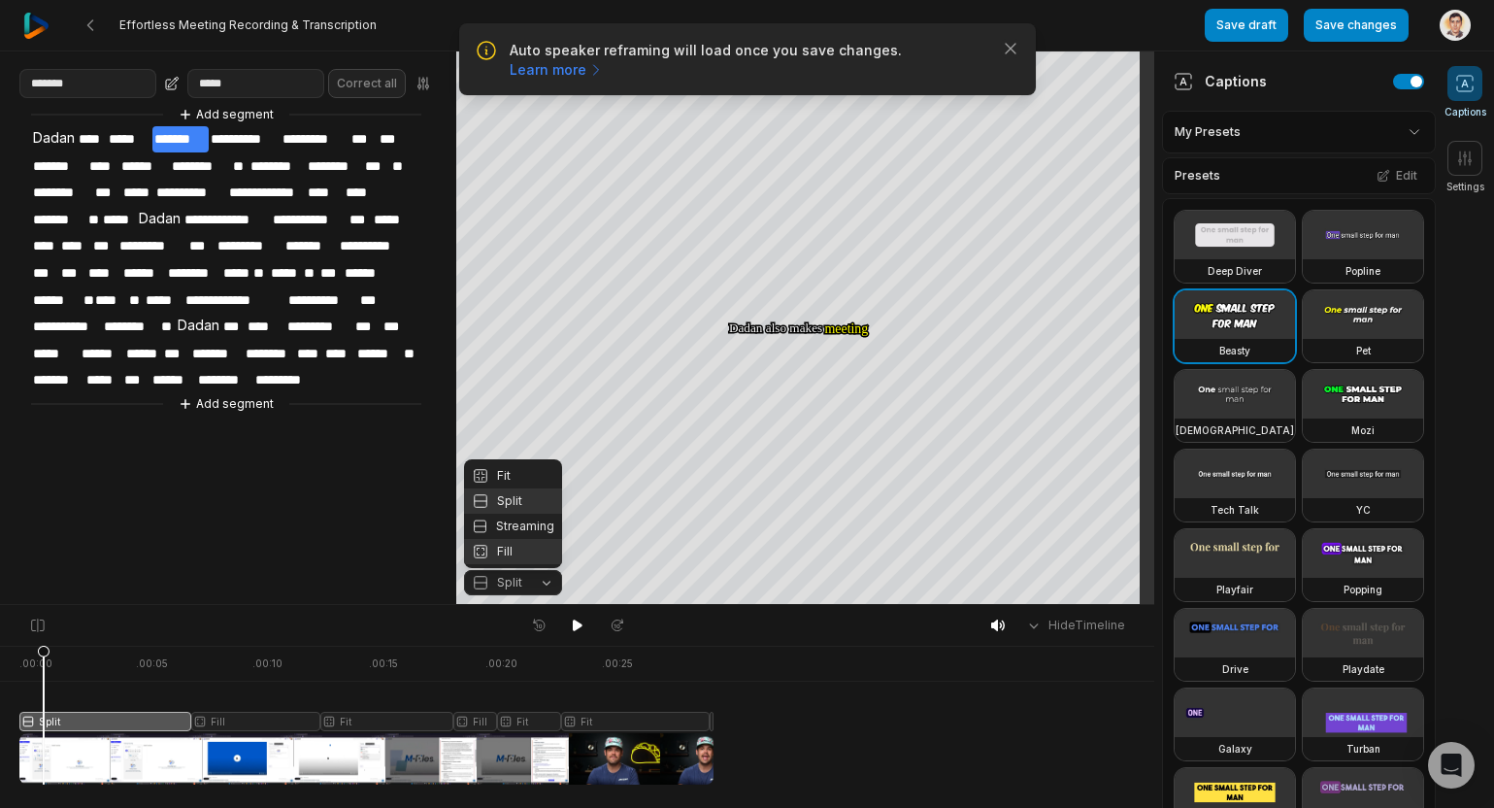
click at [531, 559] on div "Fill" at bounding box center [513, 551] width 98 height 25
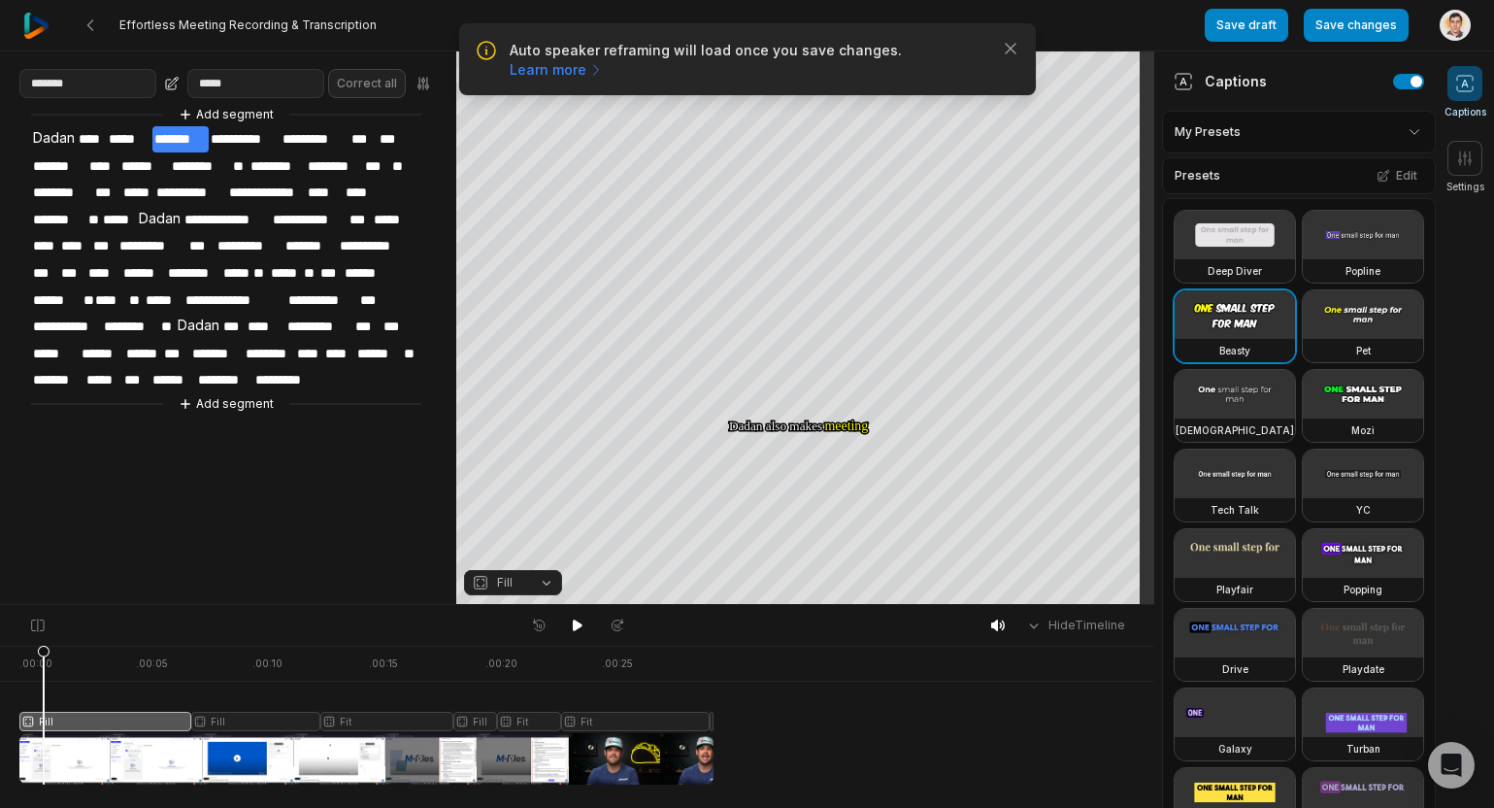
click at [534, 585] on button "Fill" at bounding box center [513, 582] width 98 height 25
click at [528, 504] on div "Split" at bounding box center [513, 500] width 98 height 25
click at [554, 585] on button "Split" at bounding box center [513, 582] width 98 height 25
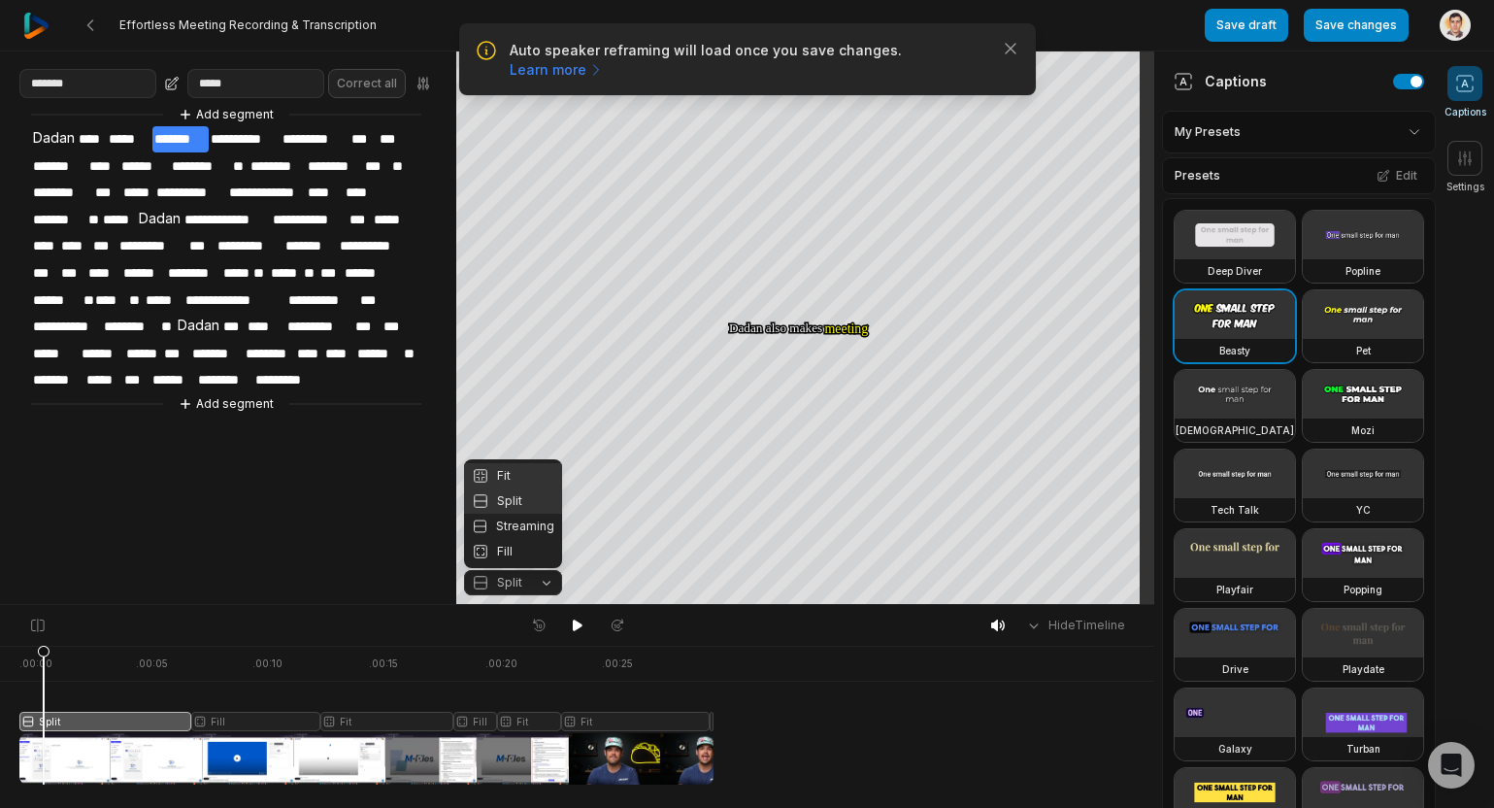
click at [522, 477] on div "Fit" at bounding box center [513, 475] width 98 height 25
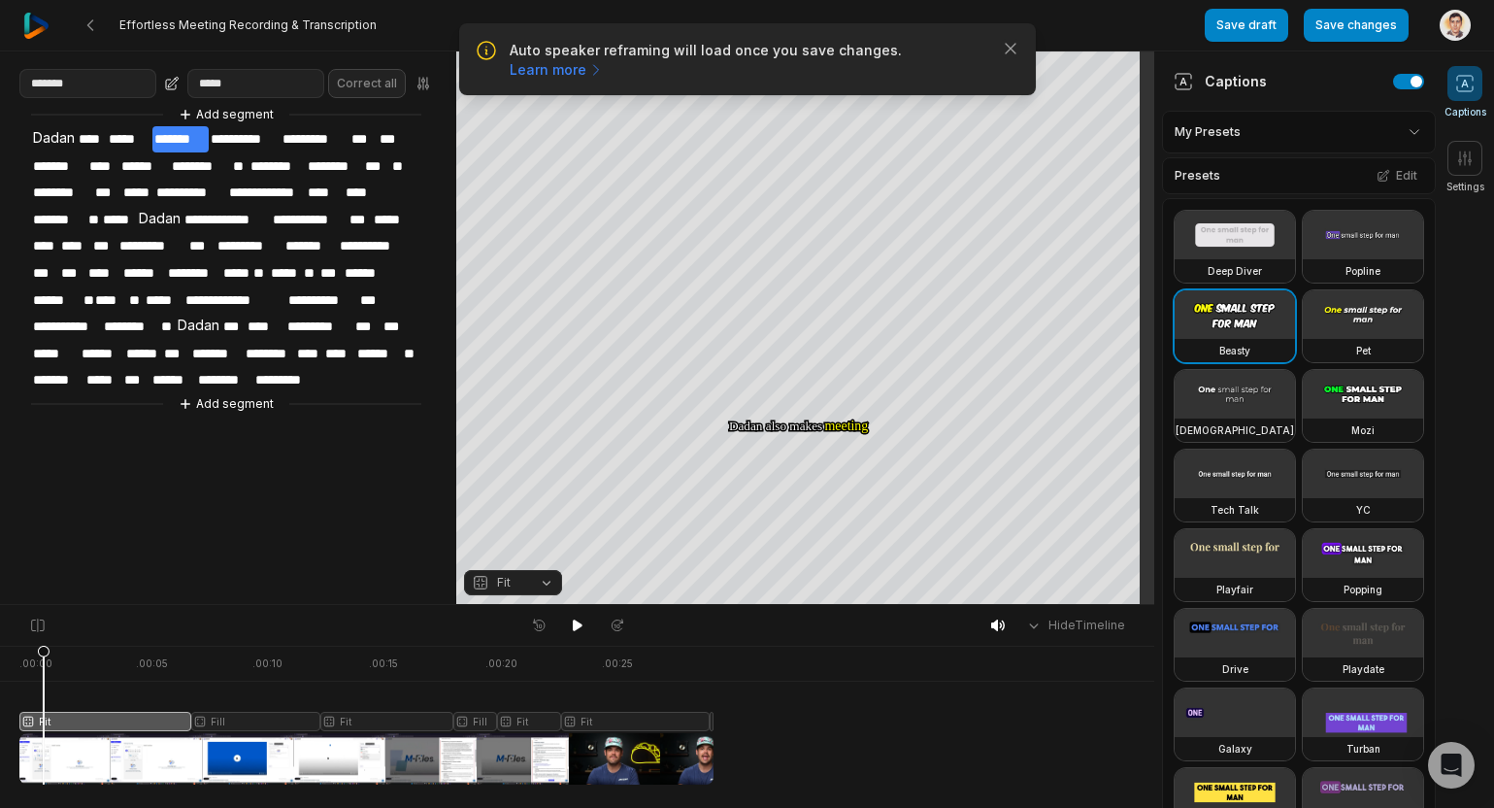
click at [514, 589] on span "Fit" at bounding box center [497, 582] width 51 height 17
click at [525, 546] on div "Fill" at bounding box center [513, 551] width 98 height 25
click at [572, 620] on icon at bounding box center [578, 626] width 16 height 16
click at [583, 620] on icon at bounding box center [578, 626] width 16 height 16
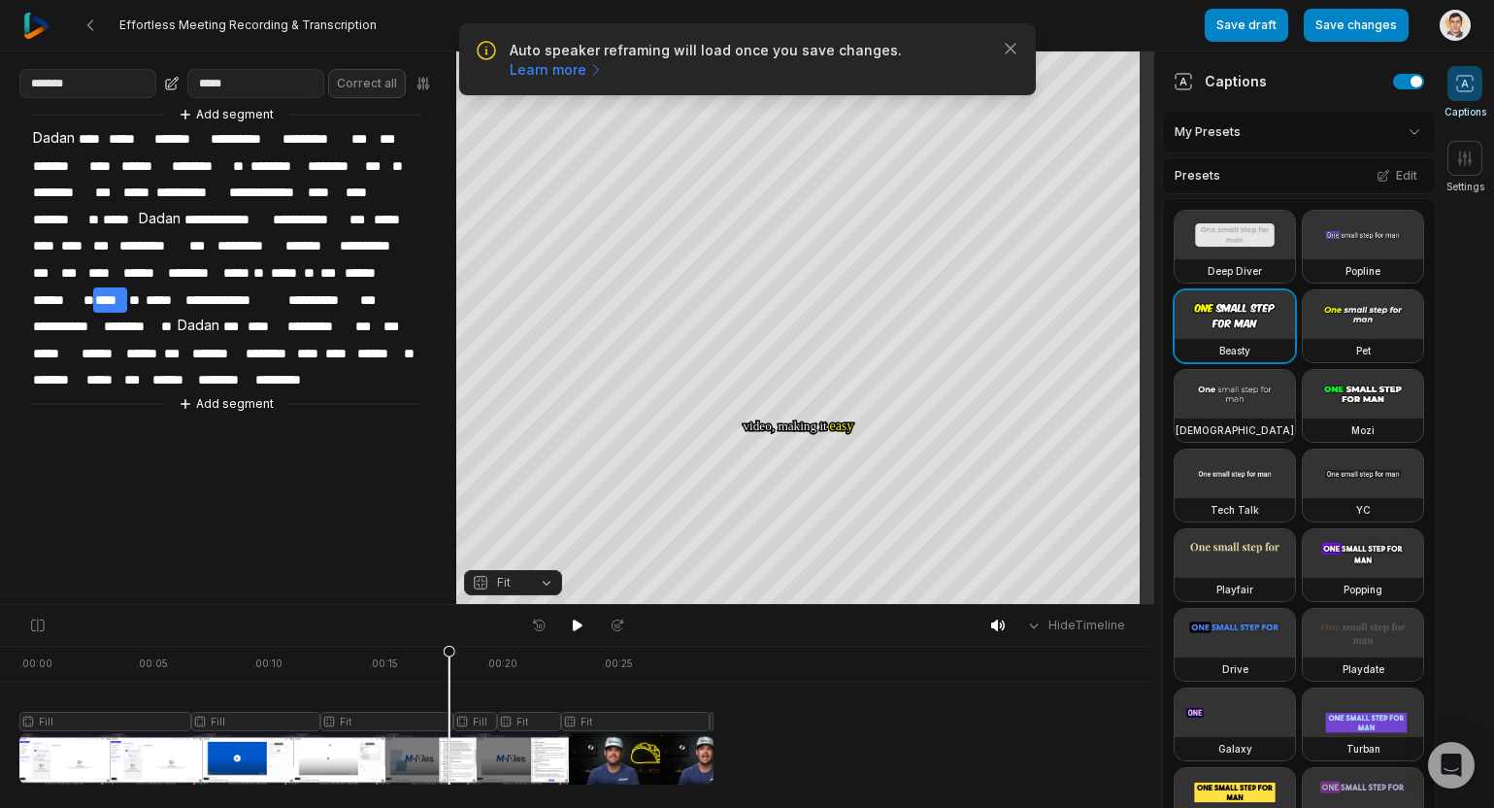
click at [546, 581] on button "Fit" at bounding box center [513, 582] width 98 height 25
drag, startPoint x: 804, startPoint y: 421, endPoint x: 767, endPoint y: 419, distance: 36.9
click at [767, 419] on div "Your browser does not support mp4 format. Your browser does not support mp4 for…" at bounding box center [577, 327] width 1154 height 553
click at [381, 764] on div at bounding box center [366, 715] width 694 height 139
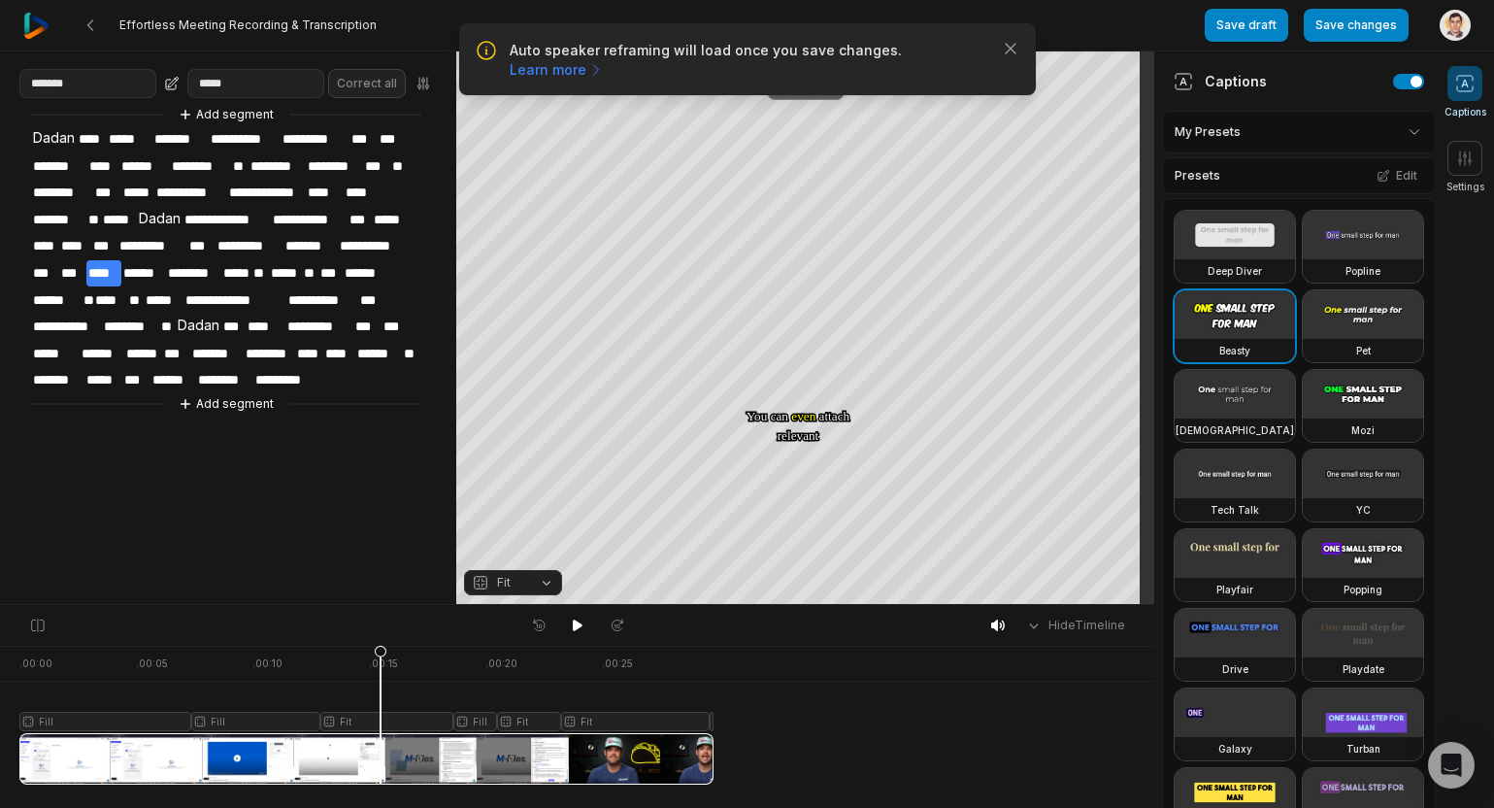
click at [818, 89] on div "Crop" at bounding box center [806, 84] width 52 height 17
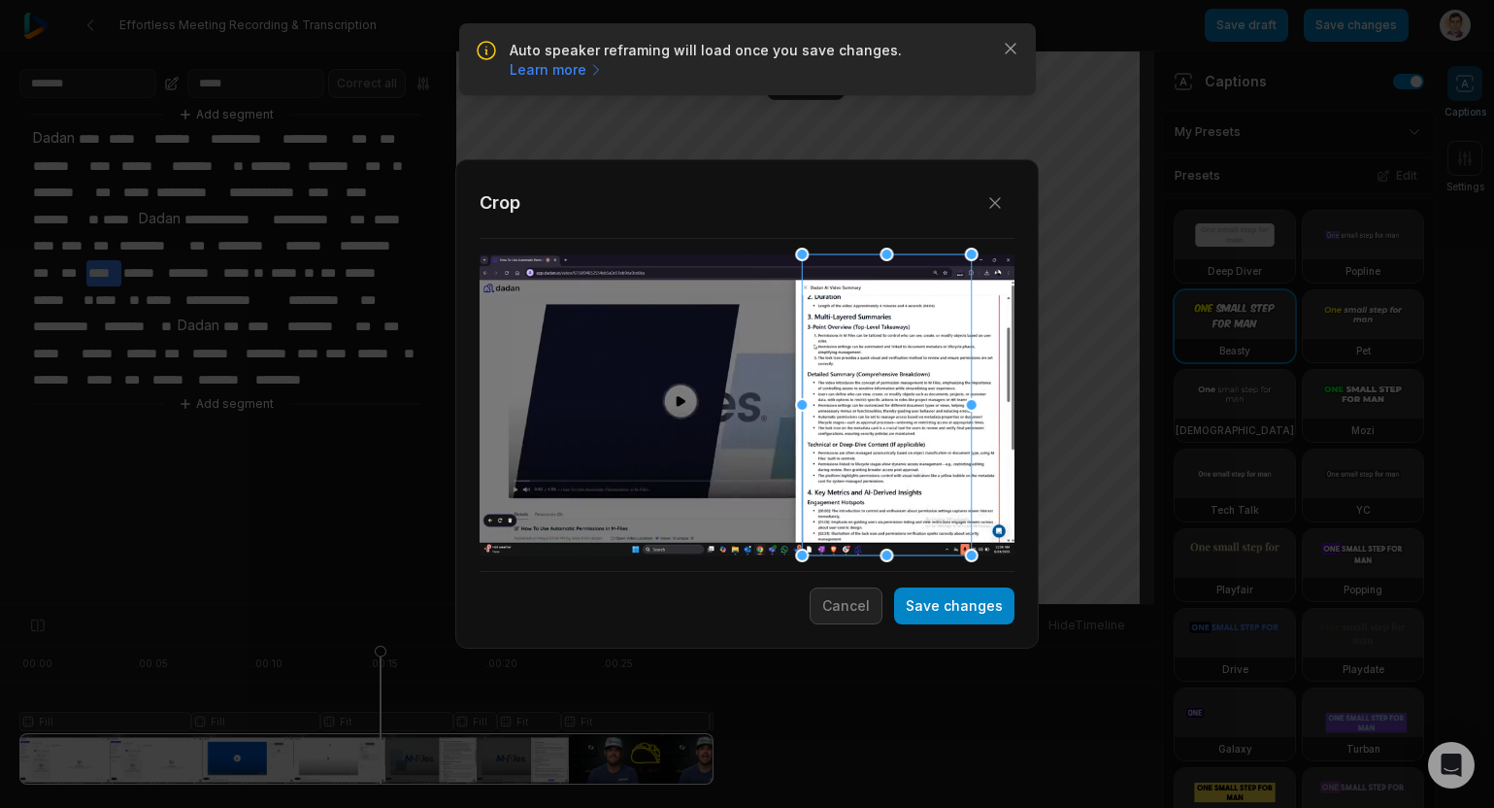
drag, startPoint x: 759, startPoint y: 440, endPoint x: 899, endPoint y: 416, distance: 141.9
click at [899, 416] on div at bounding box center [886, 404] width 169 height 301
drag, startPoint x: 975, startPoint y: 405, endPoint x: 1035, endPoint y: 401, distance: 60.3
click at [1035, 605] on div "Close Crop Save changes Cancel" at bounding box center [747, 605] width 1494 height 0
click at [893, 522] on div at bounding box center [890, 404] width 169 height 301
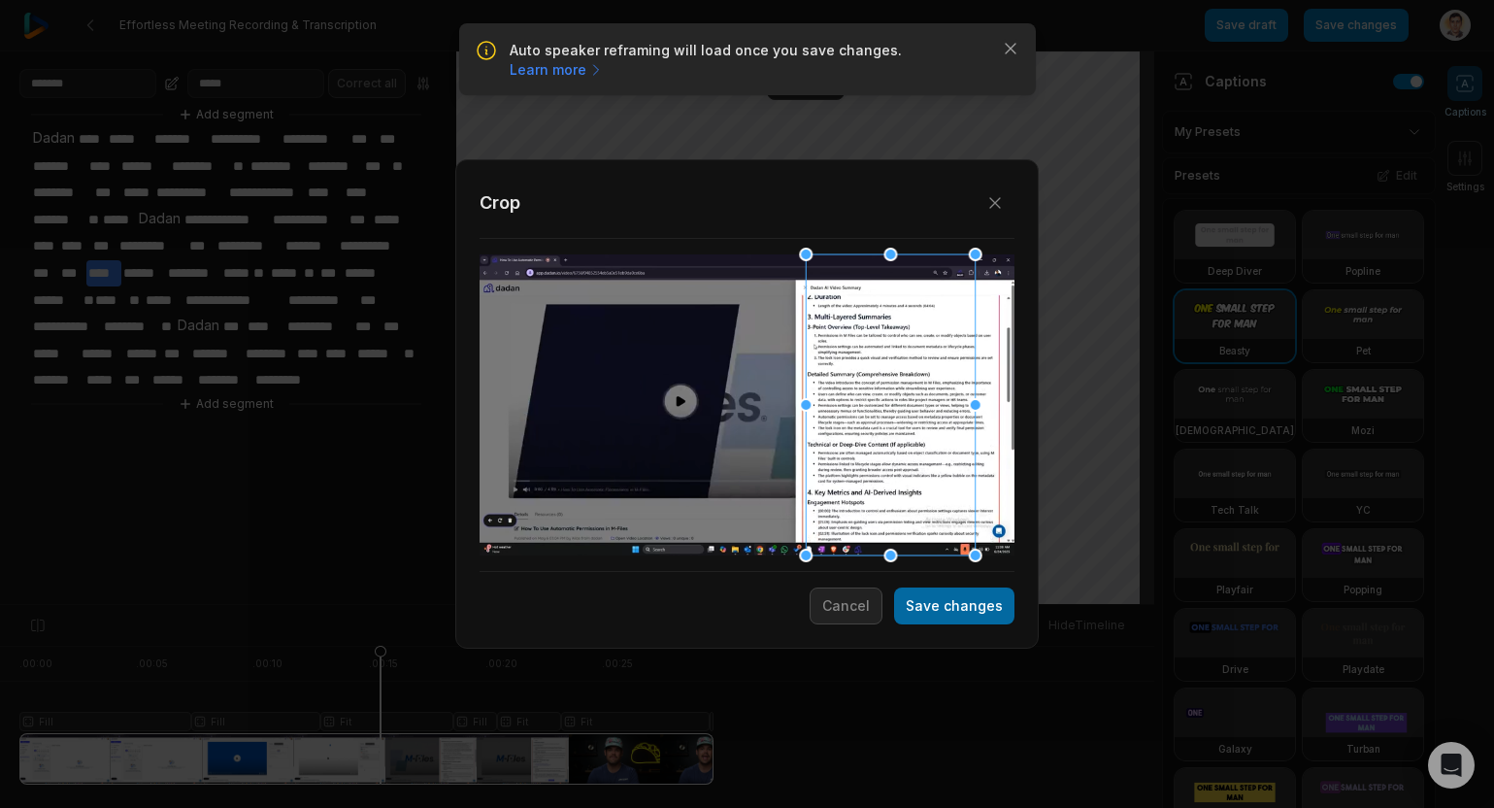
click at [940, 619] on button "Save changes" at bounding box center [954, 605] width 120 height 37
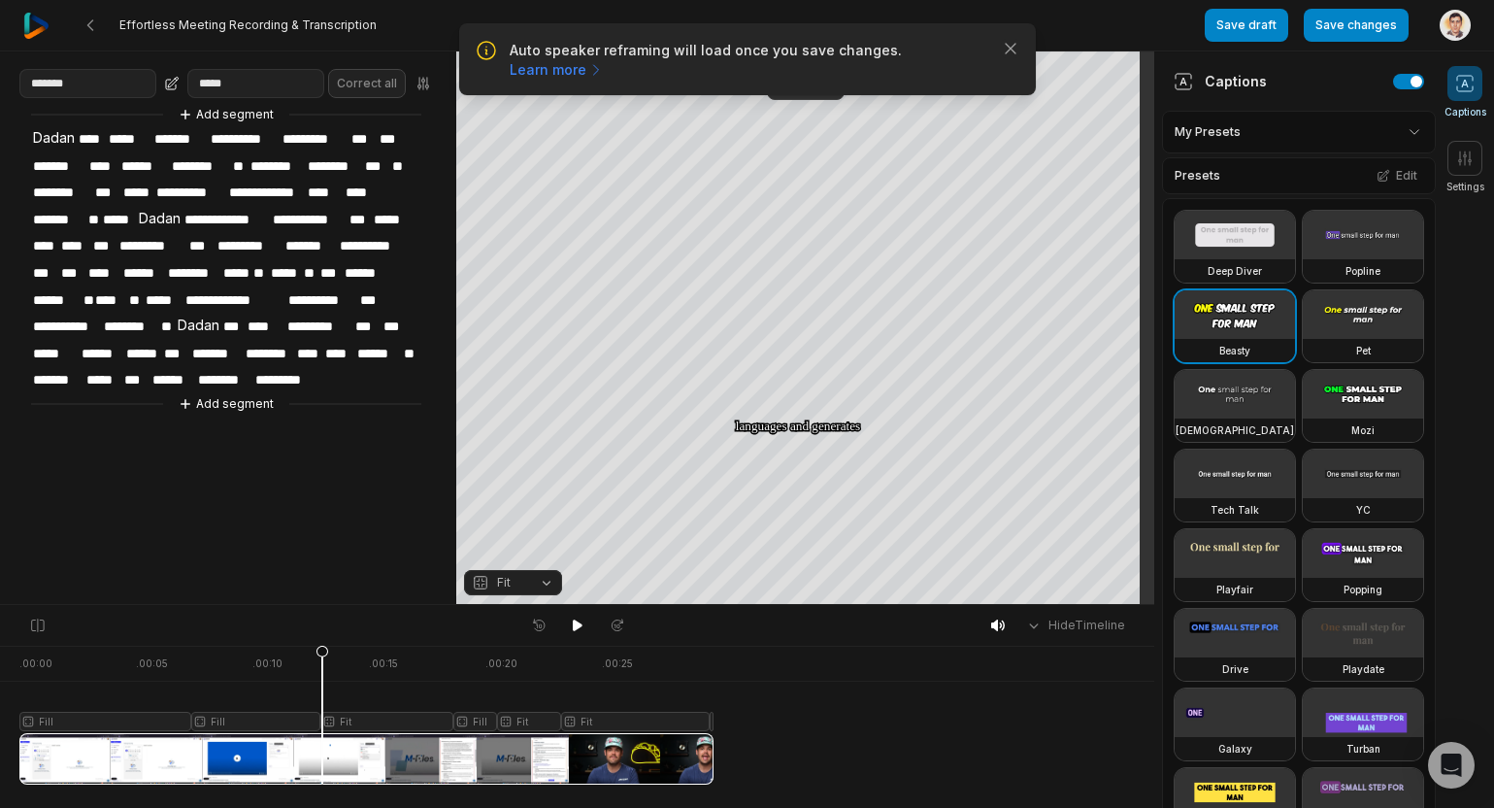
drag, startPoint x: 388, startPoint y: 647, endPoint x: 321, endPoint y: 650, distance: 67.1
click at [321, 650] on div at bounding box center [366, 715] width 694 height 139
click at [587, 626] on button at bounding box center [577, 625] width 27 height 25
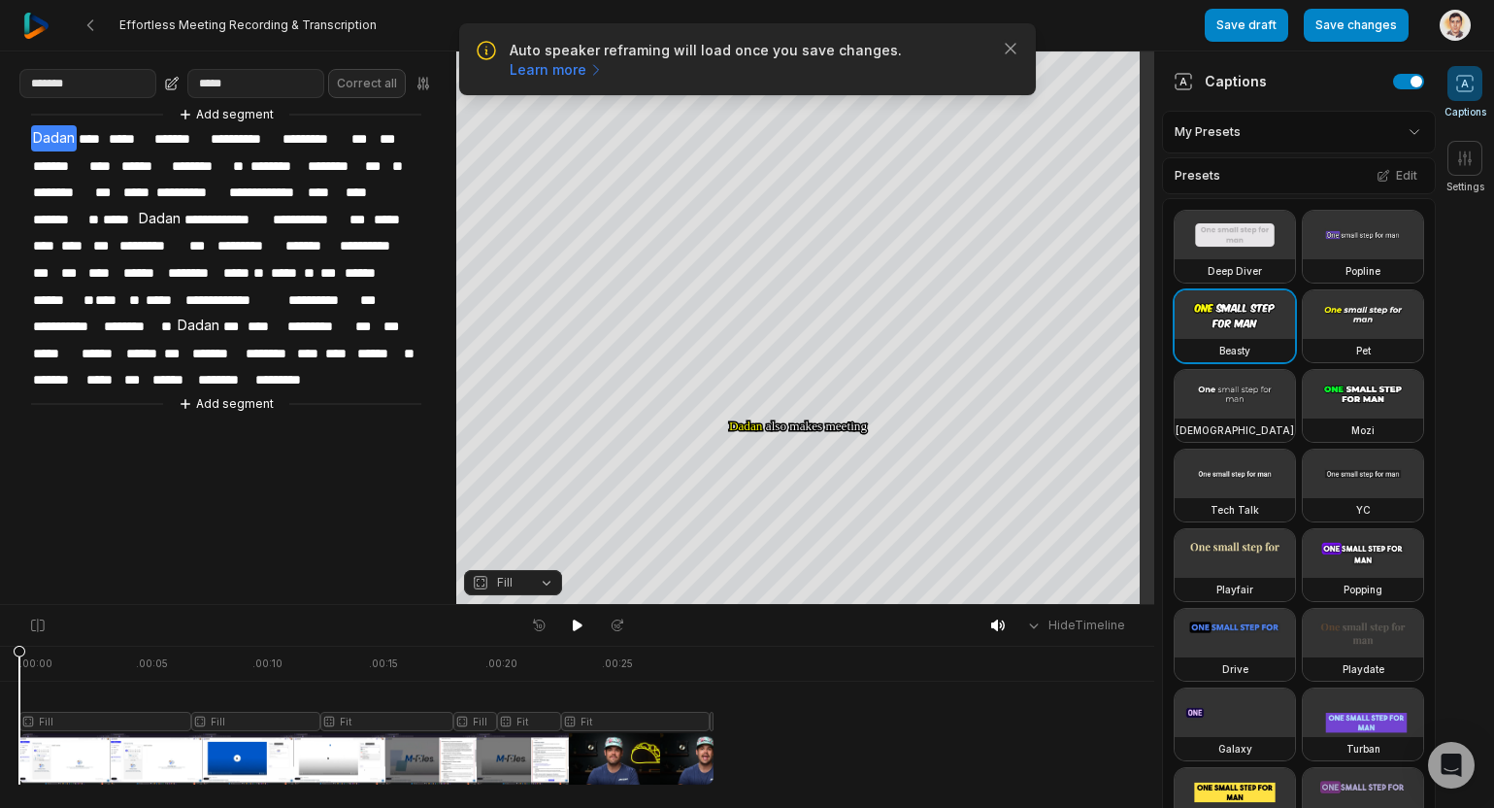
click at [598, 721] on div at bounding box center [366, 715] width 694 height 139
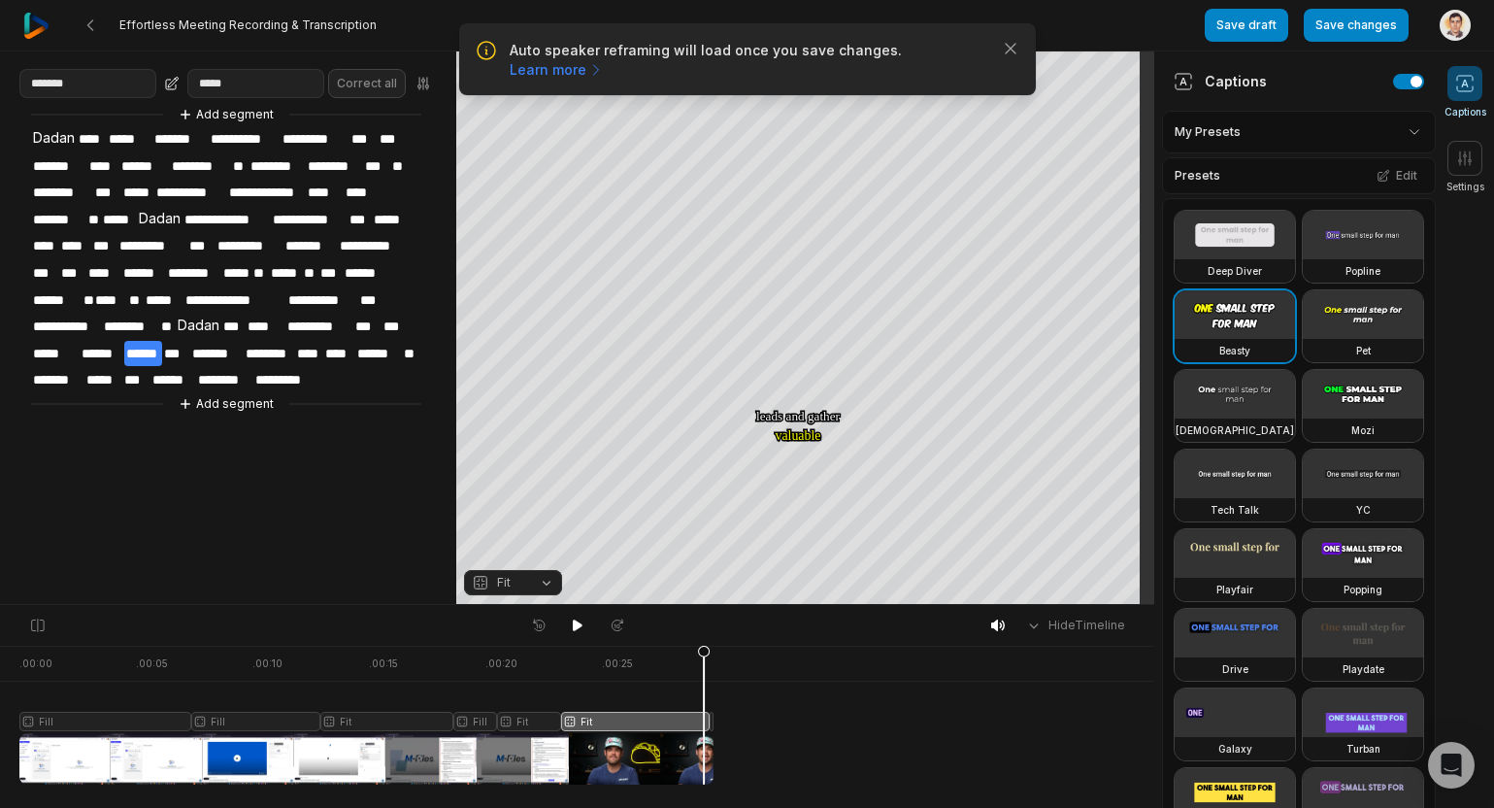
click at [704, 726] on div at bounding box center [366, 715] width 694 height 139
click at [675, 722] on div at bounding box center [366, 715] width 694 height 139
click at [540, 589] on button "Fit" at bounding box center [513, 582] width 98 height 25
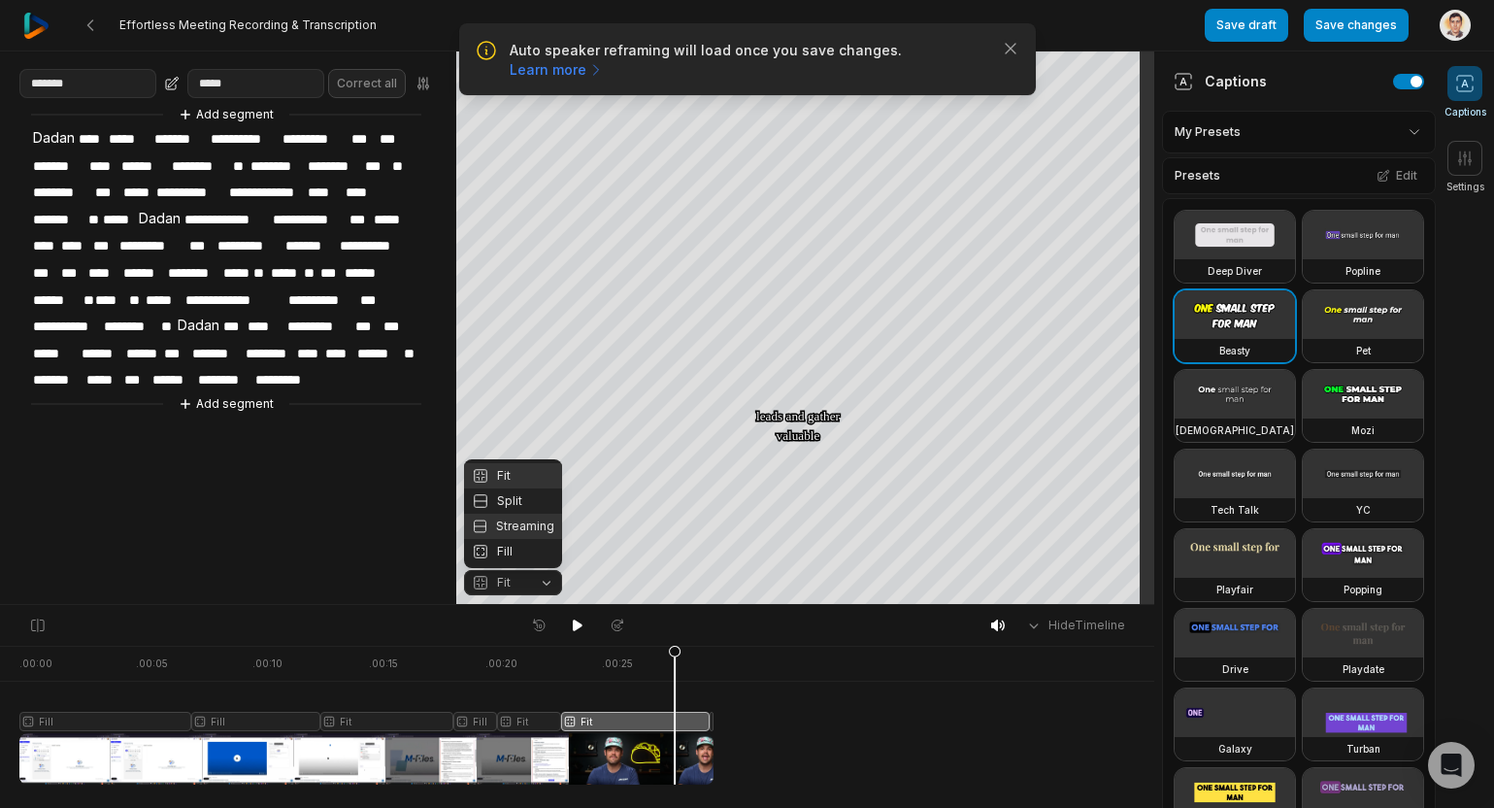
click at [530, 539] on div "Fill" at bounding box center [513, 551] width 98 height 25
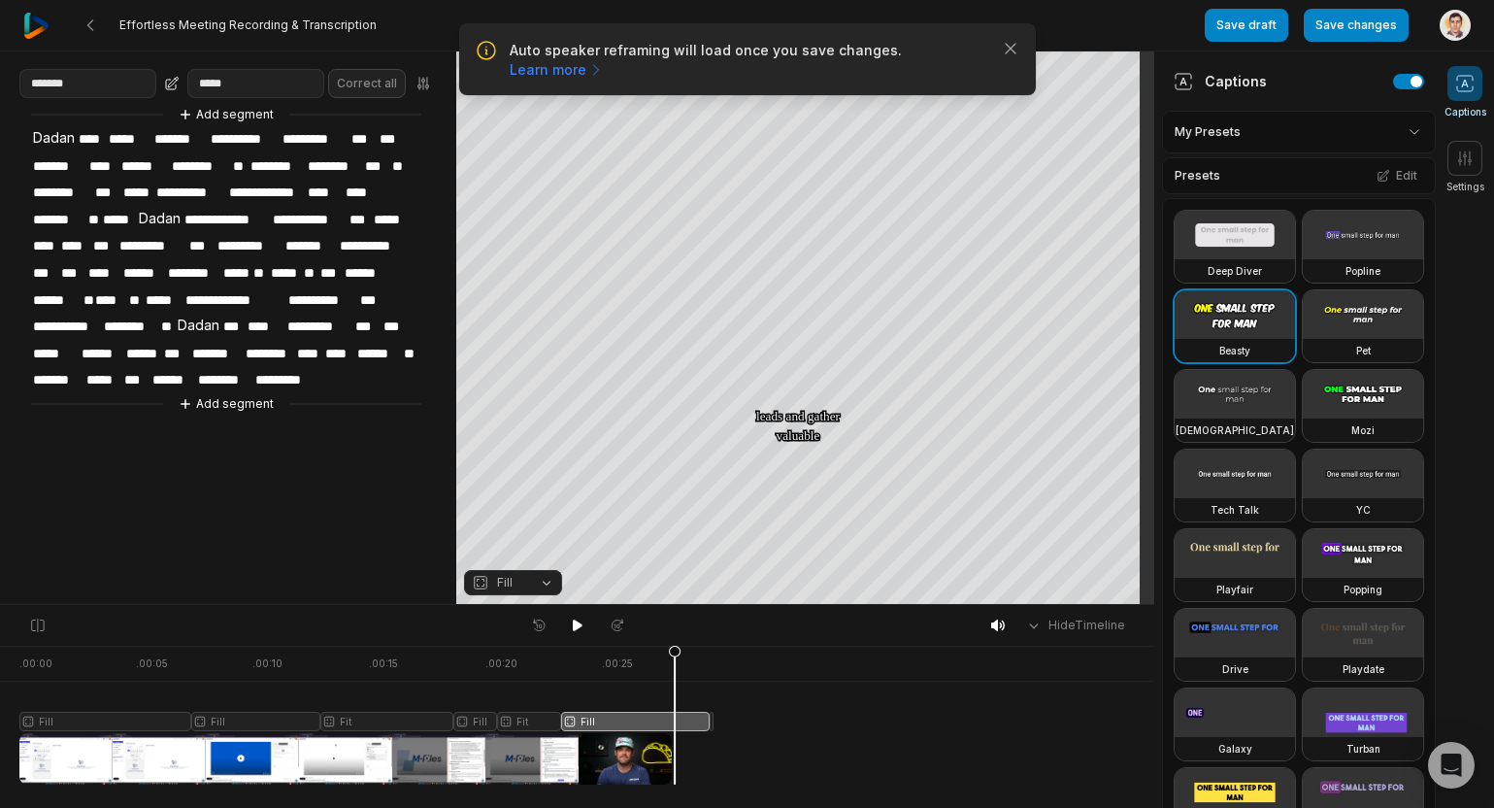
click at [549, 584] on button "Fill" at bounding box center [513, 582] width 98 height 25
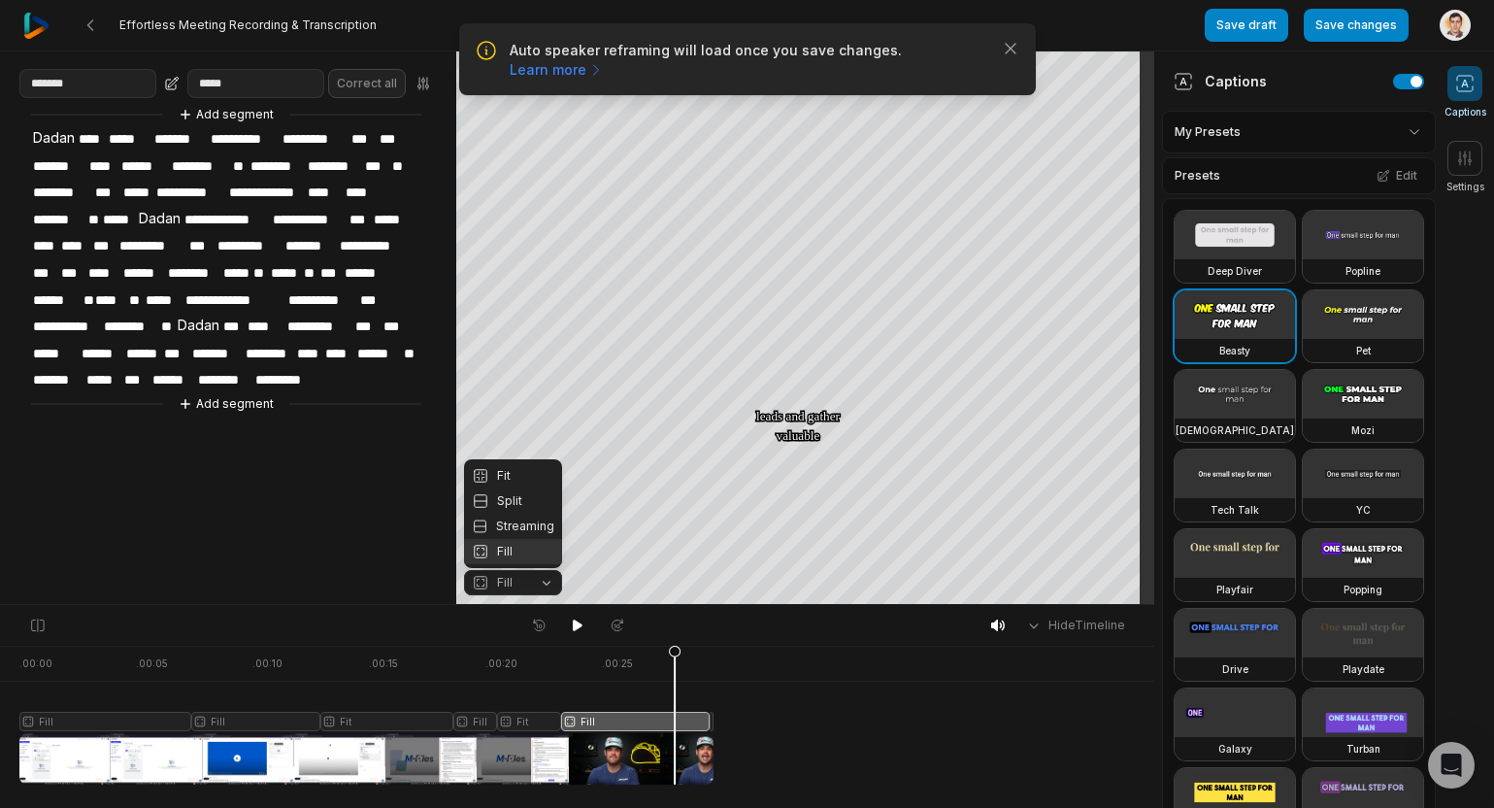
click at [516, 552] on div "Fill" at bounding box center [513, 551] width 98 height 25
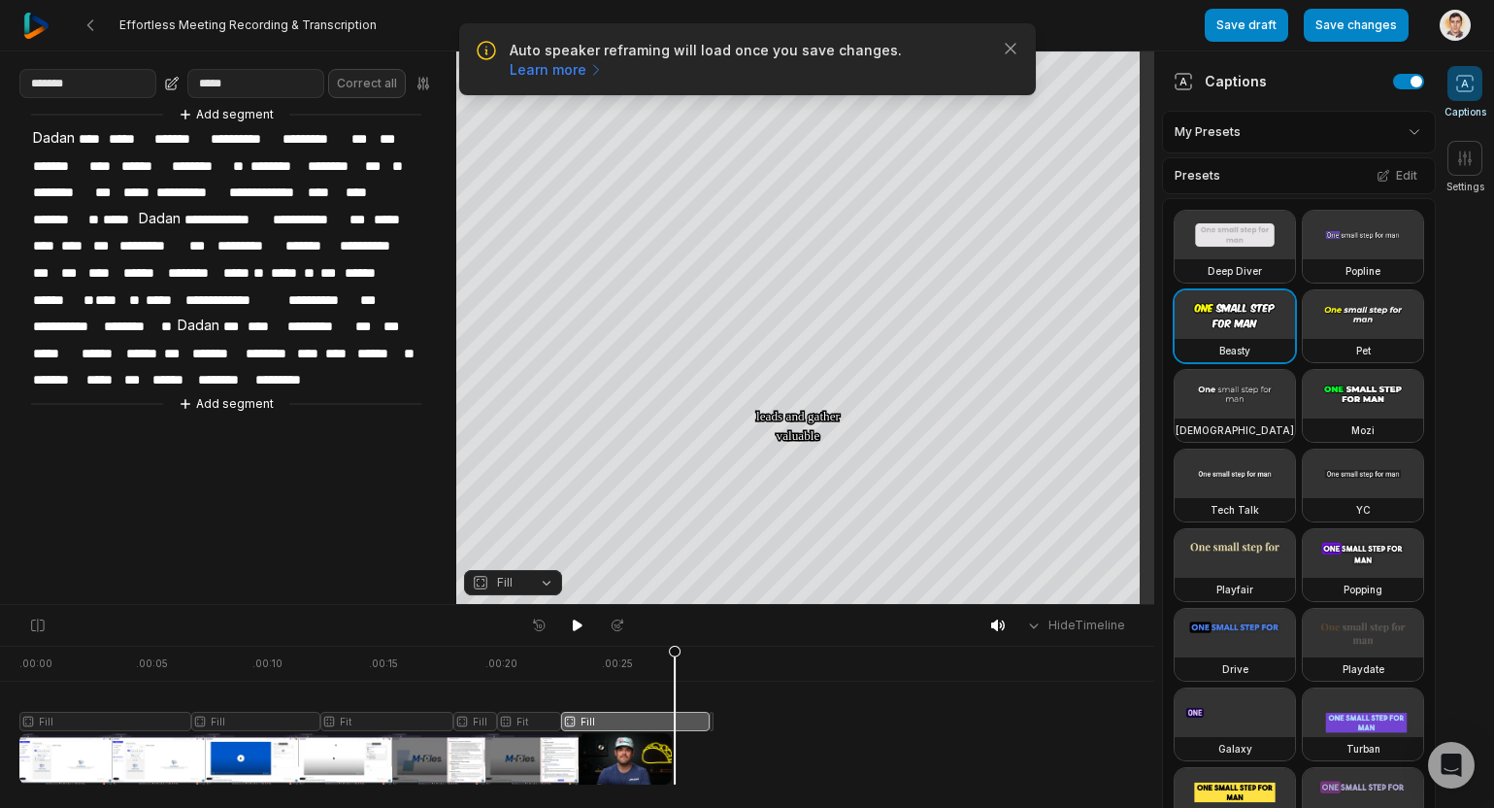
click at [525, 575] on button "Fill" at bounding box center [513, 582] width 98 height 25
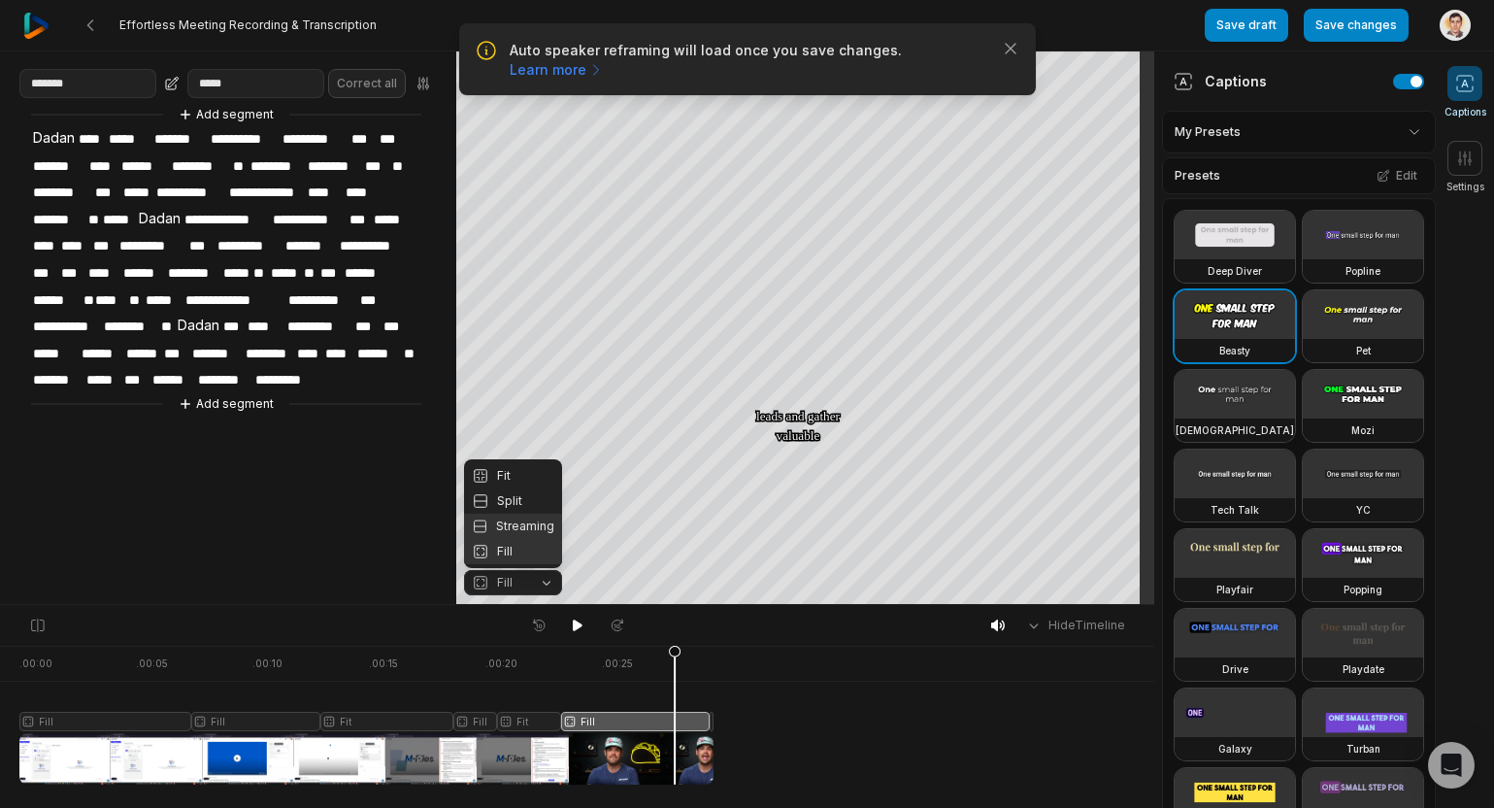
click at [533, 523] on div "Streaming" at bounding box center [513, 526] width 98 height 25
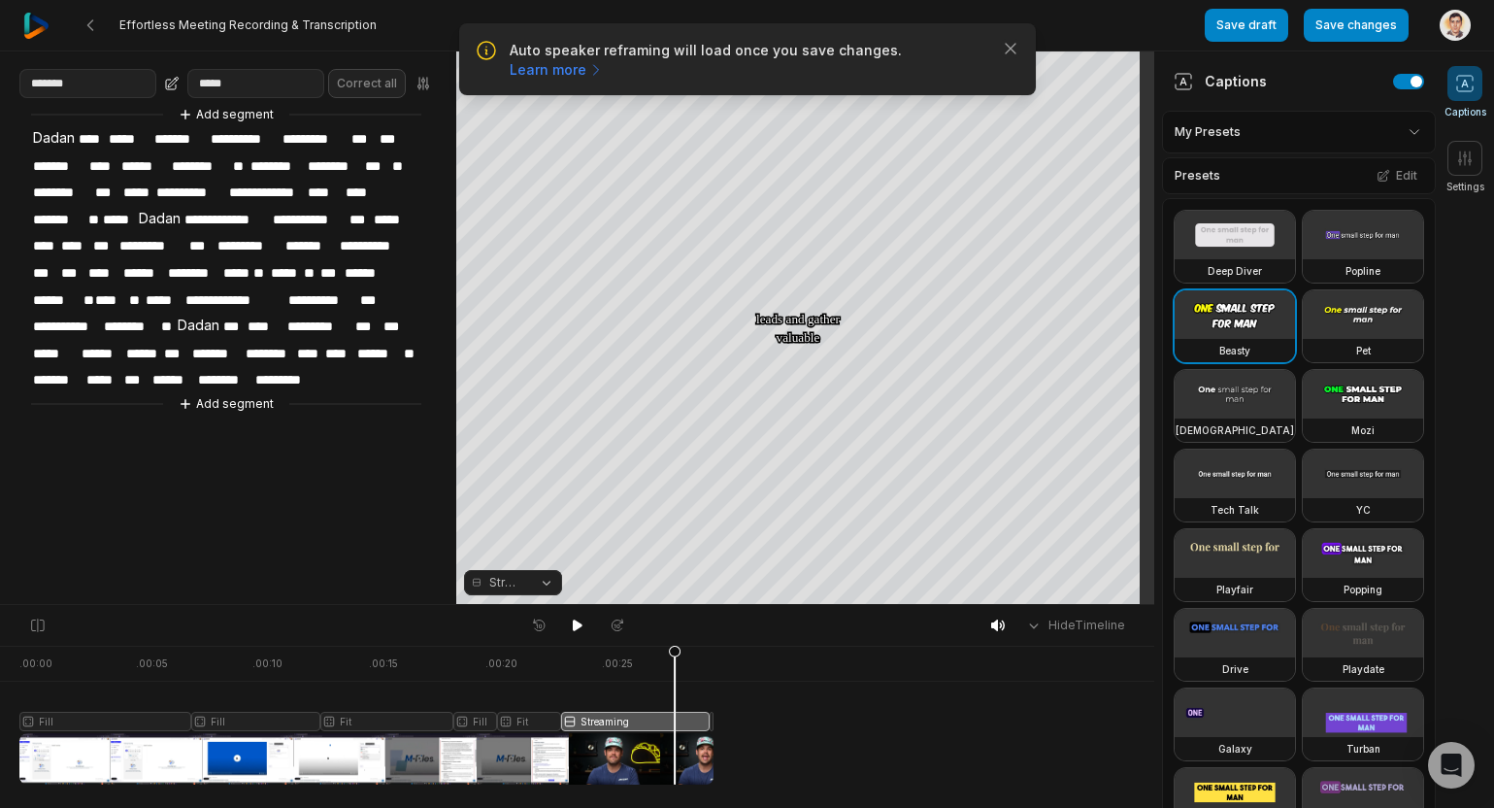
click at [523, 578] on button "Streaming" at bounding box center [513, 582] width 98 height 25
click at [521, 505] on div "Split" at bounding box center [513, 500] width 98 height 25
click at [512, 581] on span "Split" at bounding box center [509, 582] width 25 height 17
click at [518, 473] on div "Fit" at bounding box center [513, 475] width 98 height 25
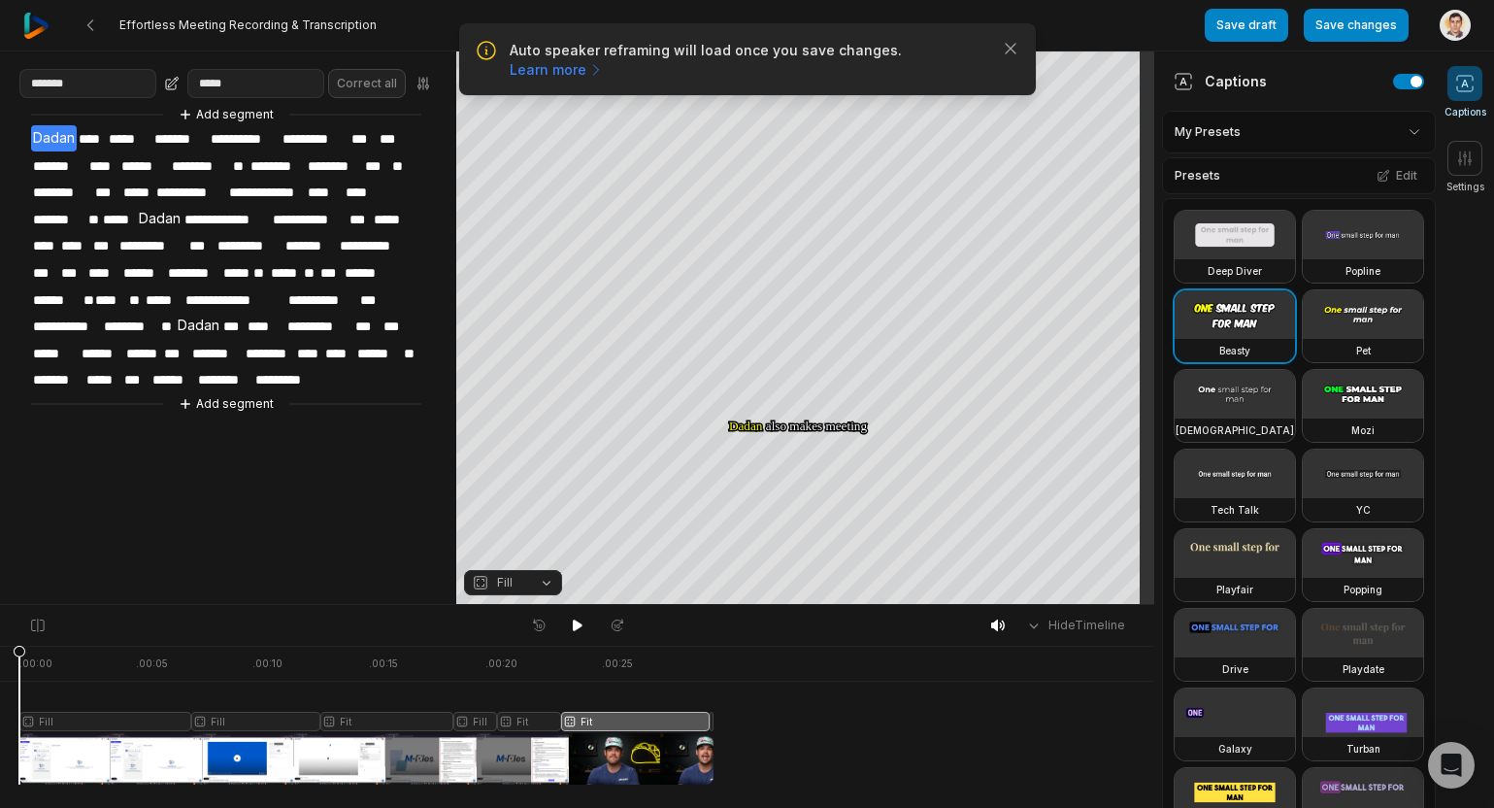
drag, startPoint x: 674, startPoint y: 651, endPoint x: -193, endPoint y: 568, distance: 871.0
click at [0, 568] on html "Auto speaker reframing will load once you save changes. Learn more Close Effort…" at bounding box center [747, 404] width 1494 height 808
click at [580, 621] on icon at bounding box center [578, 626] width 16 height 16
